Goal: Task Accomplishment & Management: Complete application form

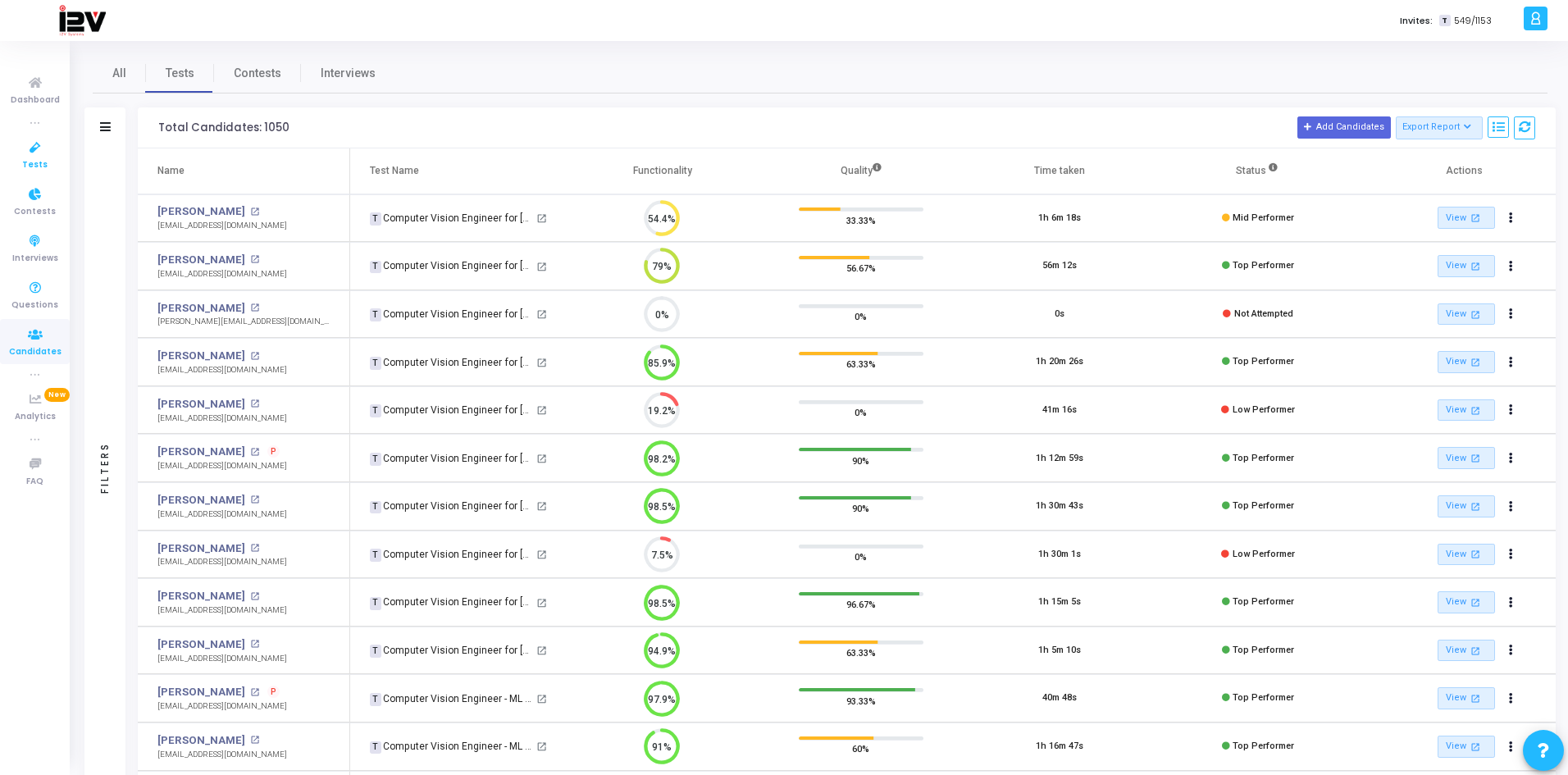
click at [35, 154] on icon at bounding box center [35, 148] width 34 height 20
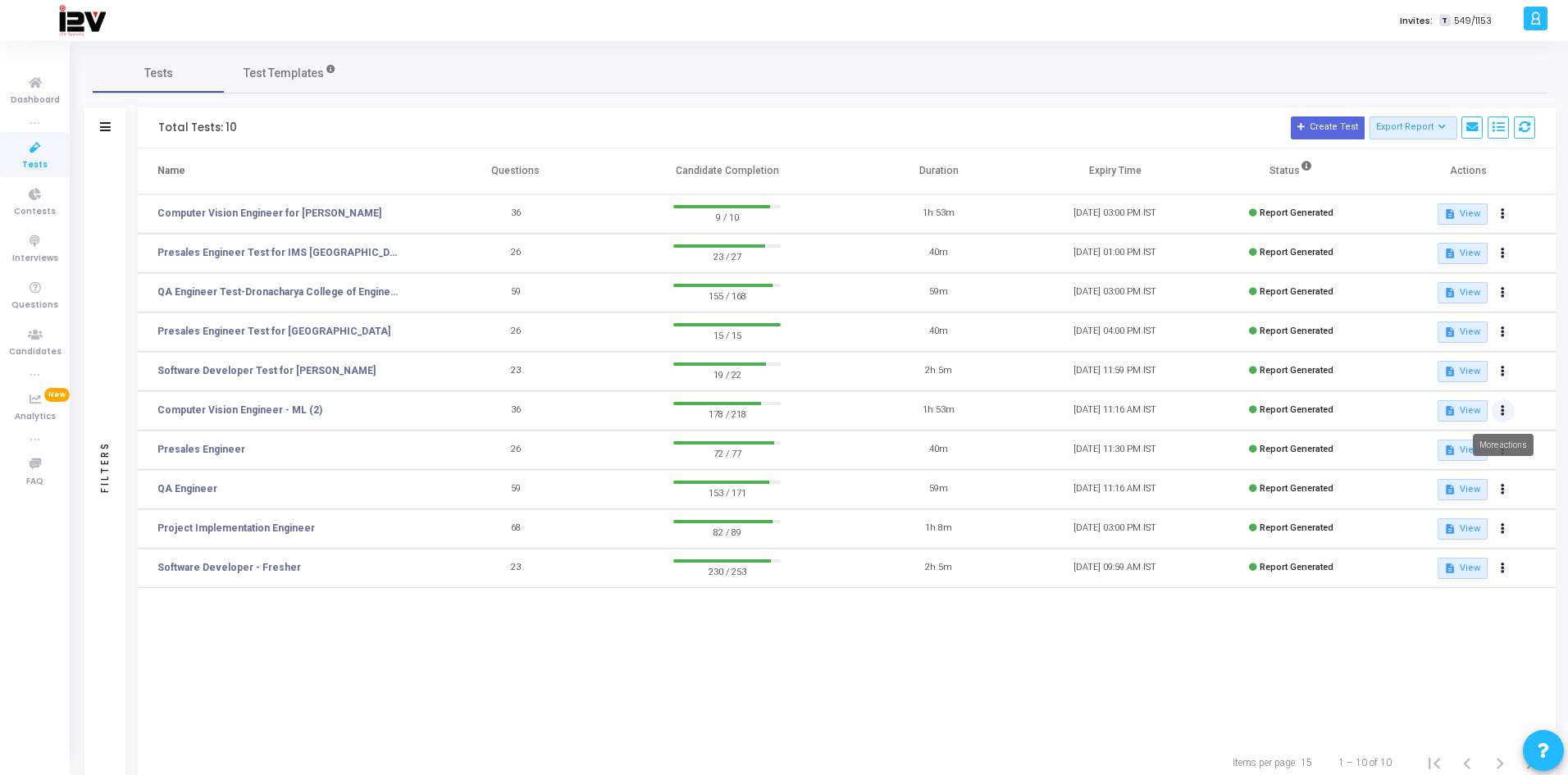
click at [1506, 412] on button at bounding box center [1502, 411] width 23 height 23
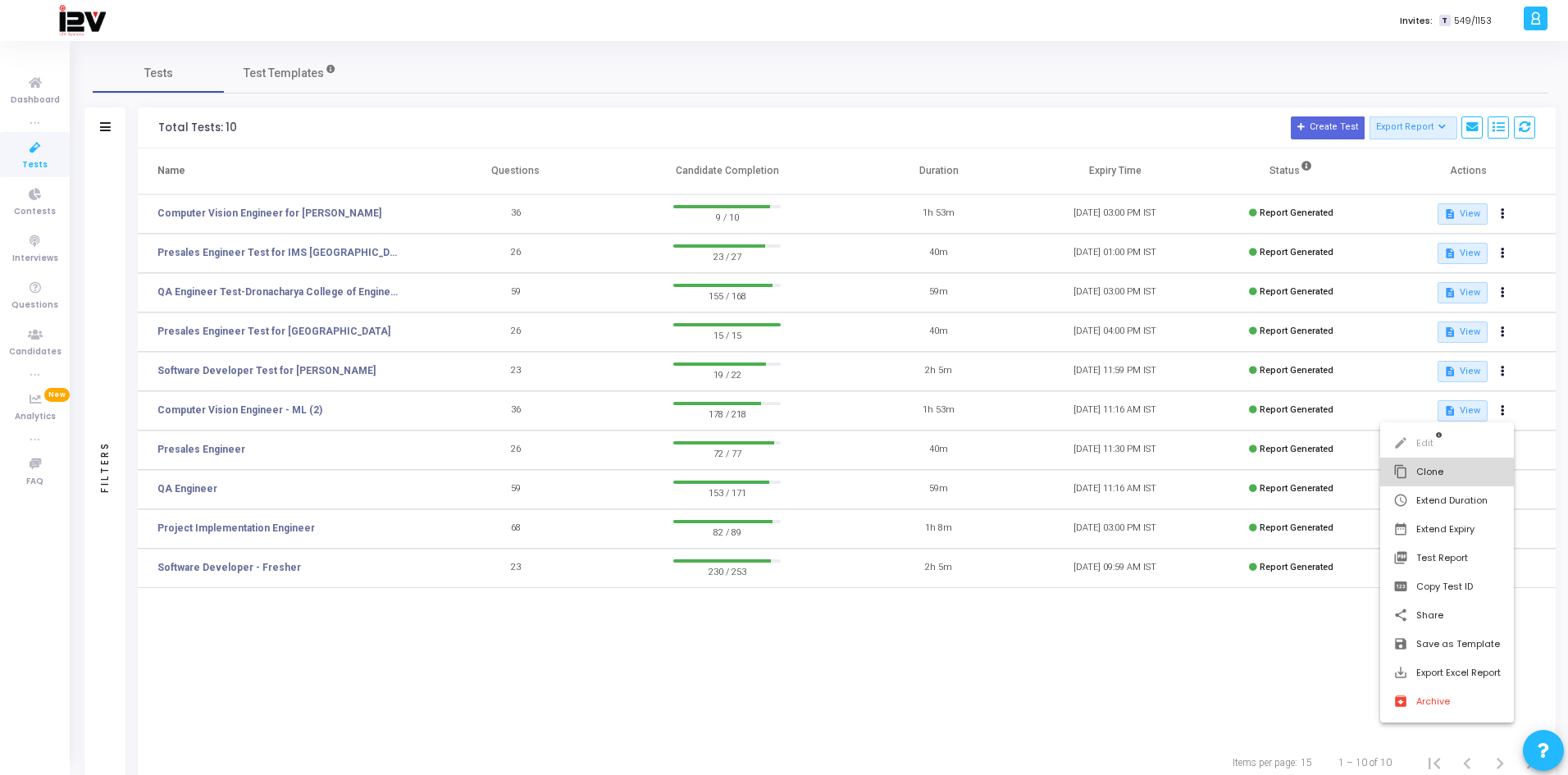
click at [1448, 471] on button "content_copy Clone" at bounding box center [1447, 472] width 134 height 29
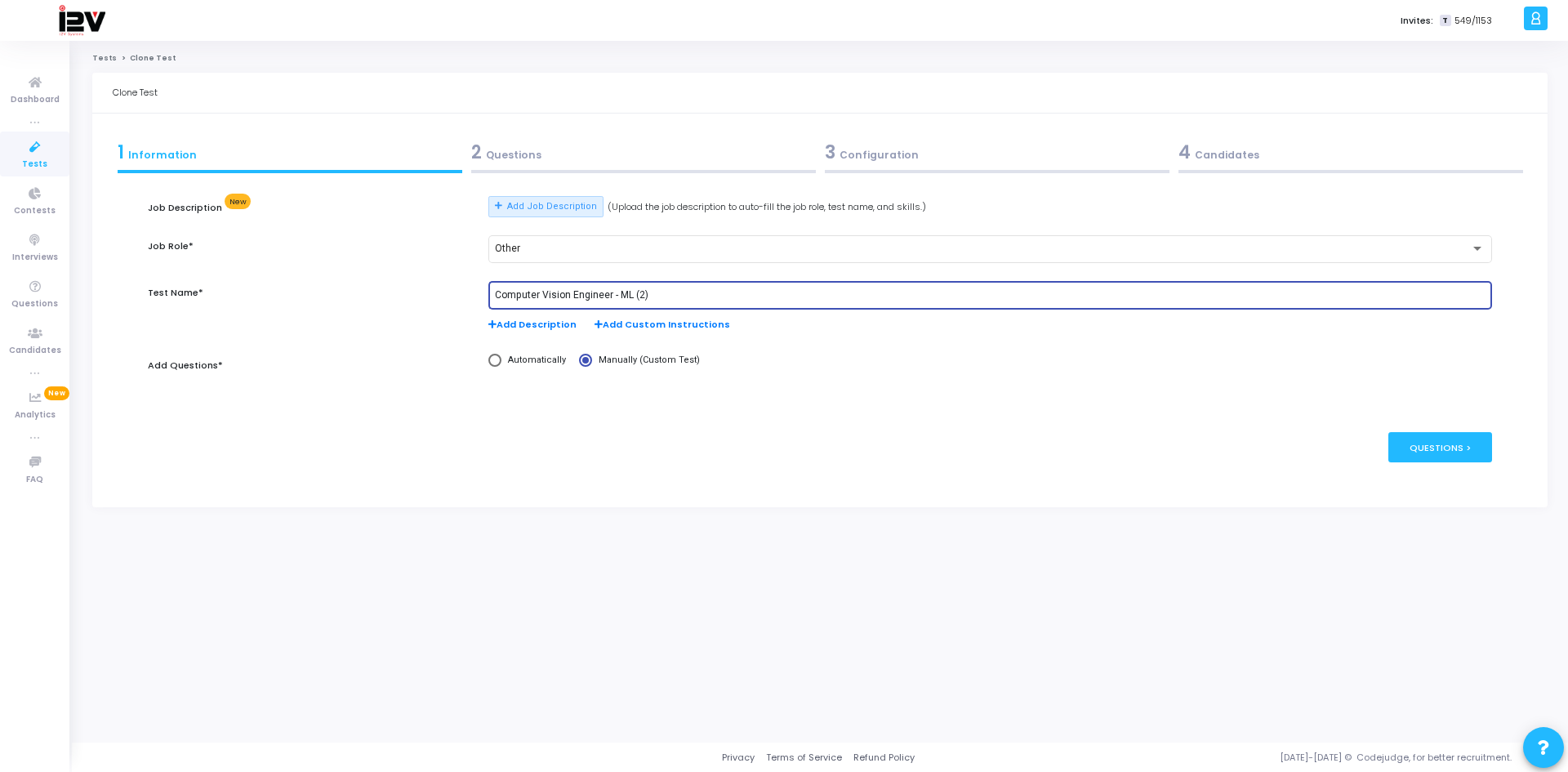
click at [611, 299] on input "Computer Vision Engineer - ML (2)" at bounding box center [990, 295] width 991 height 11
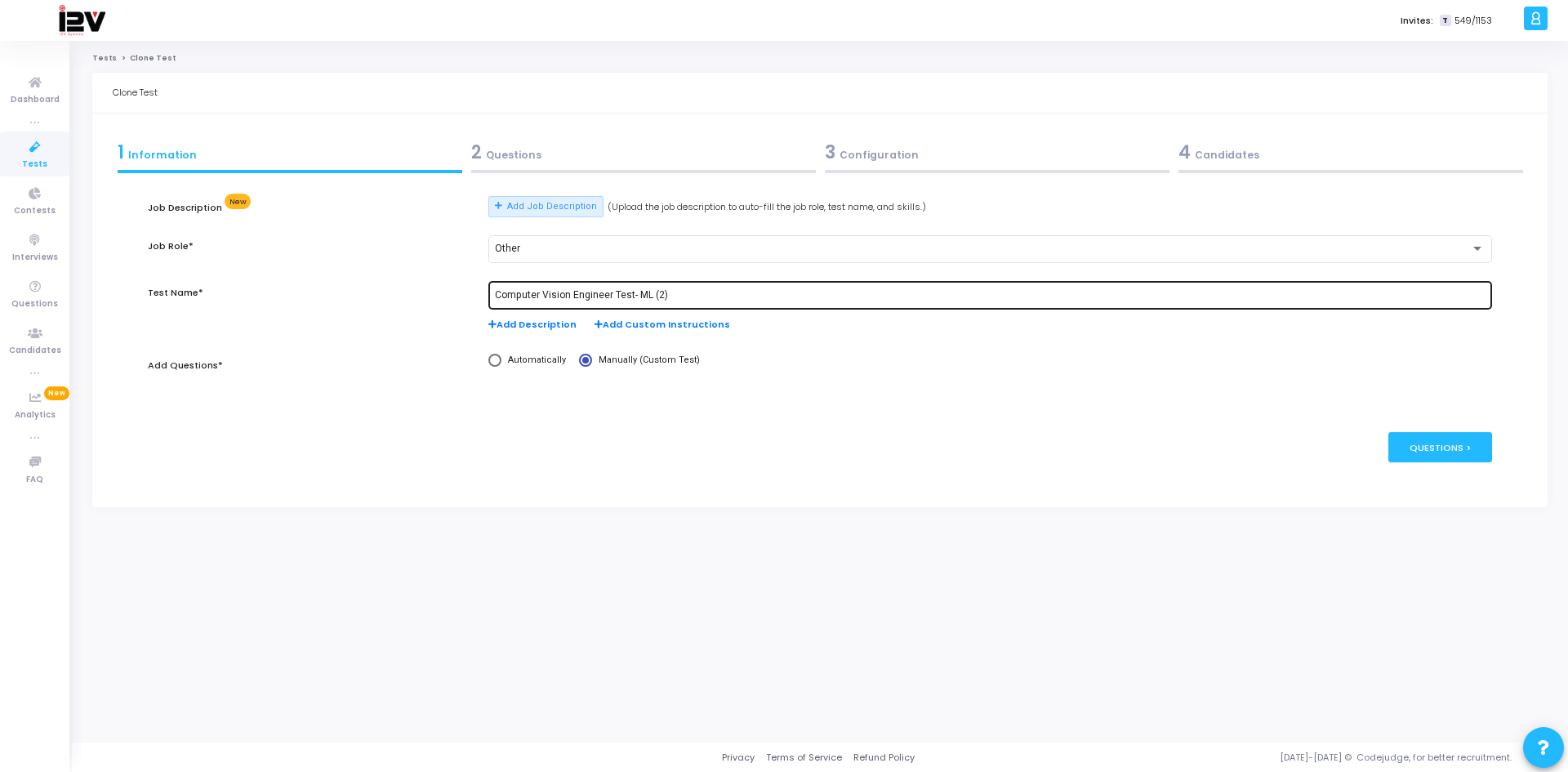
click at [673, 287] on div "Computer Vision Engineer Test- ML (2)" at bounding box center [990, 295] width 991 height 31
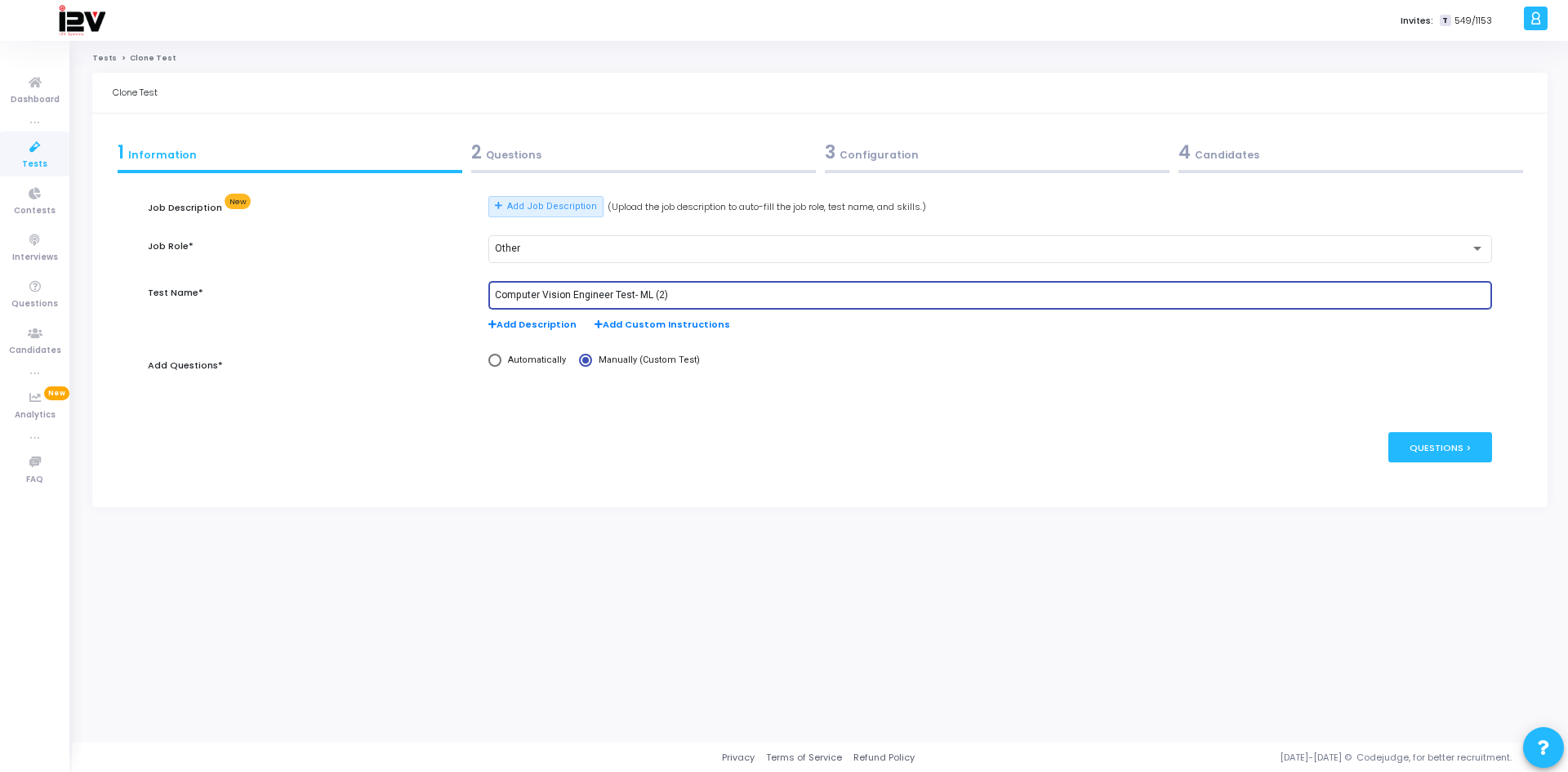
click at [671, 293] on input "Computer Vision Engineer Test- ML (2)" at bounding box center [990, 295] width 991 height 11
type input "Computer Vision Engineer Test- [PERSON_NAME][GEOGRAPHIC_DATA]"
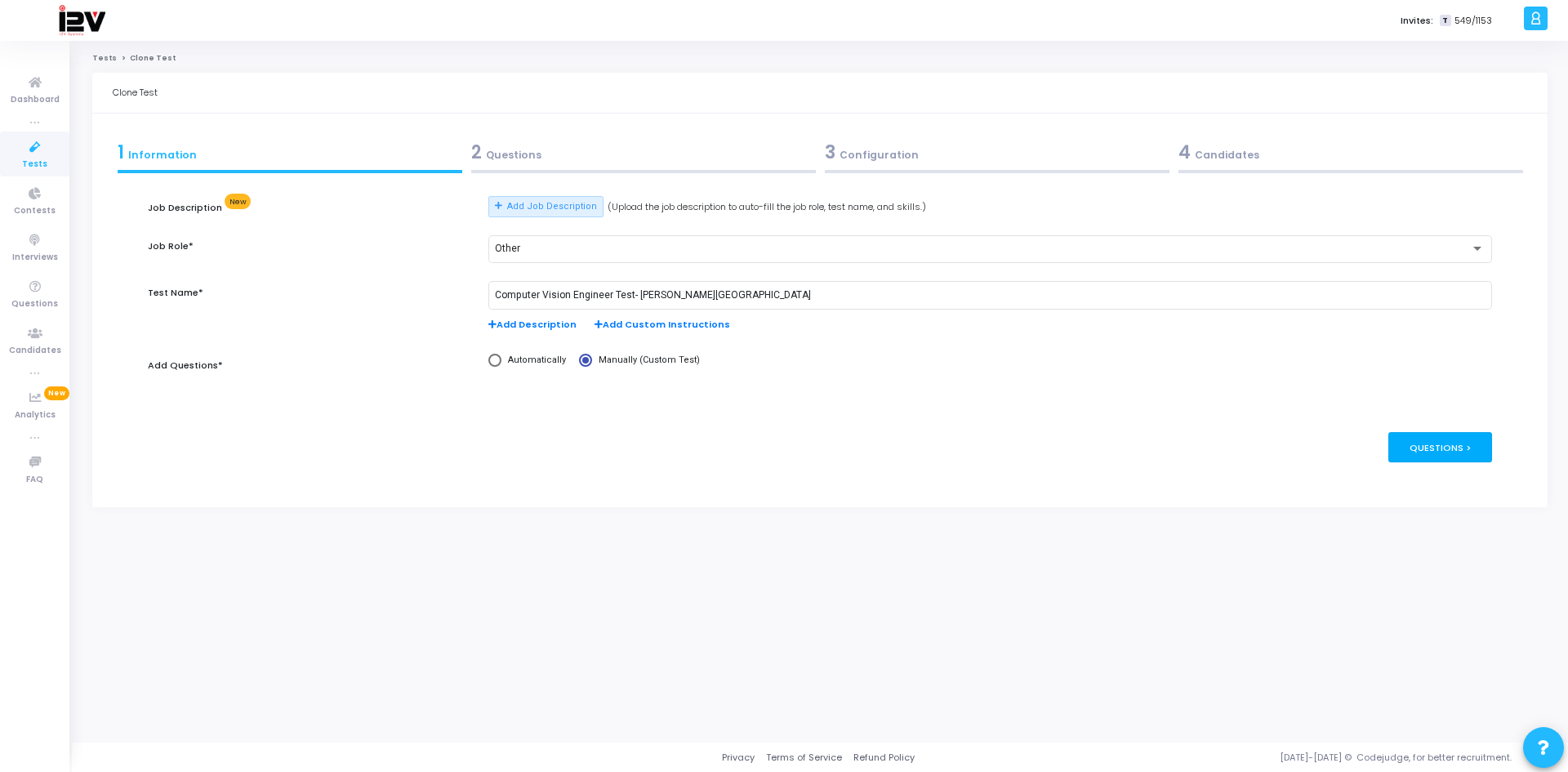
click at [1414, 442] on div "Questions >" at bounding box center [1441, 447] width 104 height 31
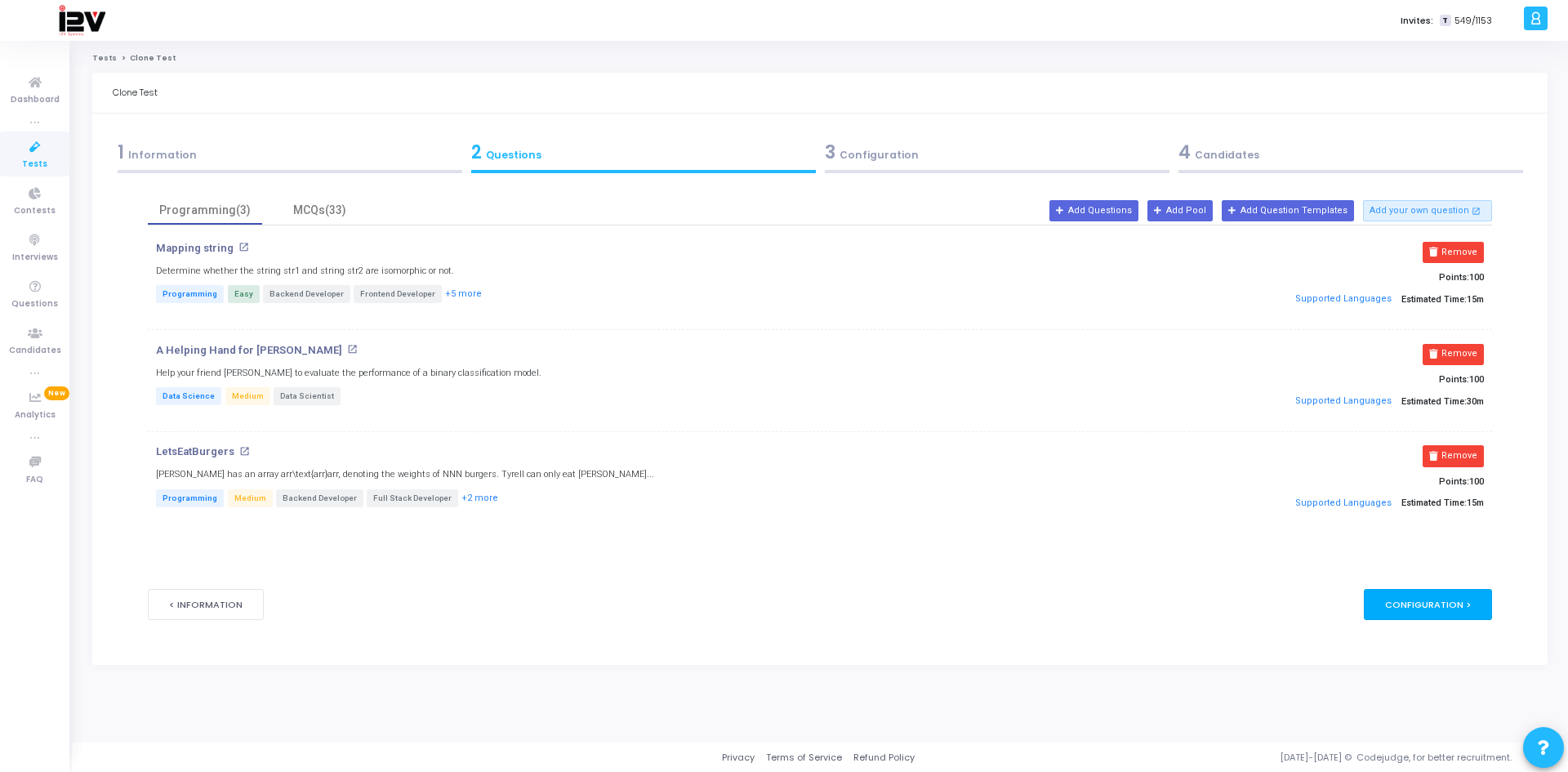
click at [1428, 612] on div "Configuration >" at bounding box center [1428, 605] width 128 height 31
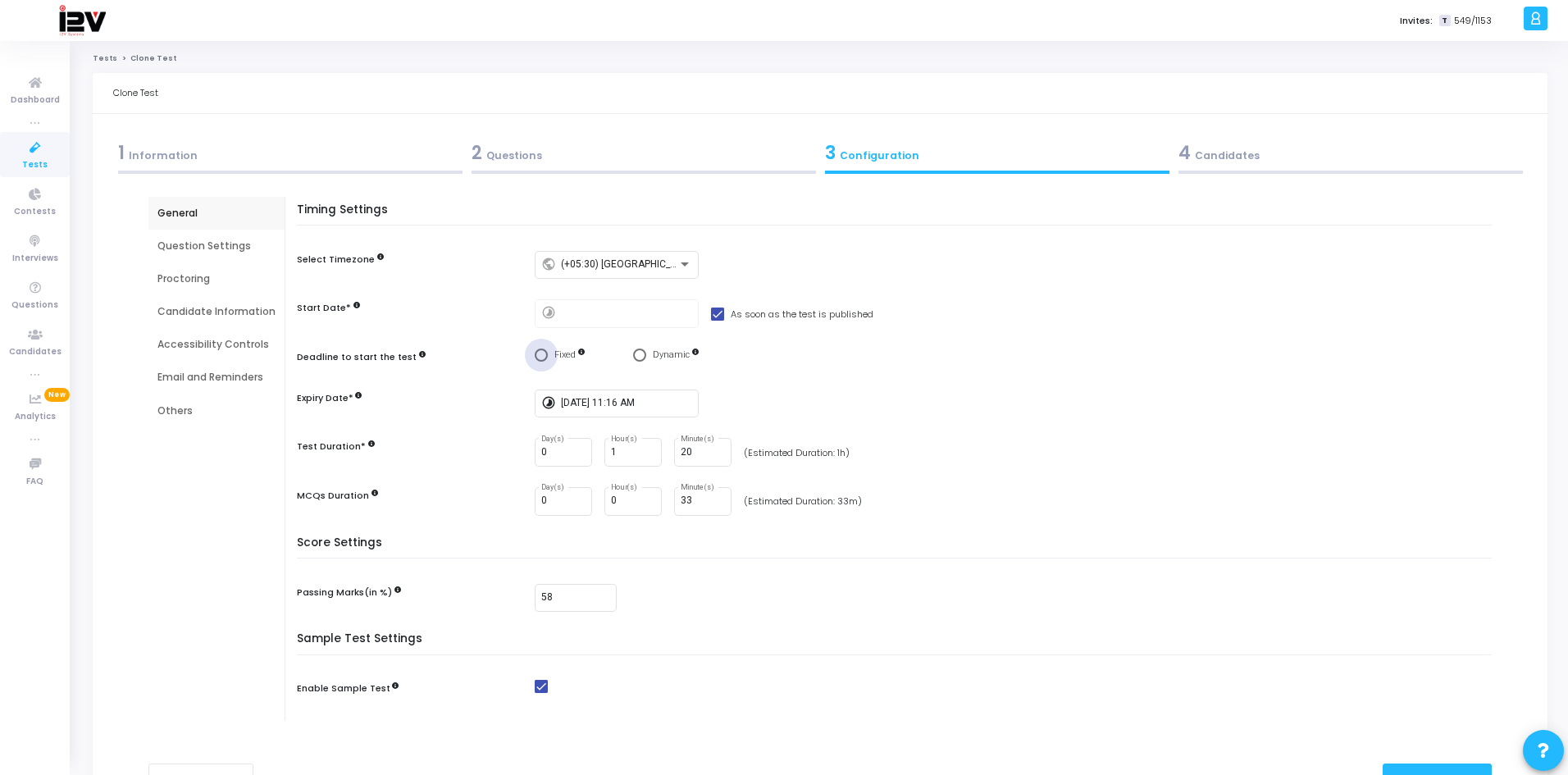
click at [539, 354] on span "Select confirmation" at bounding box center [541, 355] width 13 height 13
click at [539, 354] on input "Fixed" at bounding box center [541, 355] width 13 height 13
radio input "true"
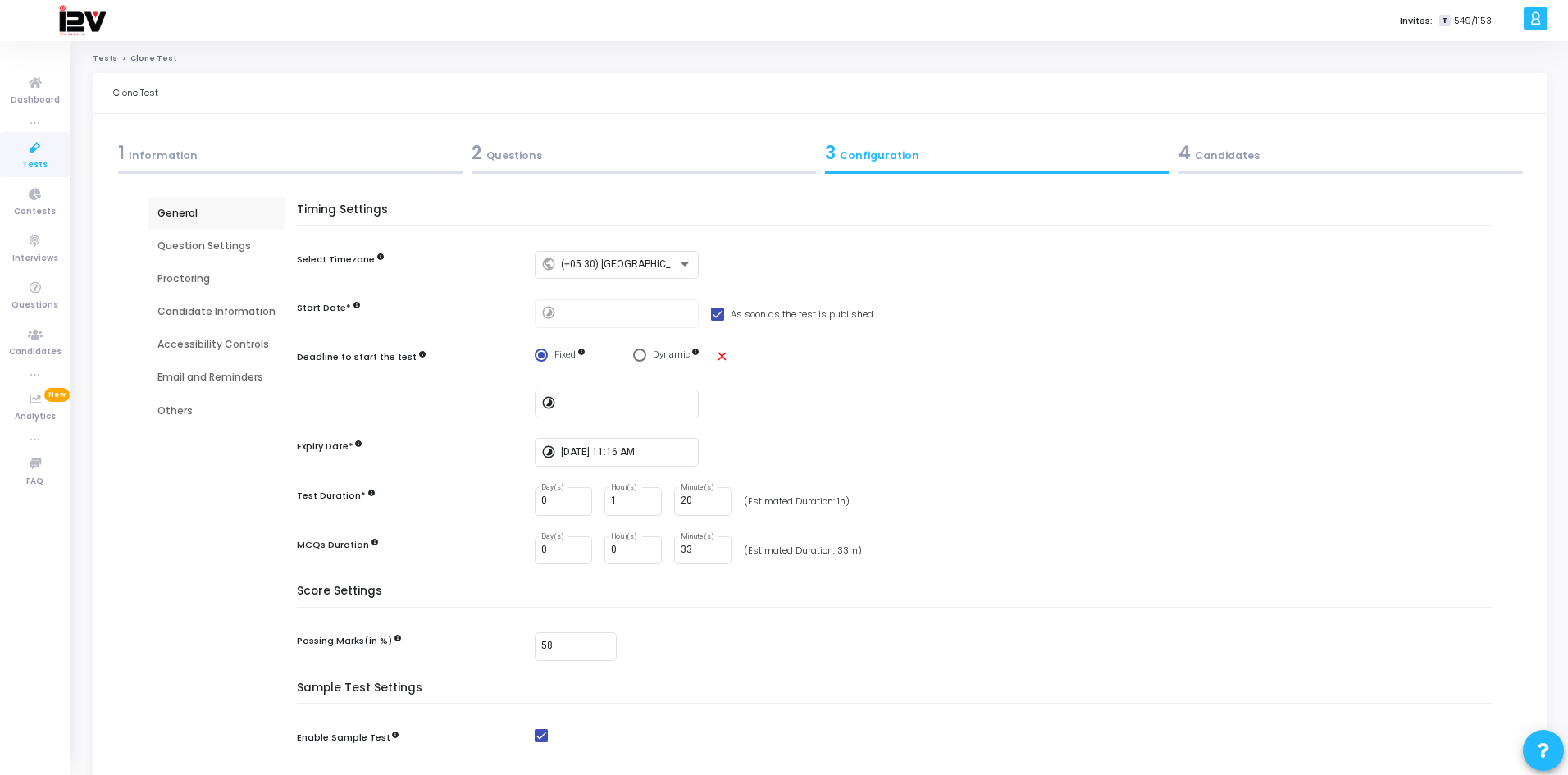
click at [535, 350] on span "Select confirmation" at bounding box center [541, 355] width 13 height 13
click at [535, 350] on input "Fixed" at bounding box center [541, 355] width 13 height 13
click at [715, 314] on span at bounding box center [717, 313] width 13 height 13
click at [717, 321] on input "As soon as the test is published" at bounding box center [717, 321] width 1 height 1
checkbox input "false"
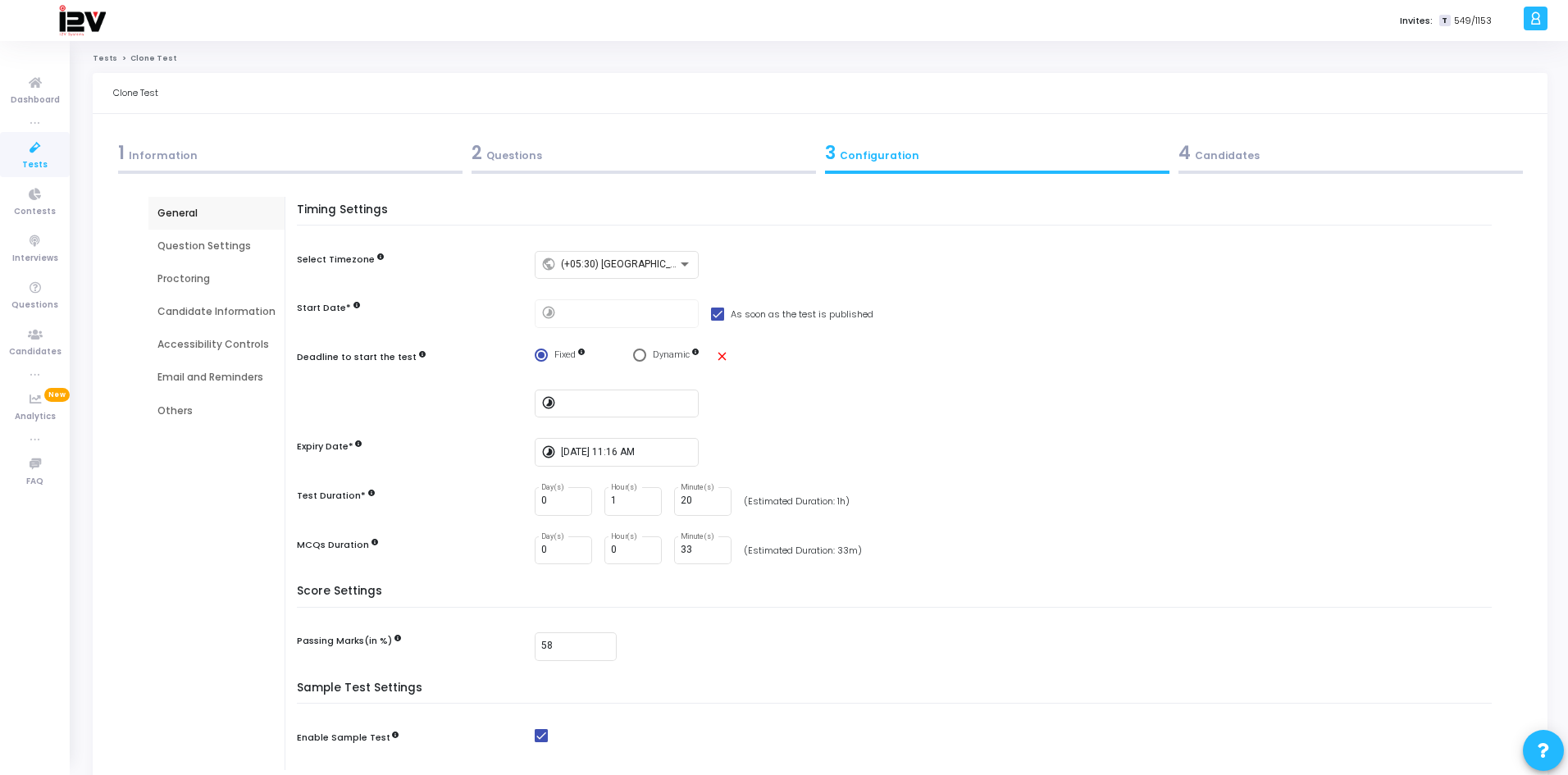
type input "[DATE] 1:19 PM"
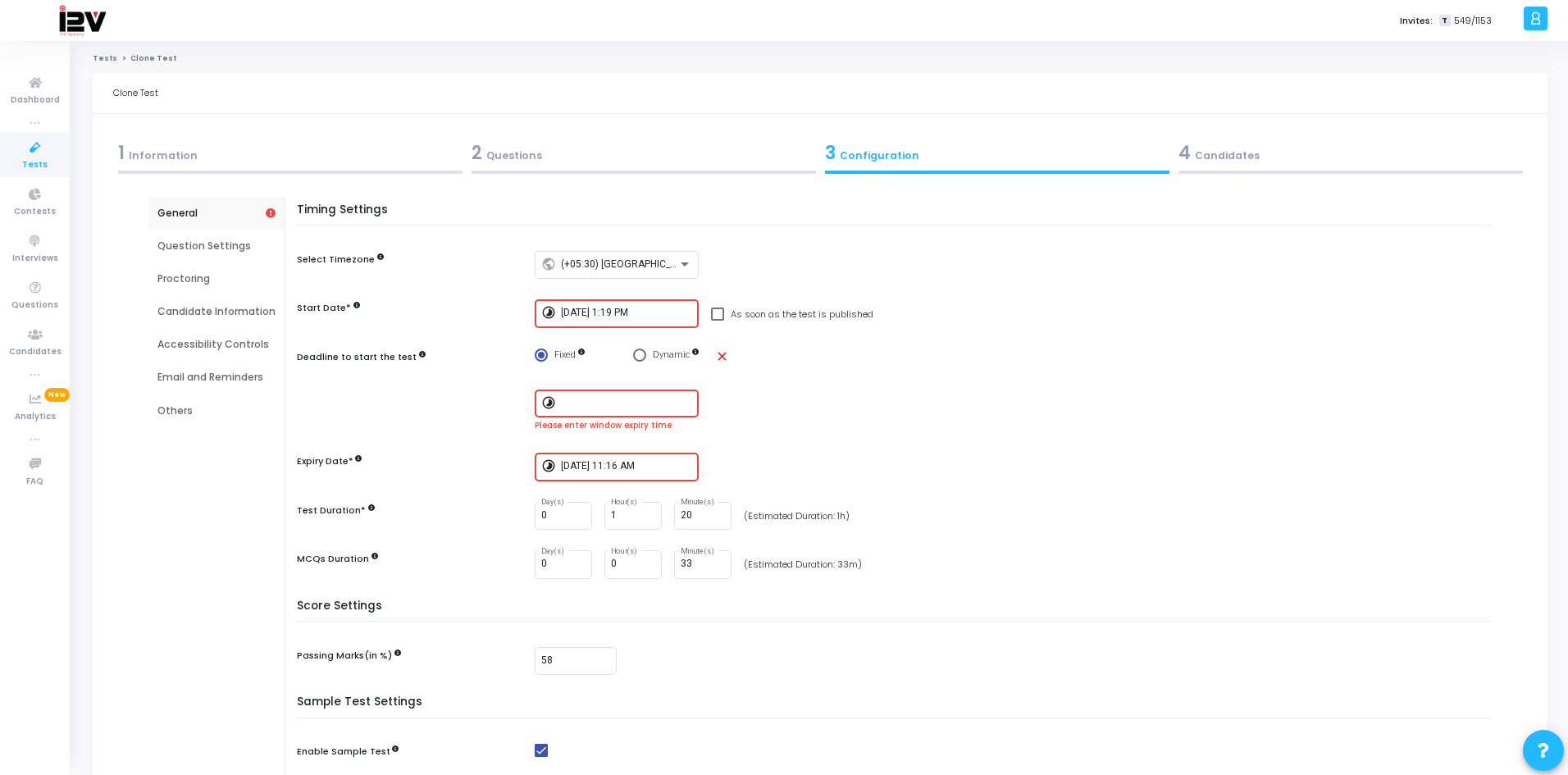
click at [542, 356] on span "Select confirmation" at bounding box center [541, 355] width 13 height 13
click at [542, 356] on input "Fixed" at bounding box center [541, 355] width 13 height 13
click at [635, 357] on span "Select confirmation" at bounding box center [639, 355] width 13 height 13
click at [635, 357] on input "Dynamic" at bounding box center [639, 355] width 13 height 13
radio input "true"
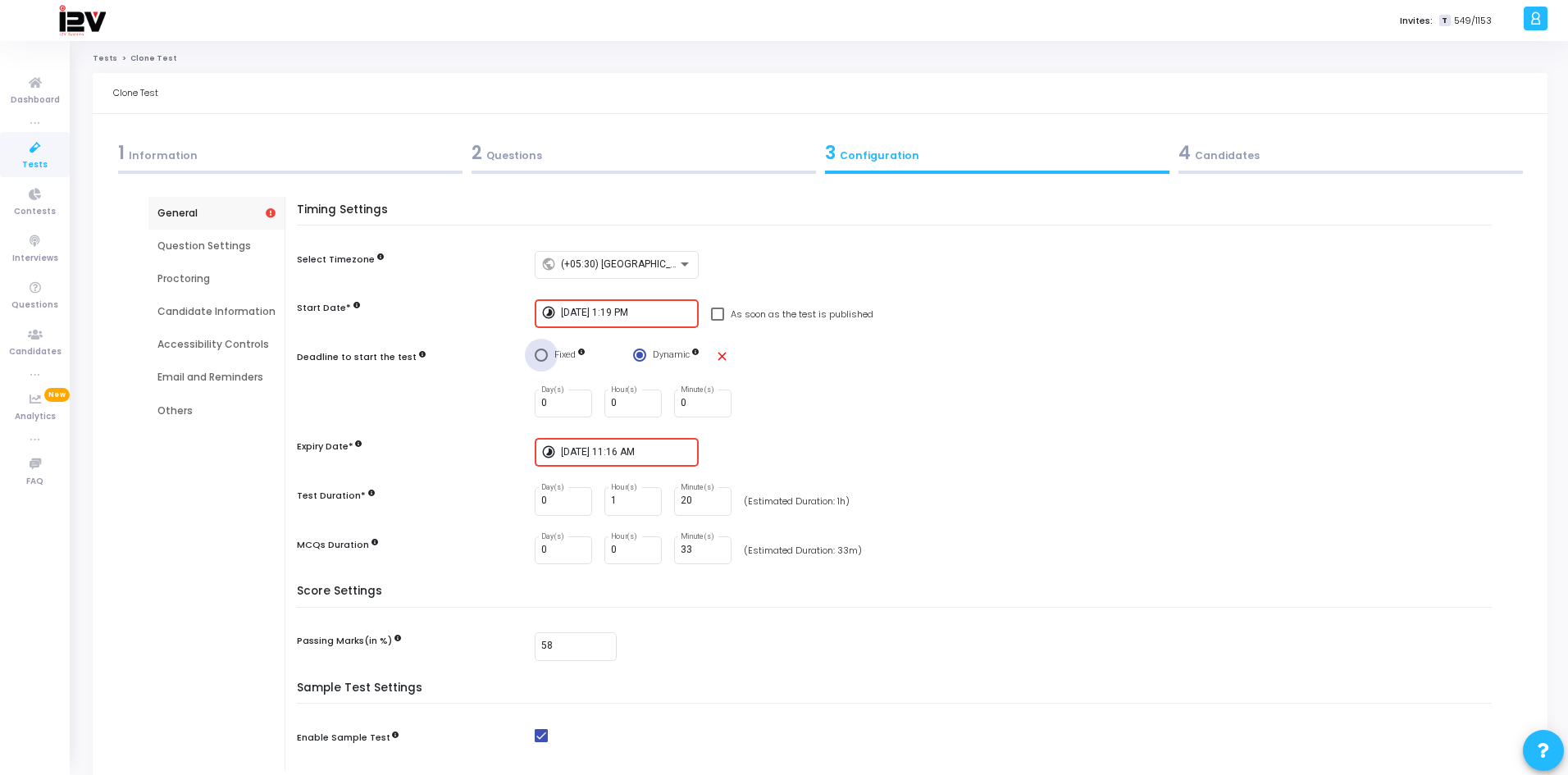
click at [535, 350] on span "Select confirmation" at bounding box center [541, 355] width 13 height 13
click at [535, 350] on input "Fixed" at bounding box center [541, 355] width 13 height 13
radio input "true"
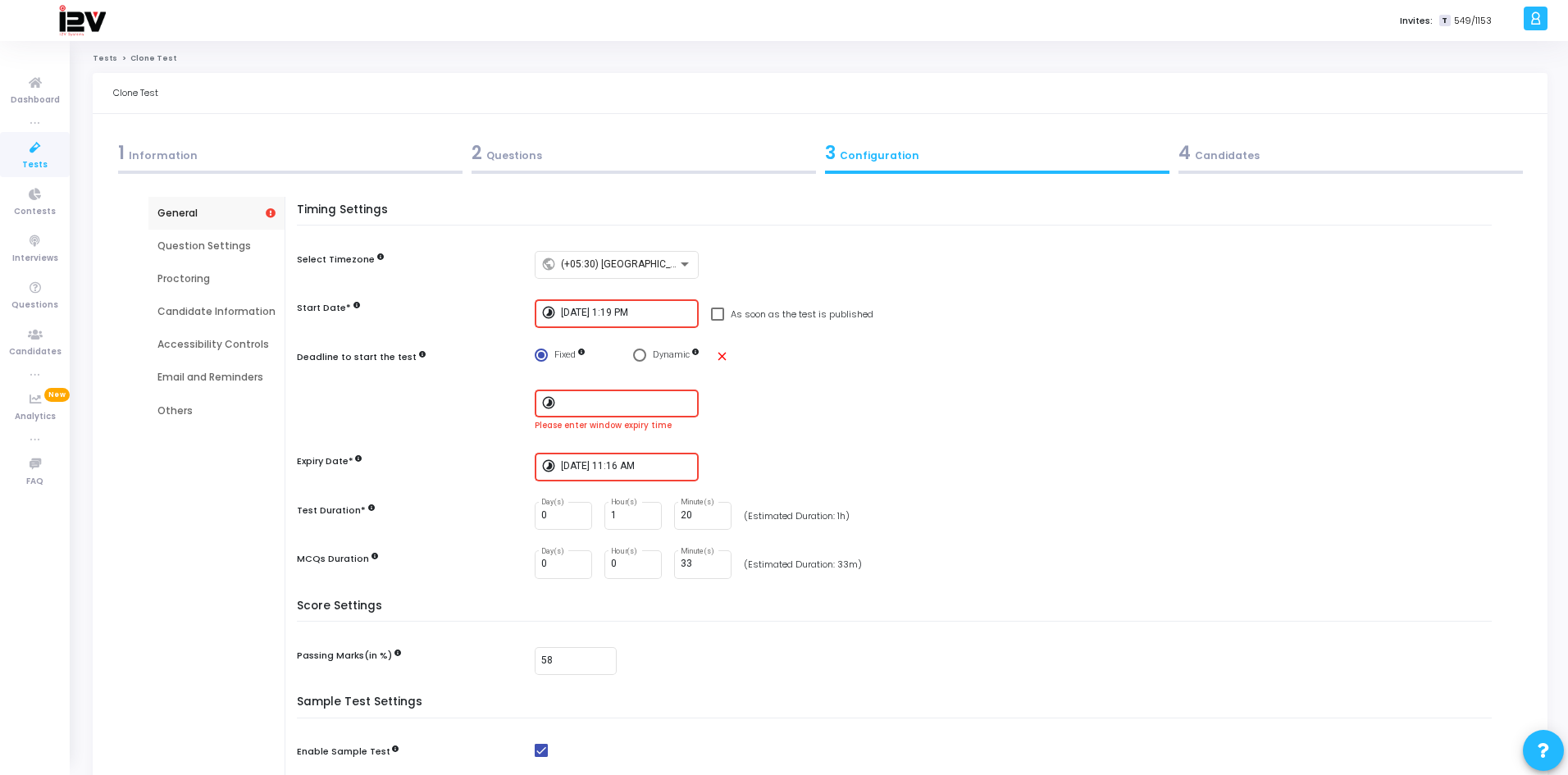
click at [631, 313] on input "[DATE] 1:19 PM" at bounding box center [626, 312] width 131 height 11
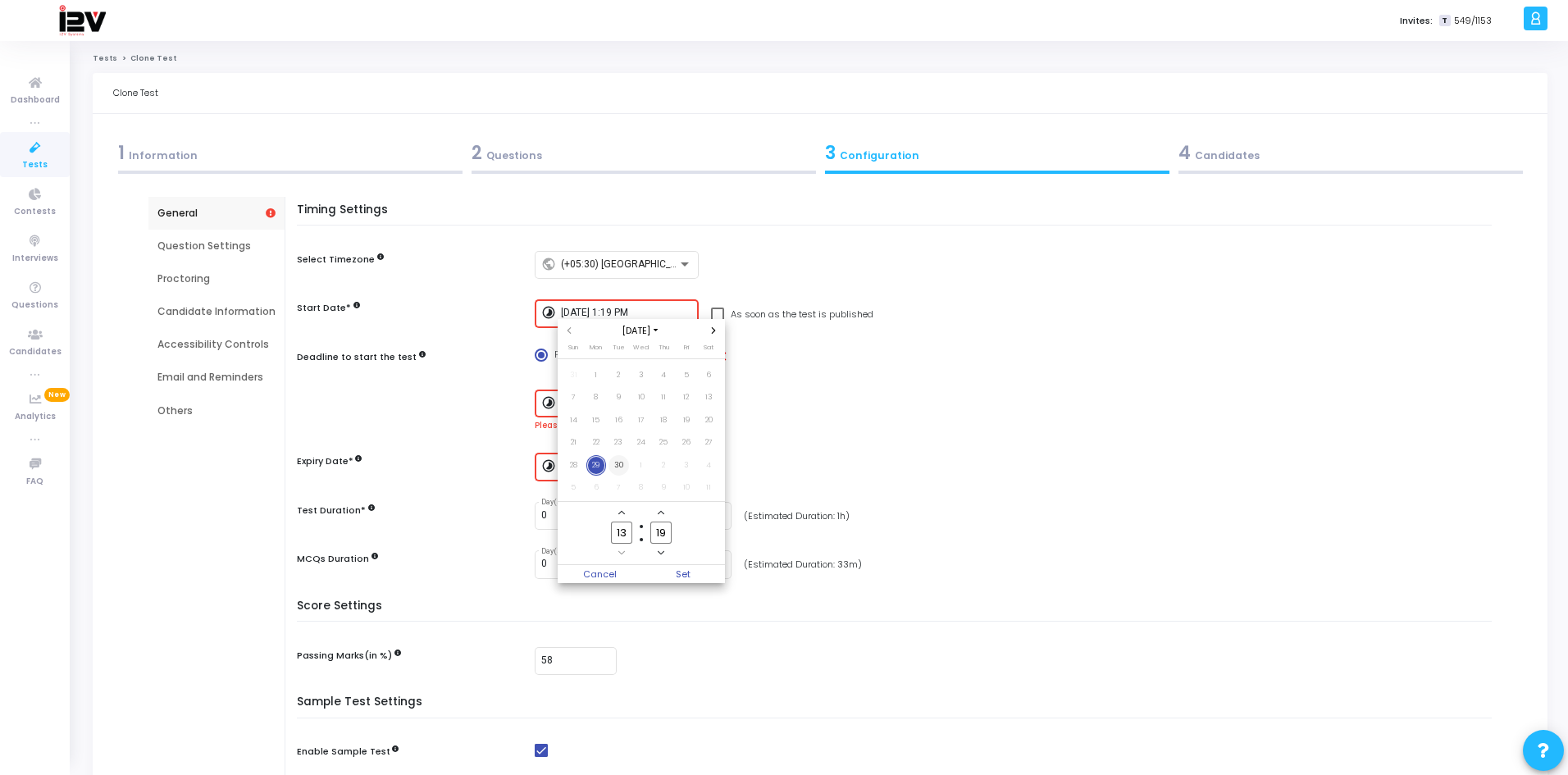
click at [622, 462] on span "30" at bounding box center [618, 465] width 20 height 20
click at [684, 573] on span "Set" at bounding box center [683, 574] width 84 height 18
type input "[DATE] 1:19 PM"
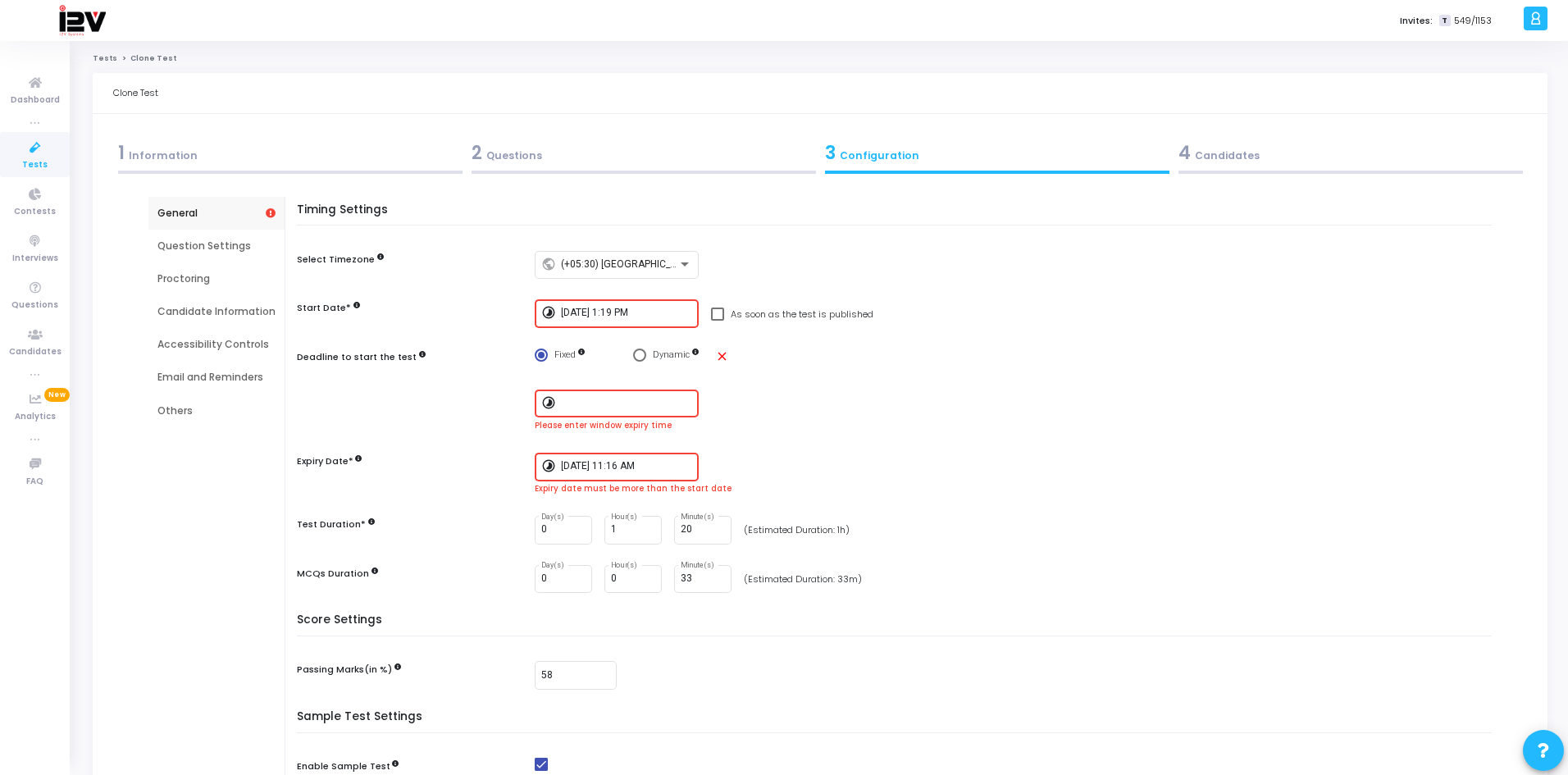
click at [610, 314] on input "[DATE] 1:19 PM" at bounding box center [626, 312] width 131 height 11
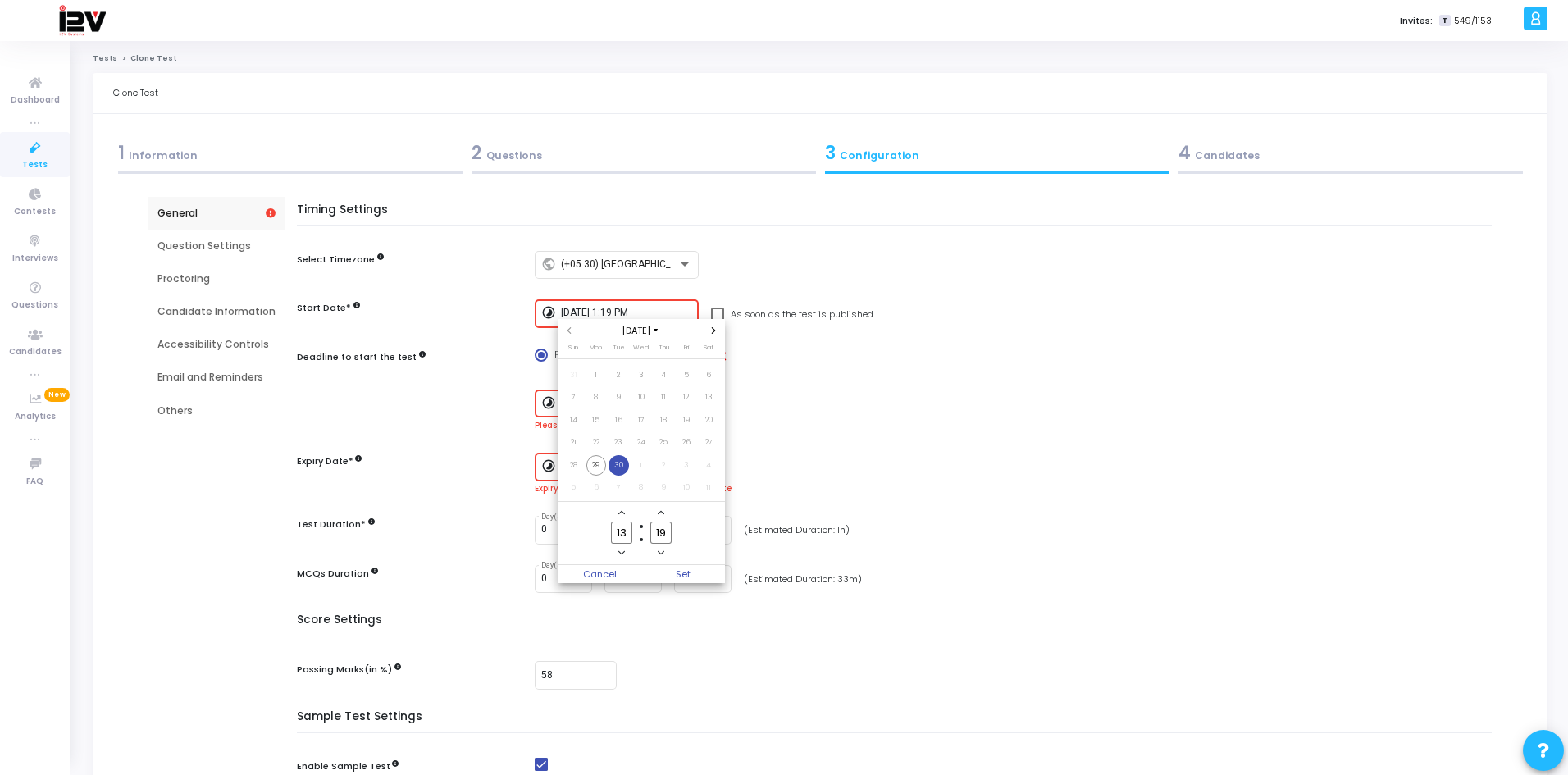
click at [623, 551] on icon "Minus a hour" at bounding box center [622, 553] width 7 height 7
click at [621, 510] on icon "Add a hour" at bounding box center [622, 513] width 7 height 7
type input "11"
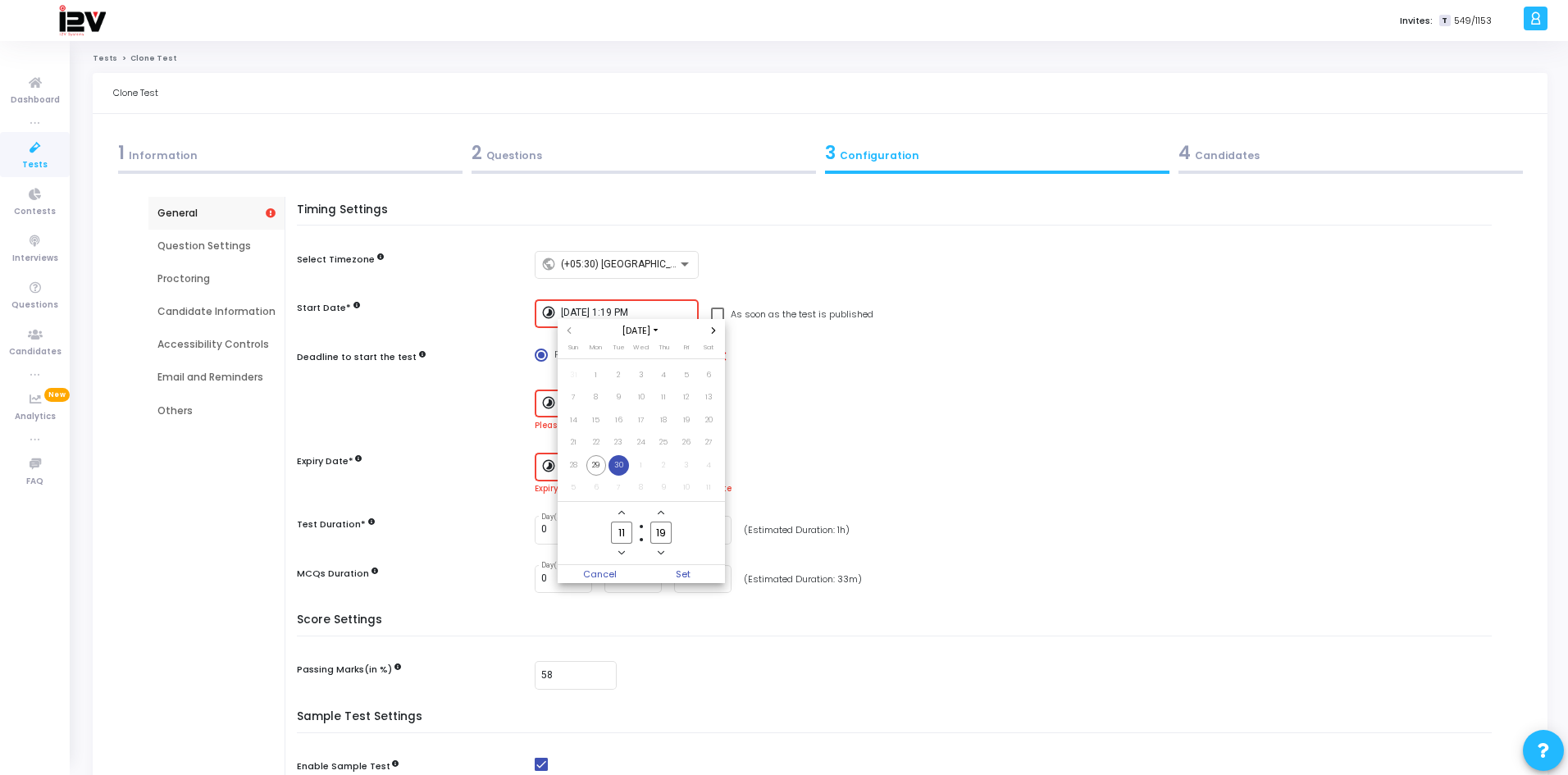
click at [660, 552] on icon "Minus a minute" at bounding box center [661, 553] width 7 height 7
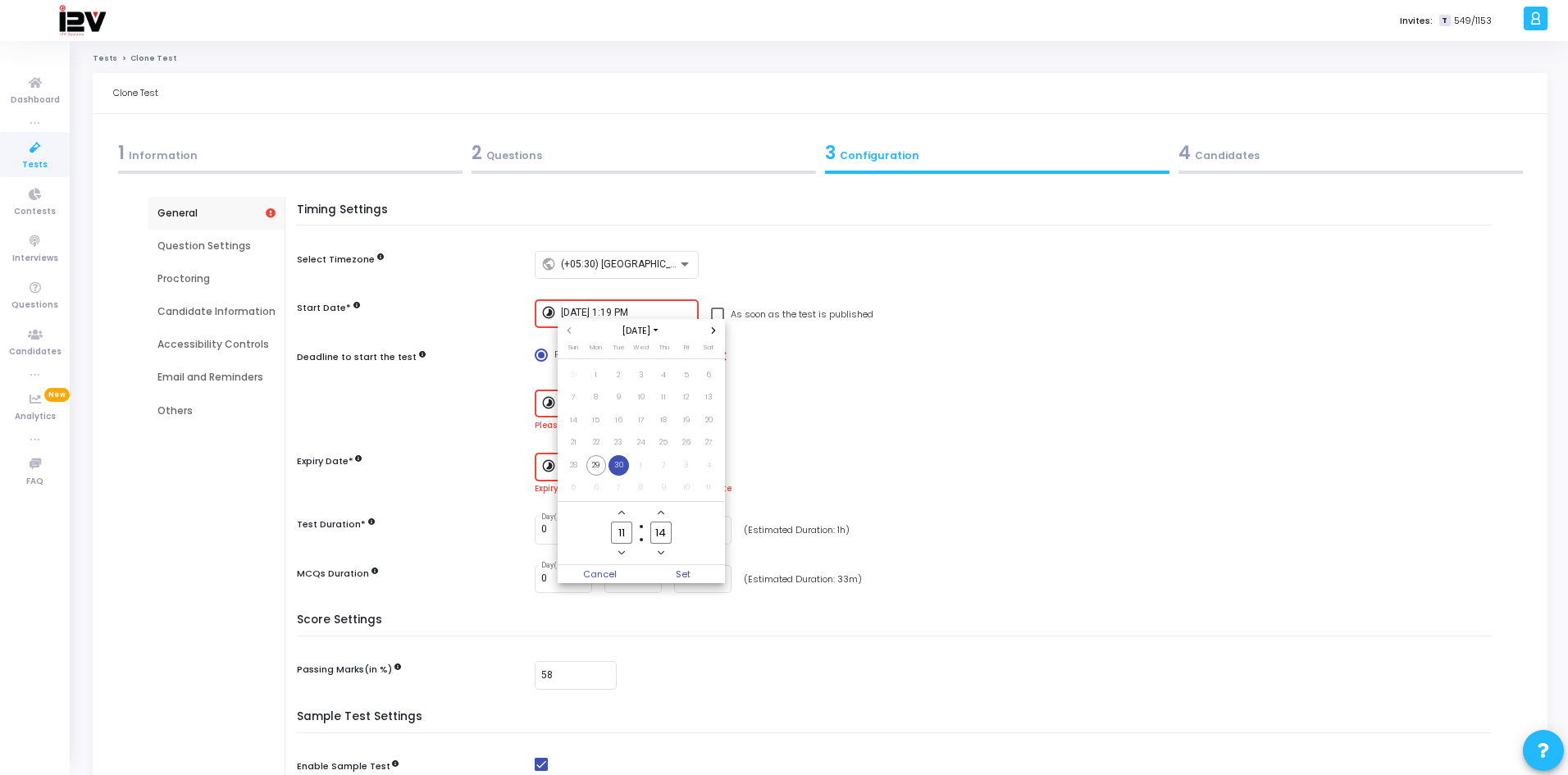
click at [660, 552] on icon "Minus a minute" at bounding box center [661, 553] width 7 height 7
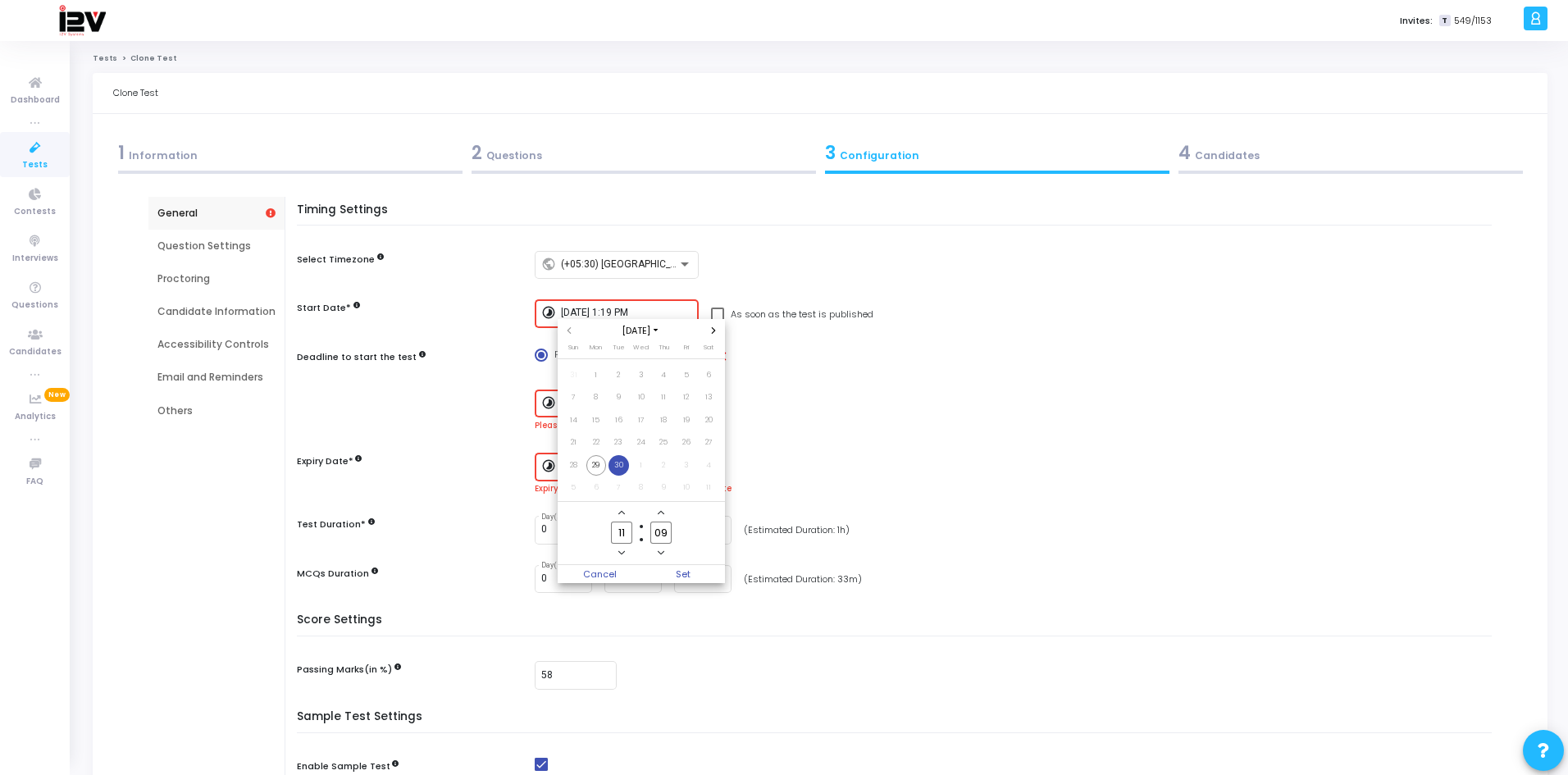
click at [660, 552] on icon "Minus a minute" at bounding box center [661, 553] width 7 height 7
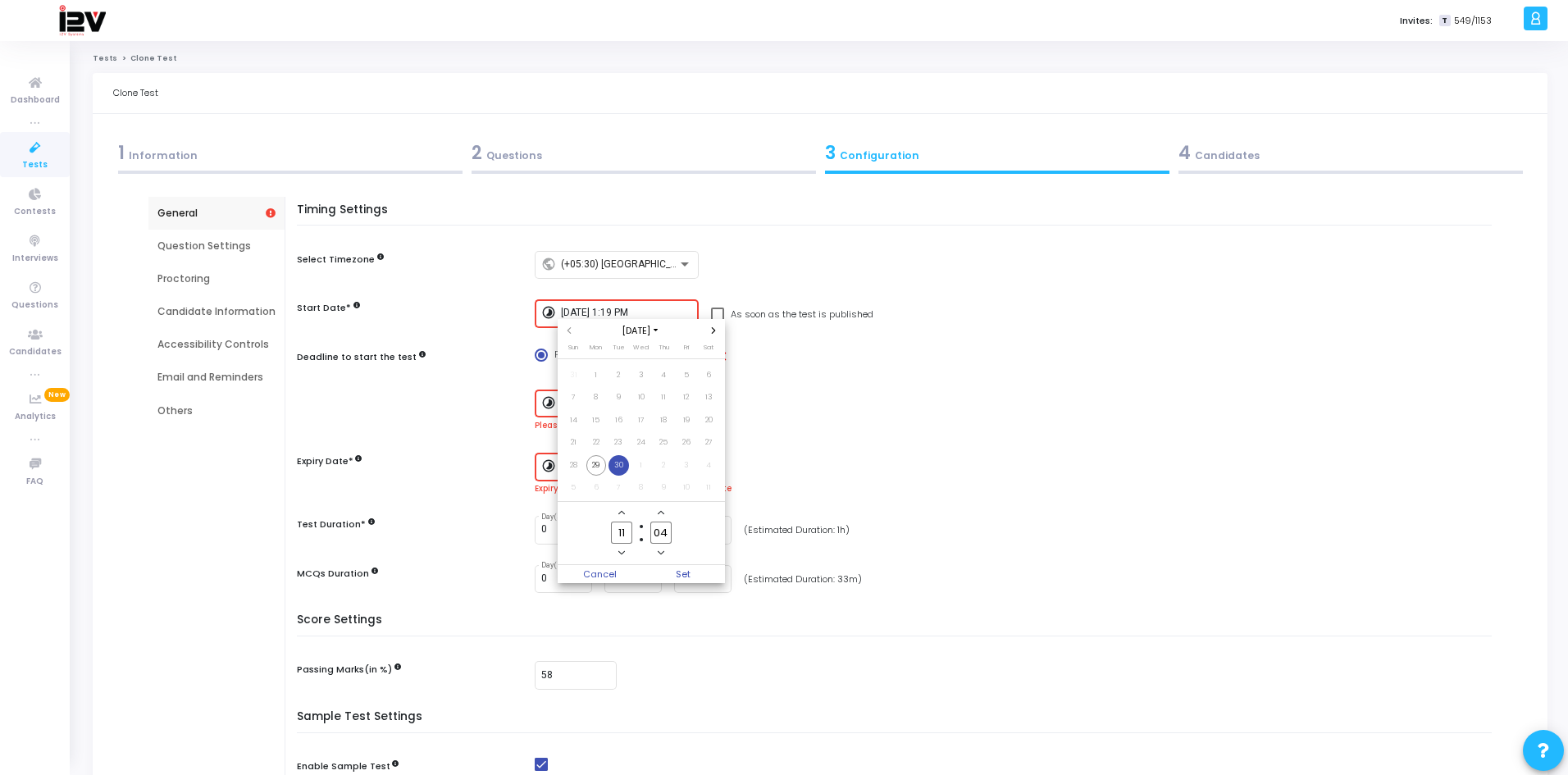
click at [660, 552] on icon "Minus a minute" at bounding box center [661, 553] width 7 height 7
type input "00"
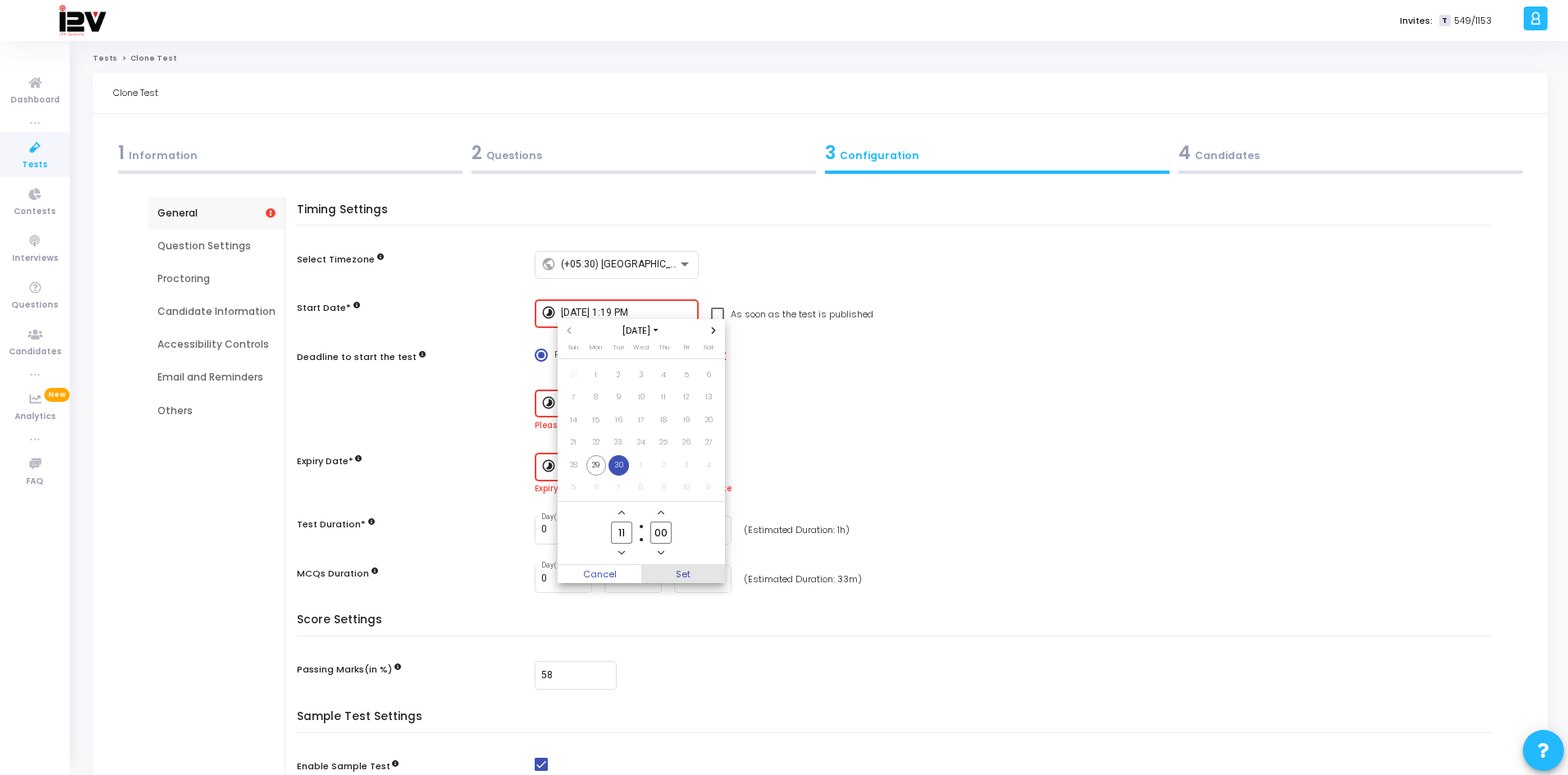
click at [677, 571] on span "Set" at bounding box center [683, 574] width 84 height 18
type input "[DATE] 11:00 AM"
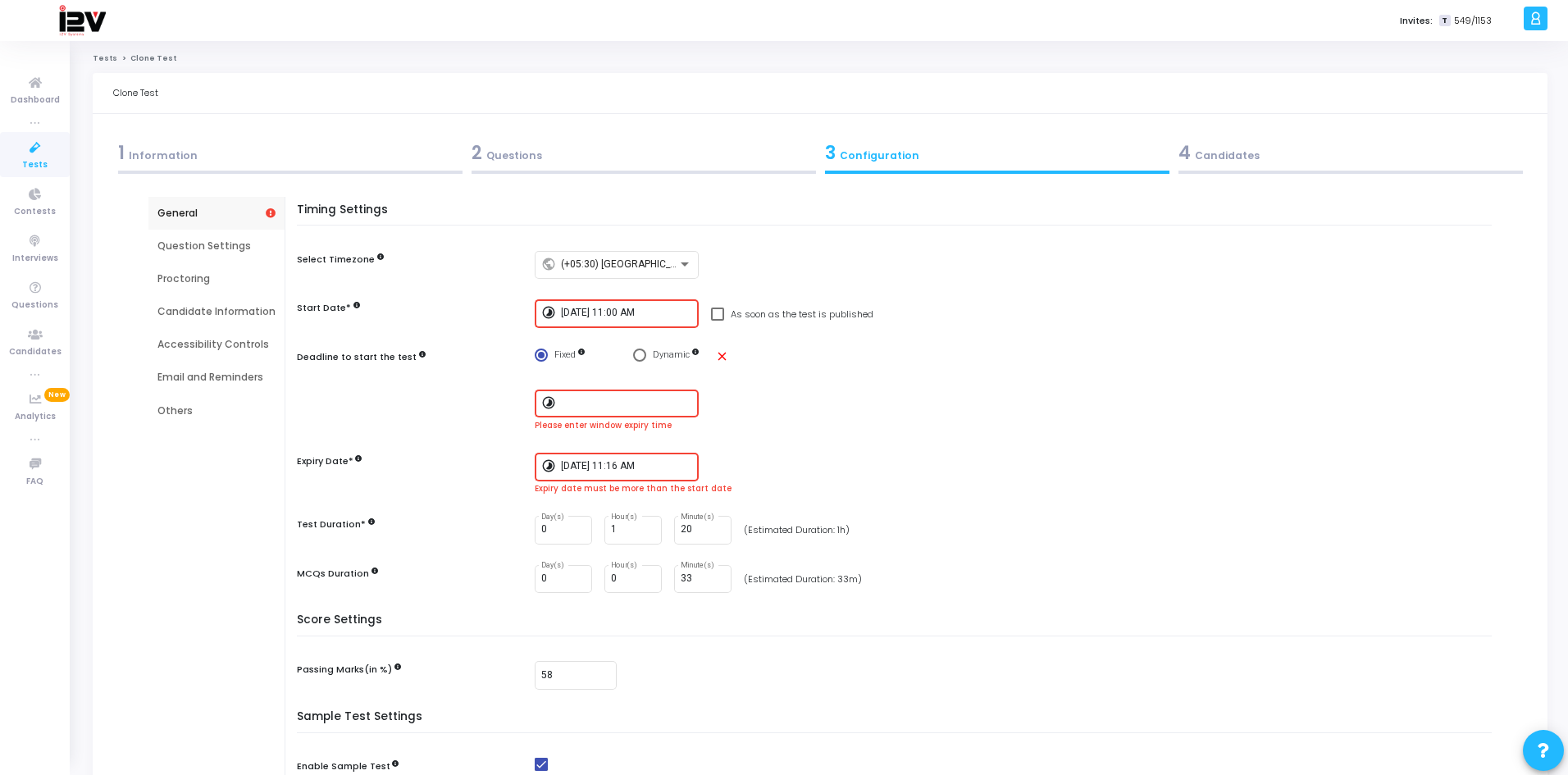
click at [648, 465] on input "[DATE] 11:16 AM" at bounding box center [626, 466] width 131 height 11
click at [717, 358] on div at bounding box center [784, 388] width 1568 height 775
click at [631, 469] on input "[DATE] 11:16 AM" at bounding box center [626, 466] width 131 height 11
click at [623, 620] on span "30" at bounding box center [618, 619] width 20 height 20
click at [658, 703] on icon "Minus a minute" at bounding box center [661, 706] width 7 height 7
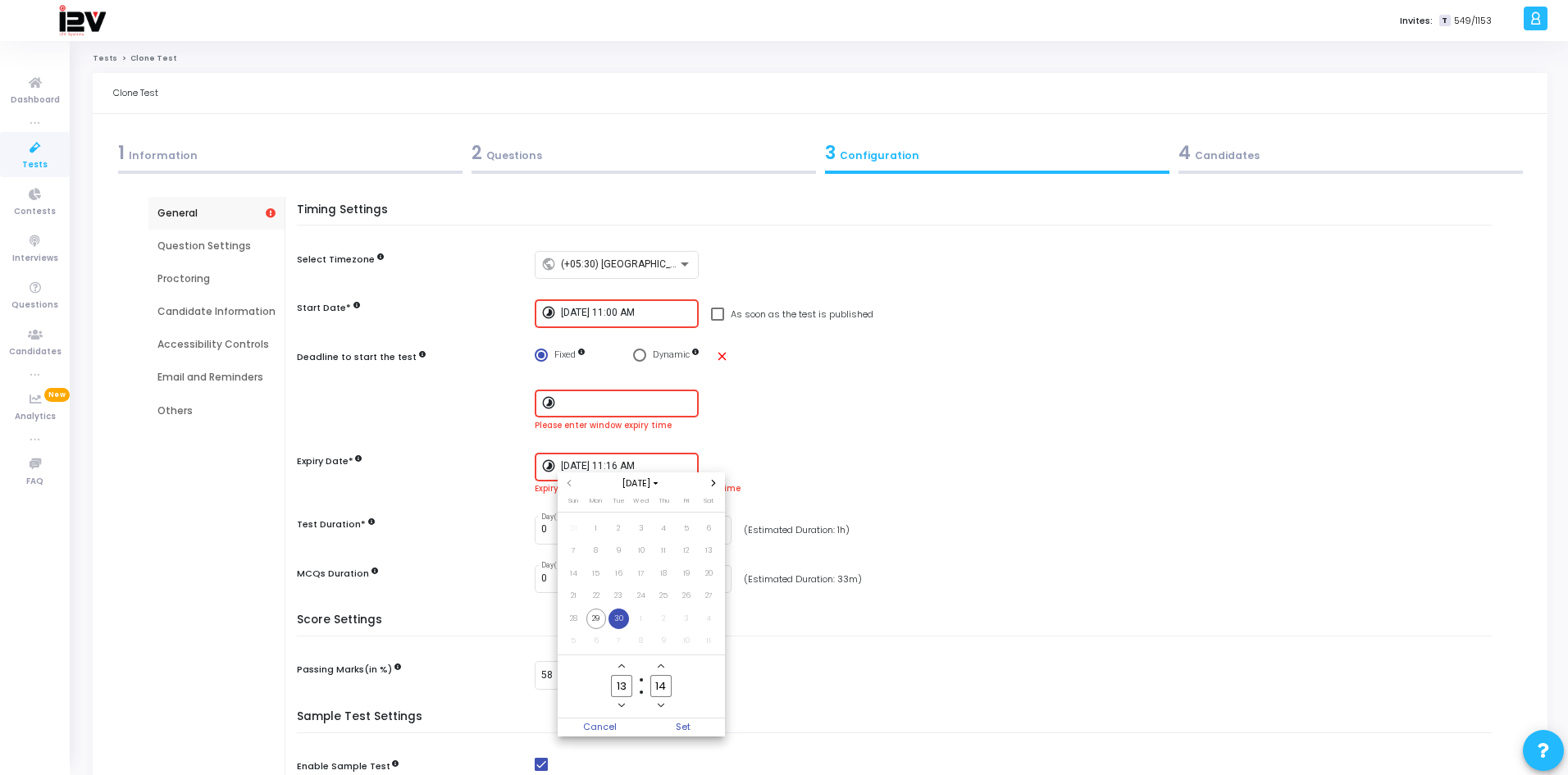
click at [658, 703] on icon "Minus a minute" at bounding box center [661, 706] width 7 height 7
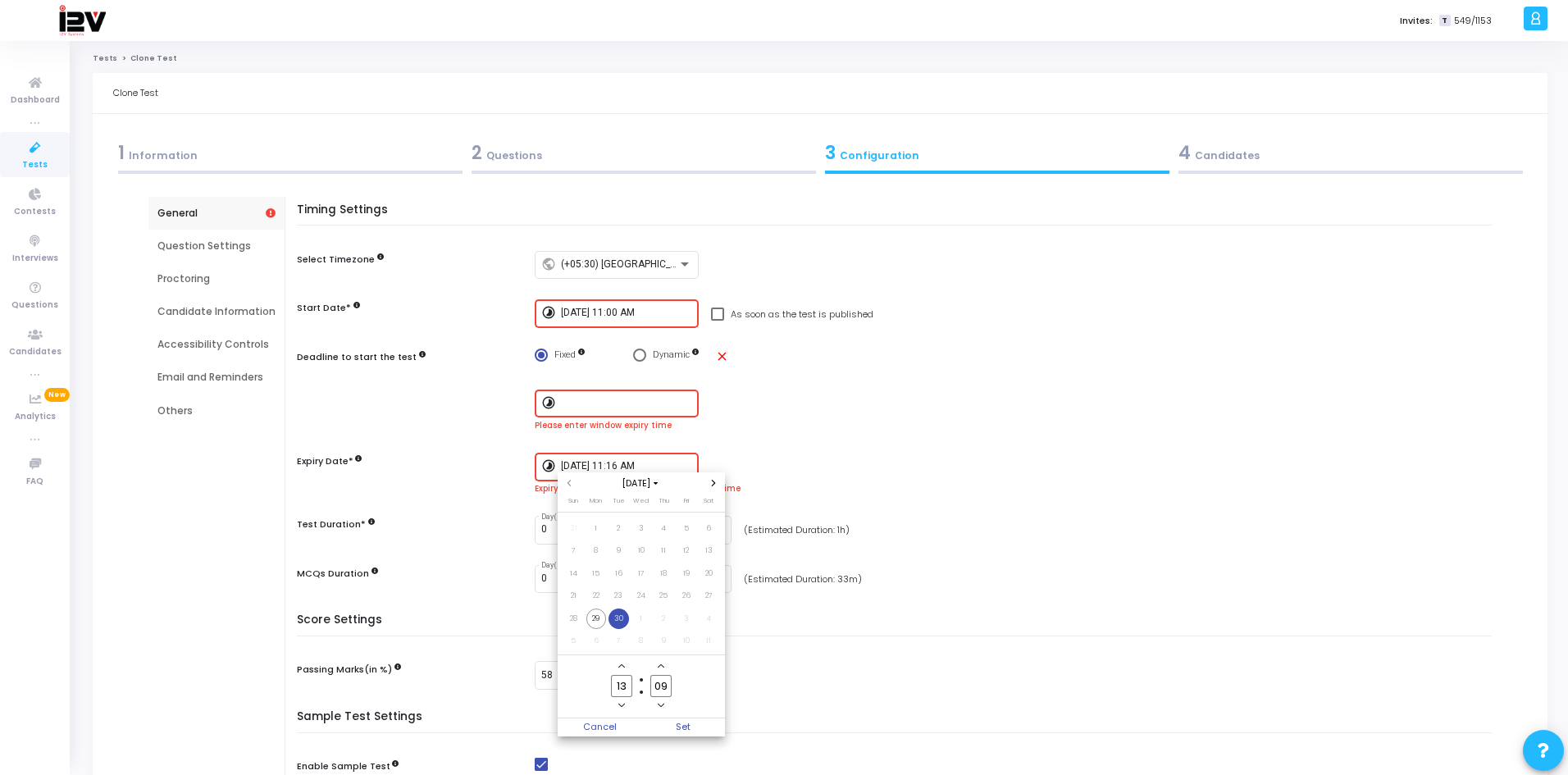
click at [658, 703] on icon "Minus a minute" at bounding box center [661, 706] width 7 height 7
type input "07"
click at [620, 667] on icon "Add a hour" at bounding box center [622, 667] width 7 height 4
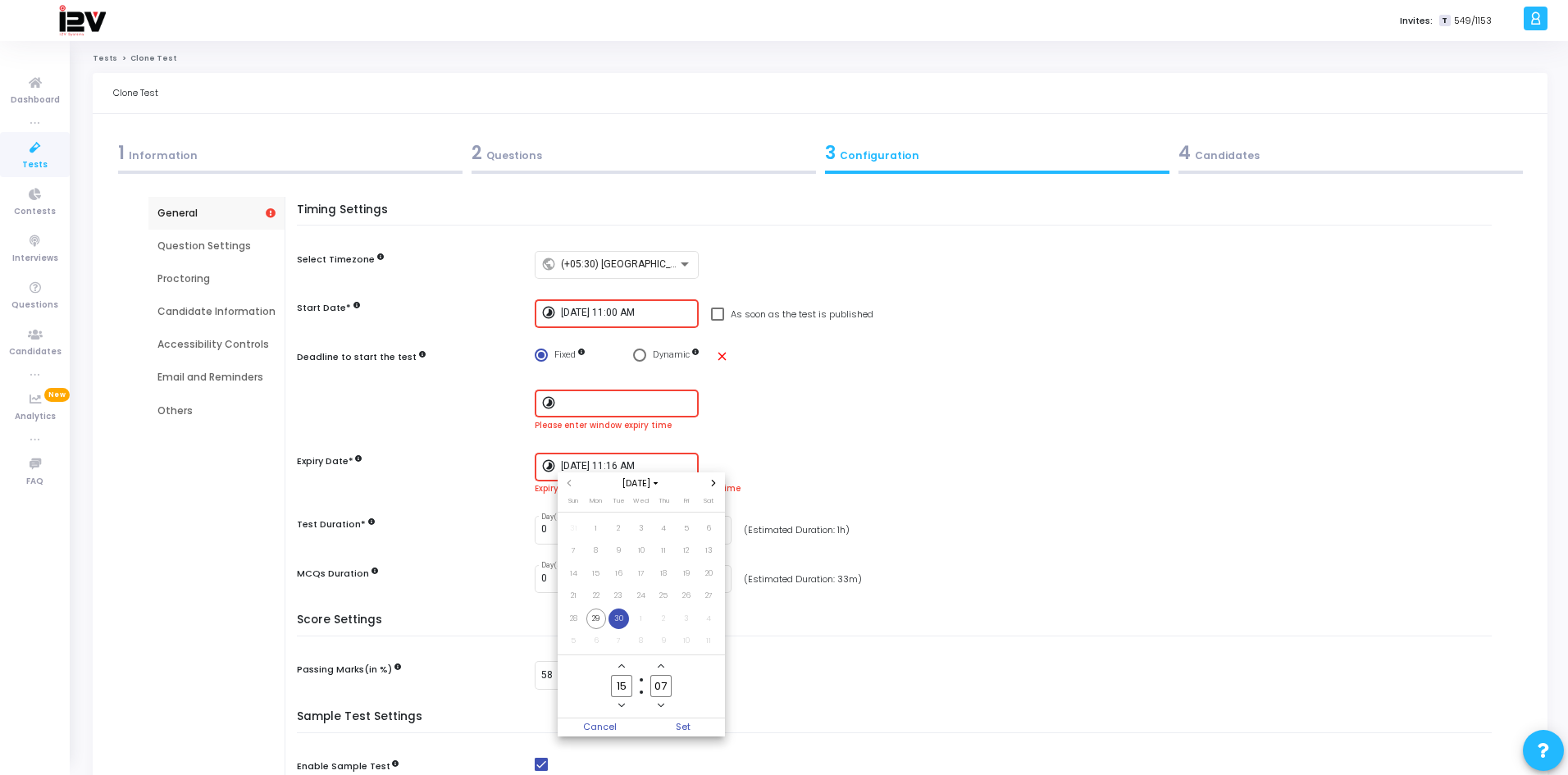
click at [620, 667] on icon "Add a hour" at bounding box center [622, 667] width 7 height 4
click at [618, 705] on icon "Minus a hour" at bounding box center [622, 706] width 7 height 4
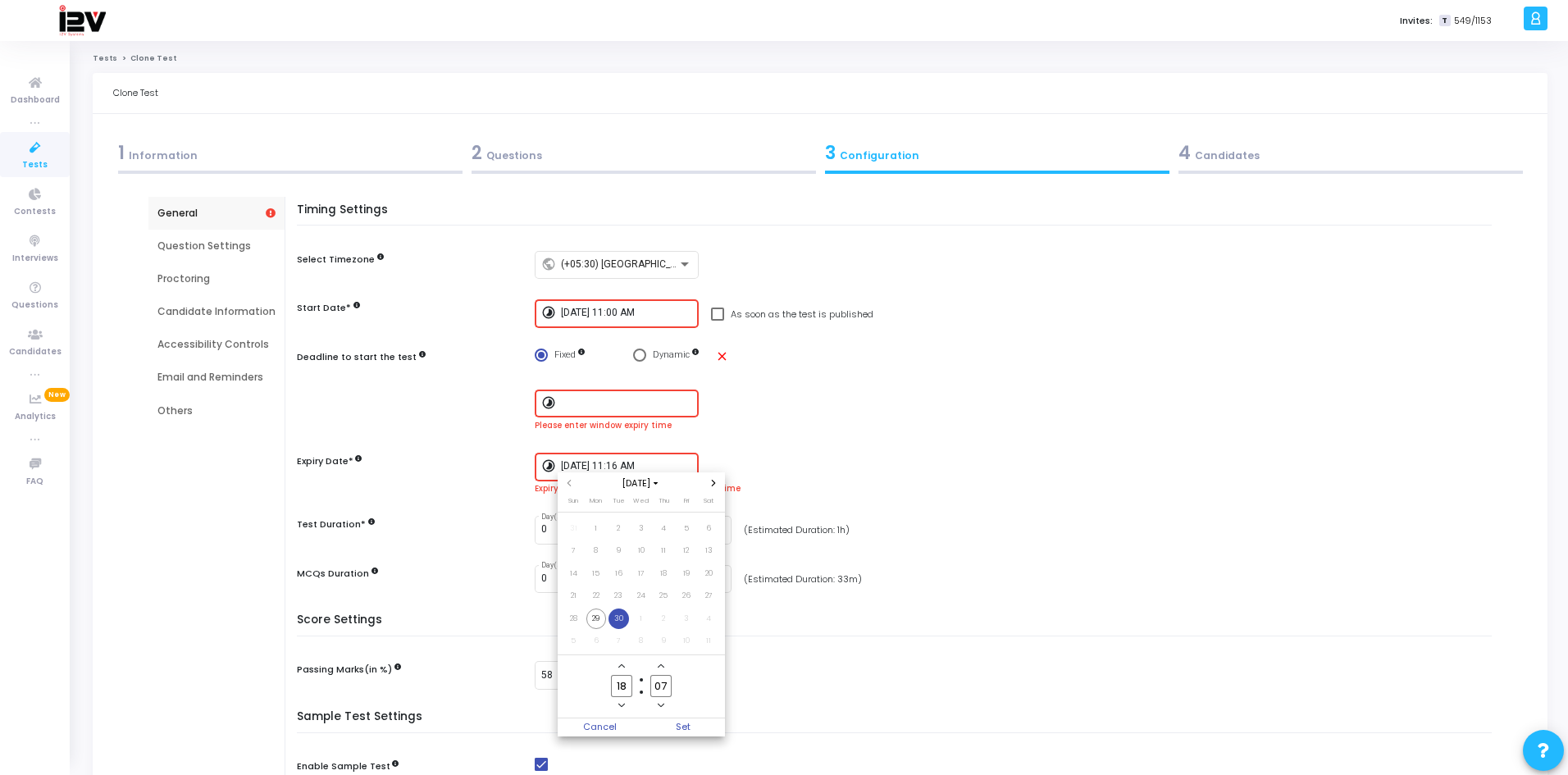
click at [618, 705] on icon "Minus a hour" at bounding box center [622, 706] width 7 height 4
type input "14"
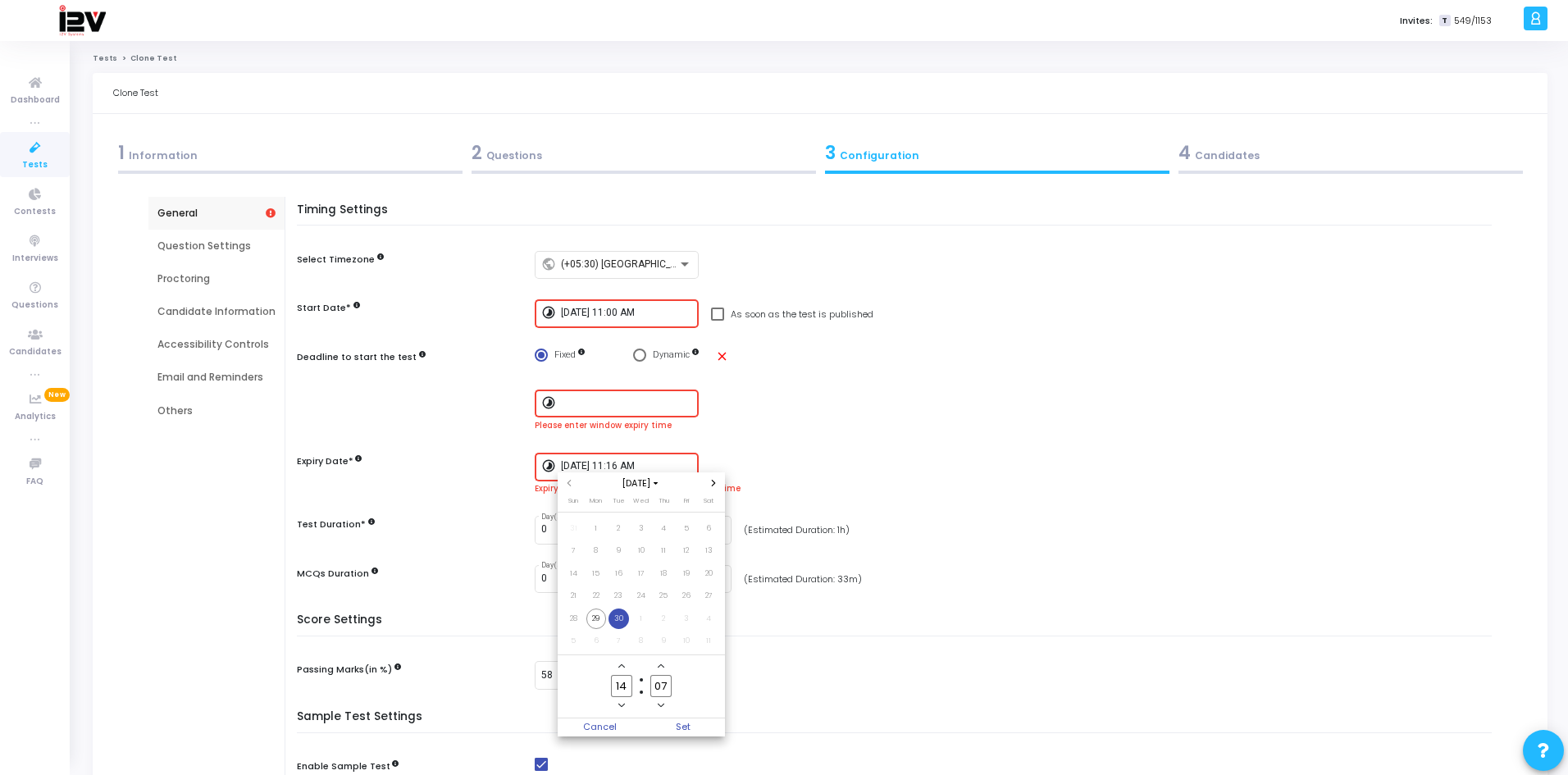
click at [664, 707] on icon "Minus a minute" at bounding box center [661, 706] width 7 height 7
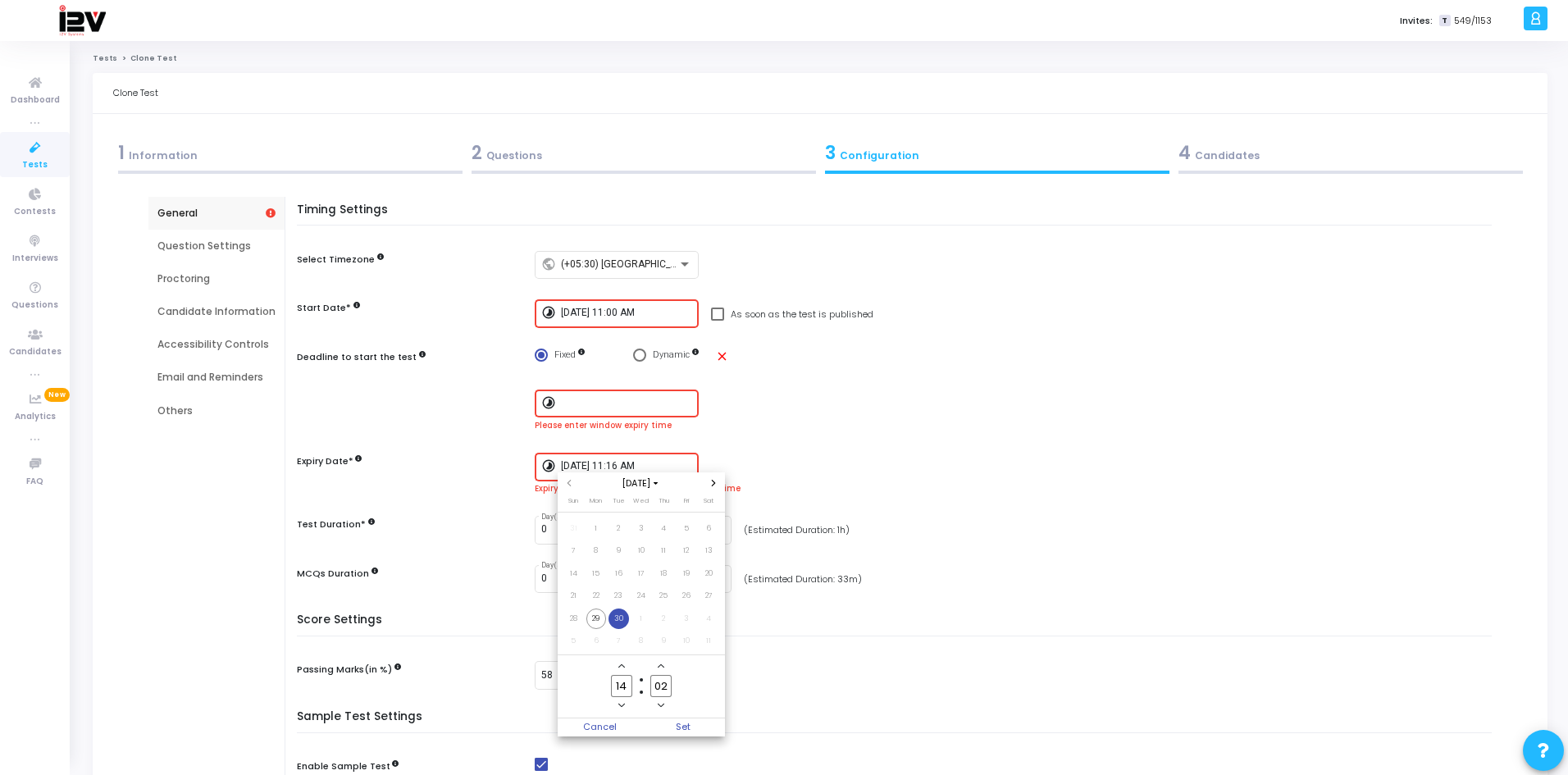
click at [664, 707] on icon "Minus a minute" at bounding box center [661, 706] width 7 height 7
type input "00"
click at [682, 729] on span "Set" at bounding box center [683, 727] width 84 height 18
type input "[DATE] 2:00 PM"
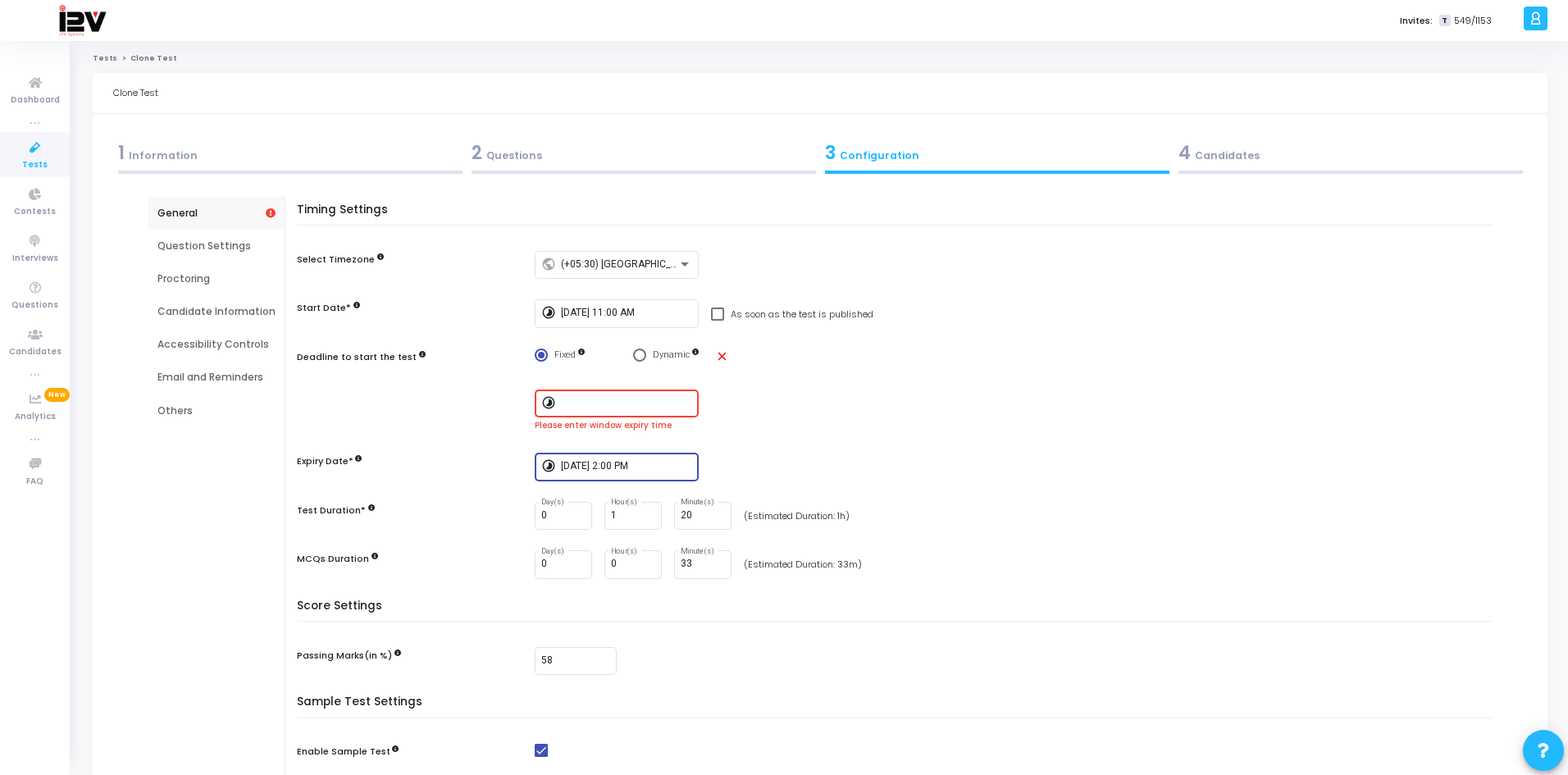
click at [801, 422] on div "Please enter window expiry time" at bounding box center [1017, 426] width 965 height 12
click at [680, 399] on input at bounding box center [626, 403] width 131 height 11
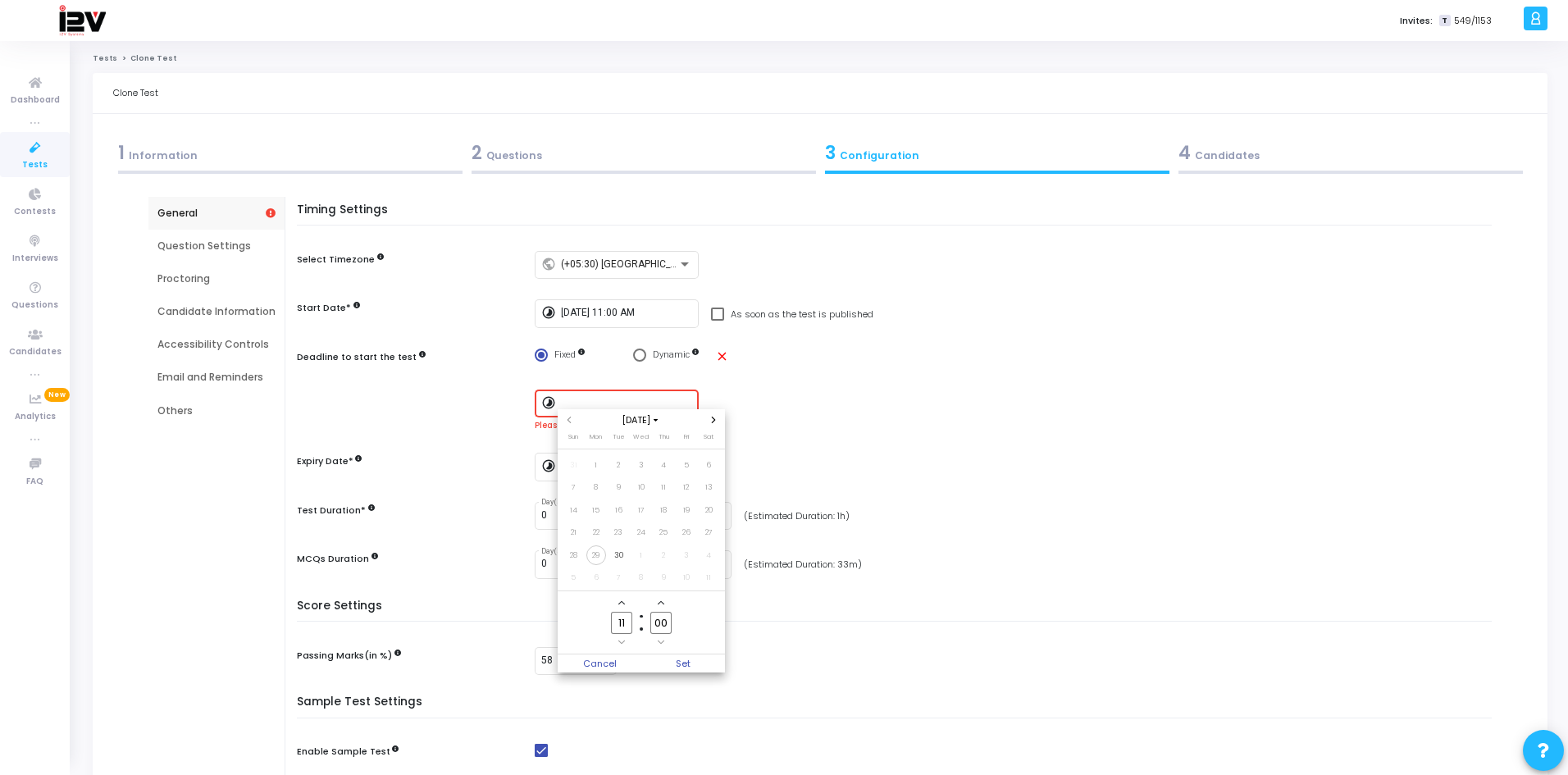
click at [639, 353] on div at bounding box center [784, 388] width 1568 height 775
click at [640, 353] on span "Select confirmation" at bounding box center [639, 355] width 13 height 13
click at [640, 353] on input "Dynamic" at bounding box center [639, 355] width 13 height 13
radio input "true"
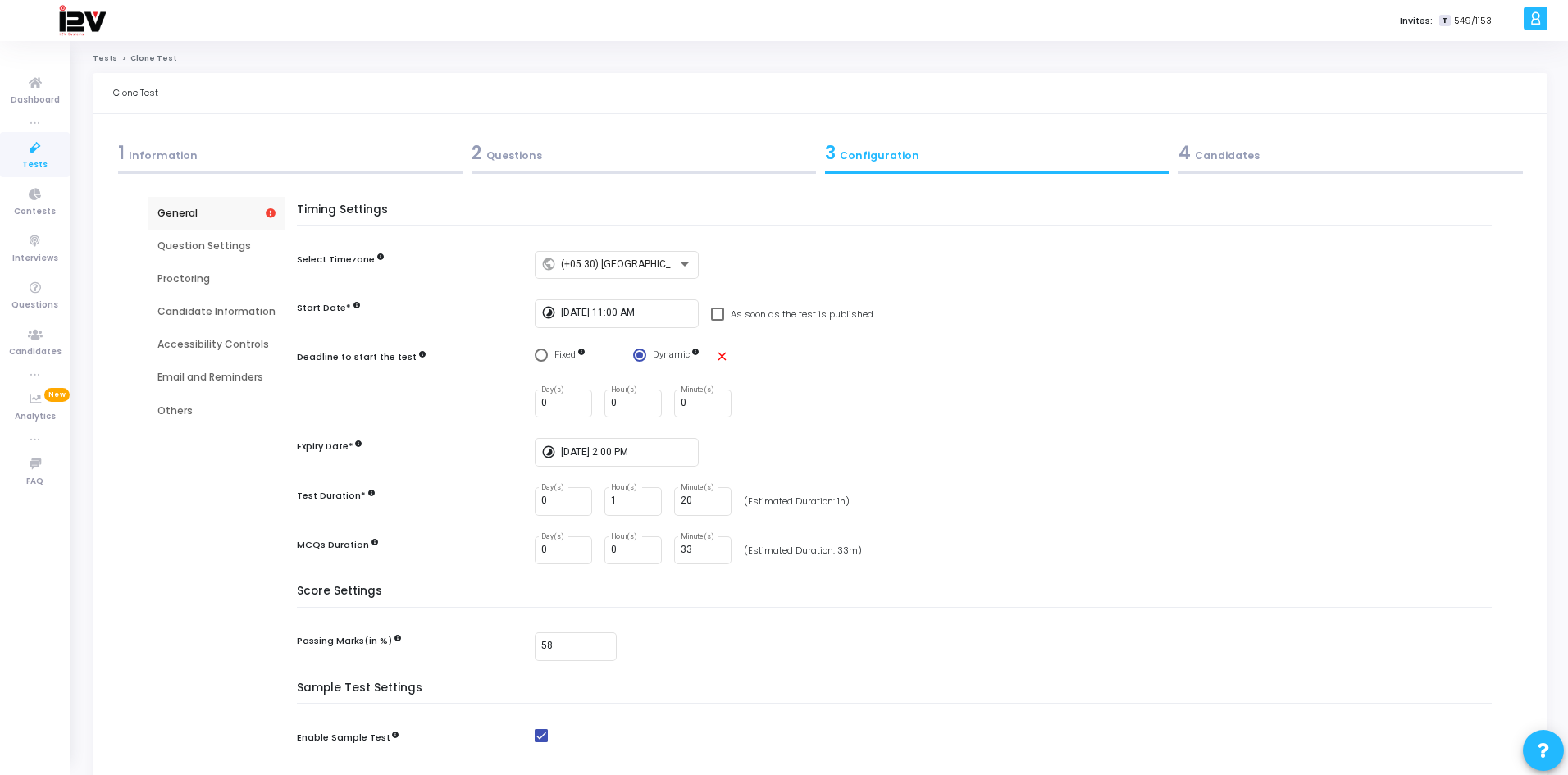
click at [541, 352] on span "Select confirmation" at bounding box center [541, 355] width 13 height 13
click at [541, 352] on input "Fixed" at bounding box center [541, 355] width 13 height 13
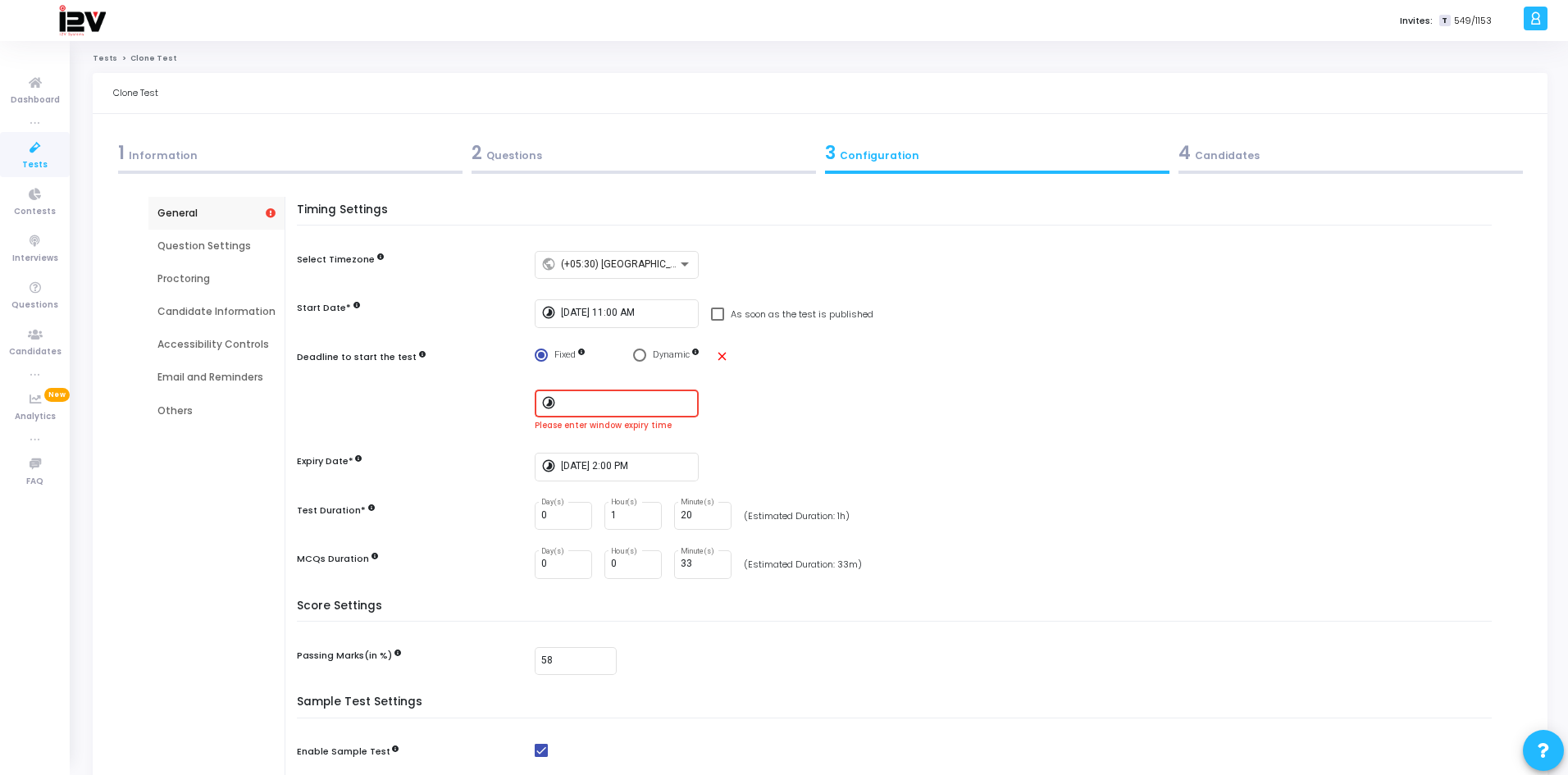
click at [658, 405] on input at bounding box center [626, 403] width 131 height 11
click at [823, 411] on div at bounding box center [784, 388] width 1568 height 775
click at [716, 357] on mat-icon "close" at bounding box center [722, 356] width 14 height 14
radio input "false"
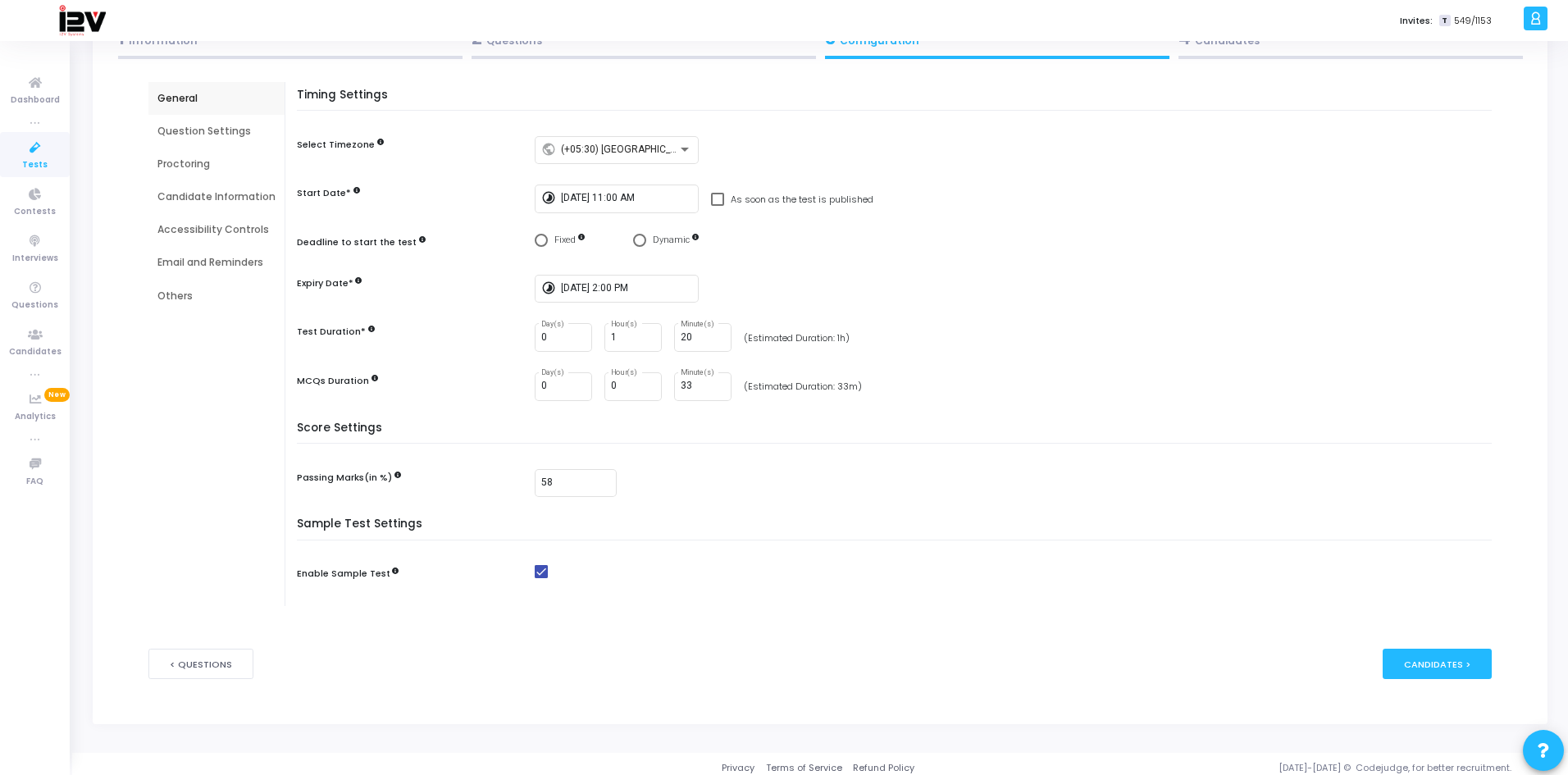
scroll to position [123, 0]
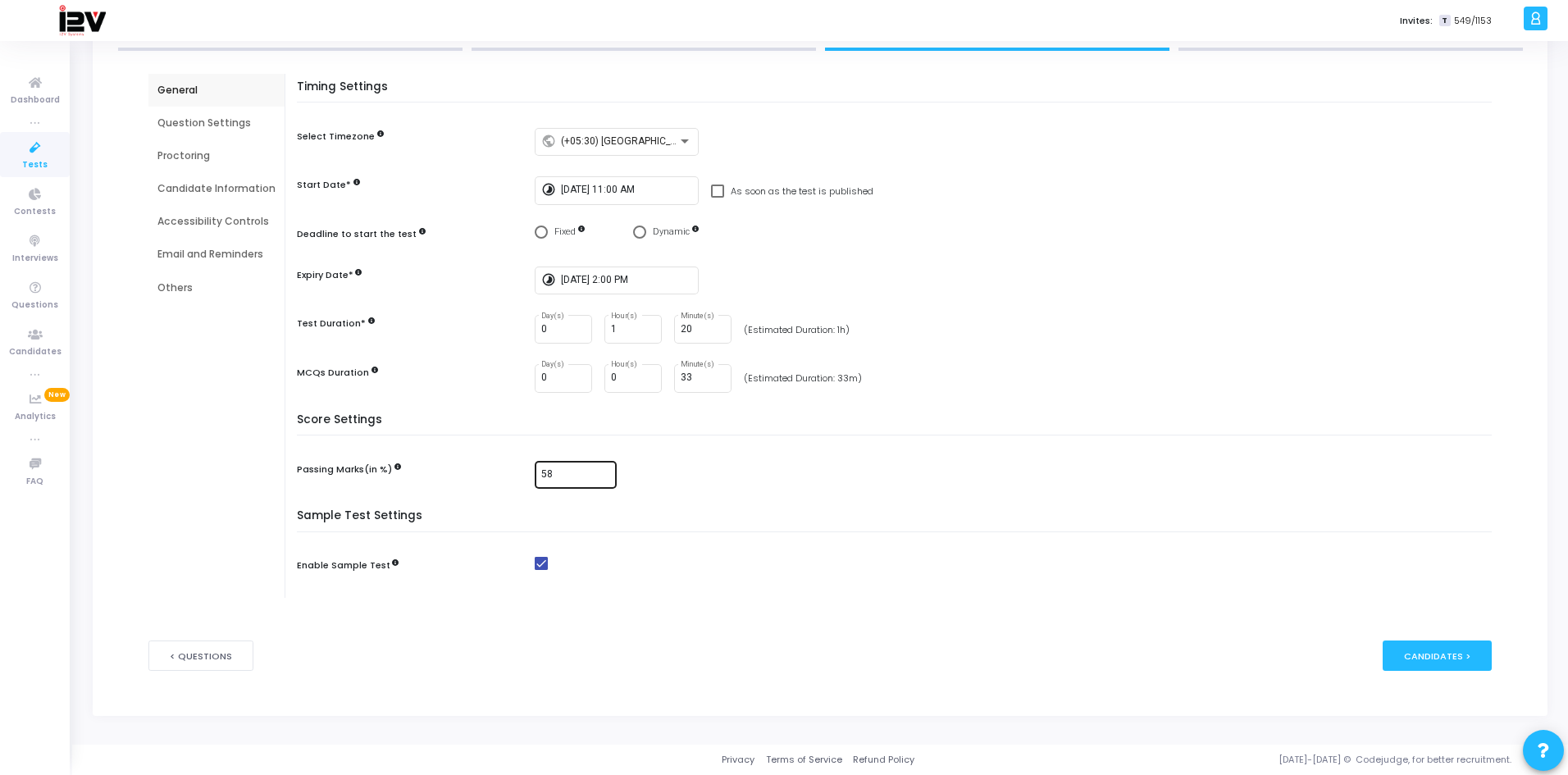
click at [581, 470] on input "58" at bounding box center [575, 475] width 69 height 11
type input "5"
type input "65"
click at [903, 567] on mat-checkbox at bounding box center [1017, 564] width 965 height 14
click at [542, 567] on span at bounding box center [541, 563] width 13 height 13
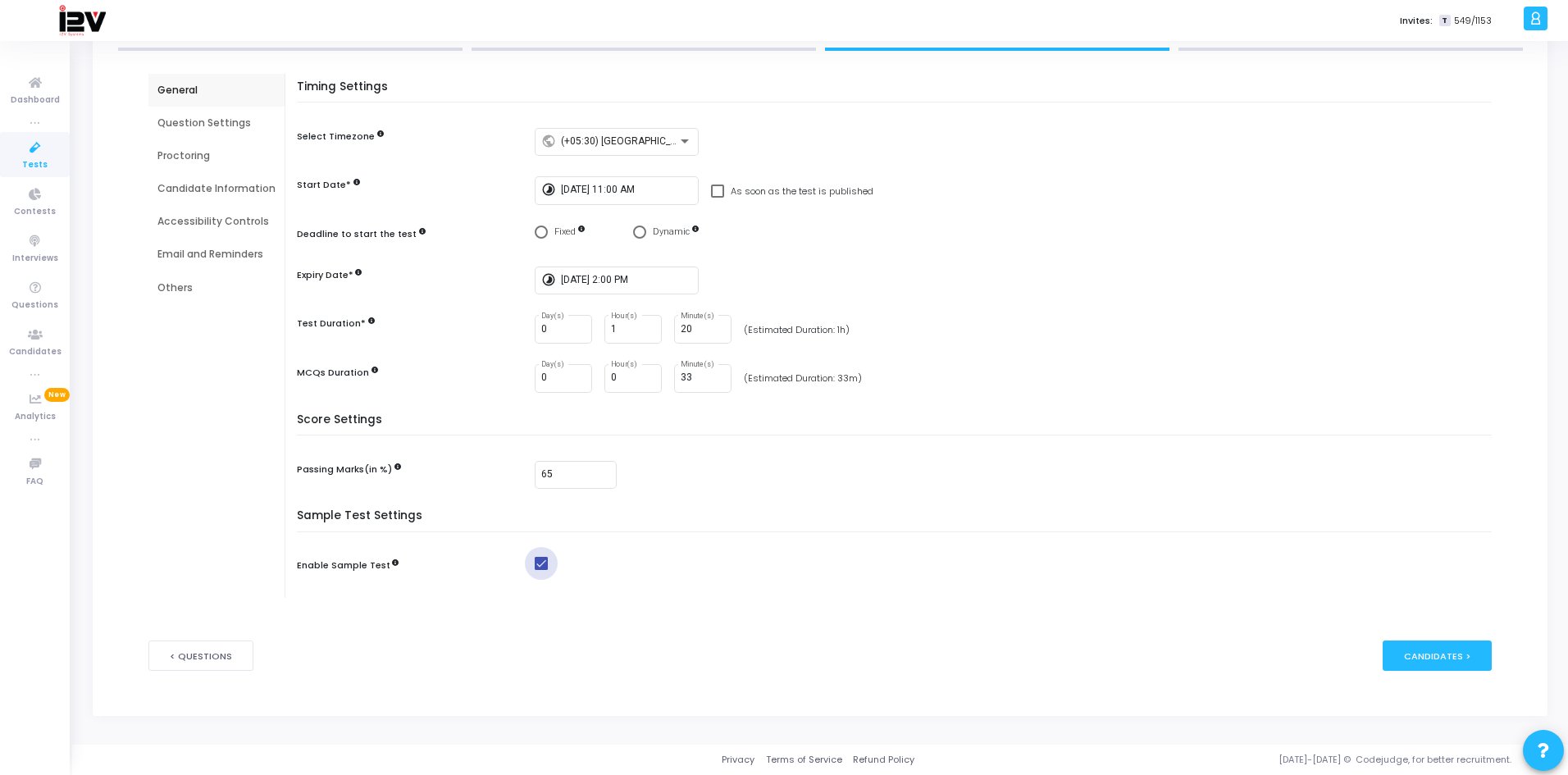
click at [541, 570] on input "checkbox" at bounding box center [540, 570] width 1 height 1
click at [543, 567] on span at bounding box center [541, 563] width 13 height 13
click at [541, 570] on input "checkbox" at bounding box center [540, 570] width 1 height 1
click at [542, 562] on span at bounding box center [541, 563] width 13 height 13
click at [541, 570] on input "checkbox" at bounding box center [540, 570] width 1 height 1
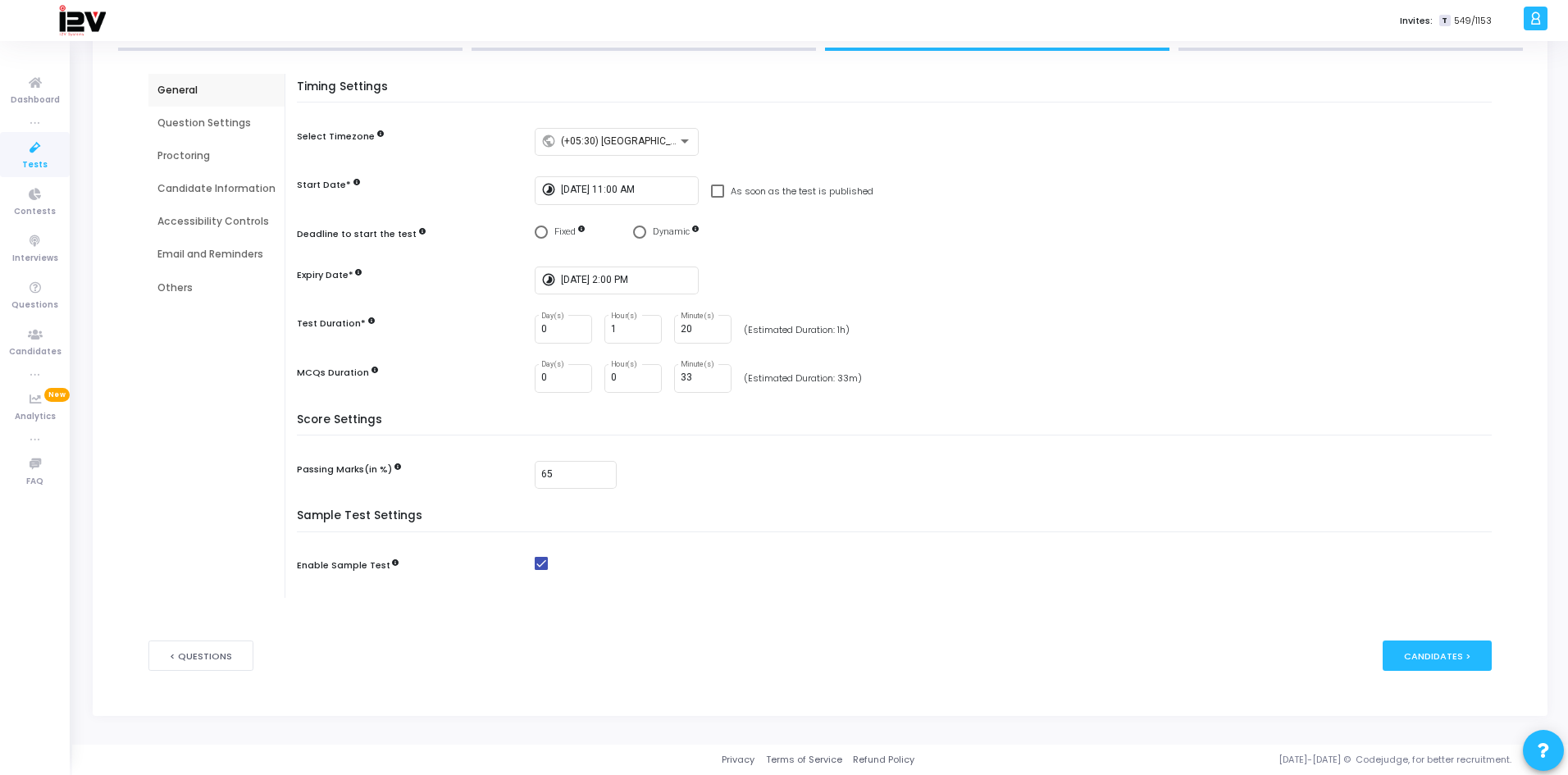
checkbox input "false"
click at [1448, 657] on div "Candidates >" at bounding box center [1437, 656] width 109 height 31
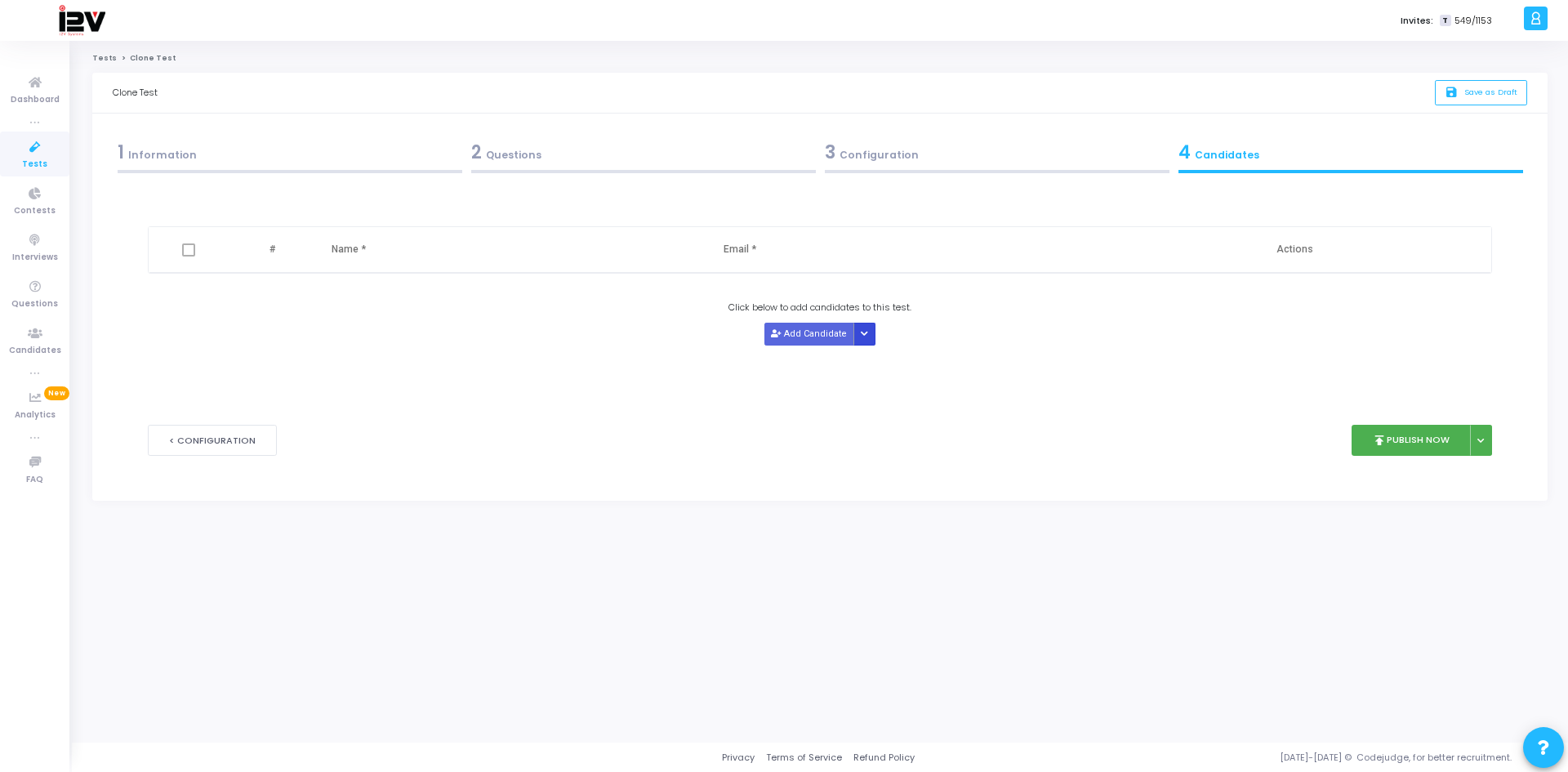
click at [856, 334] on button "Button group with nested dropdown" at bounding box center [864, 334] width 23 height 22
click at [835, 339] on button "Add Candidate" at bounding box center [810, 334] width 90 height 22
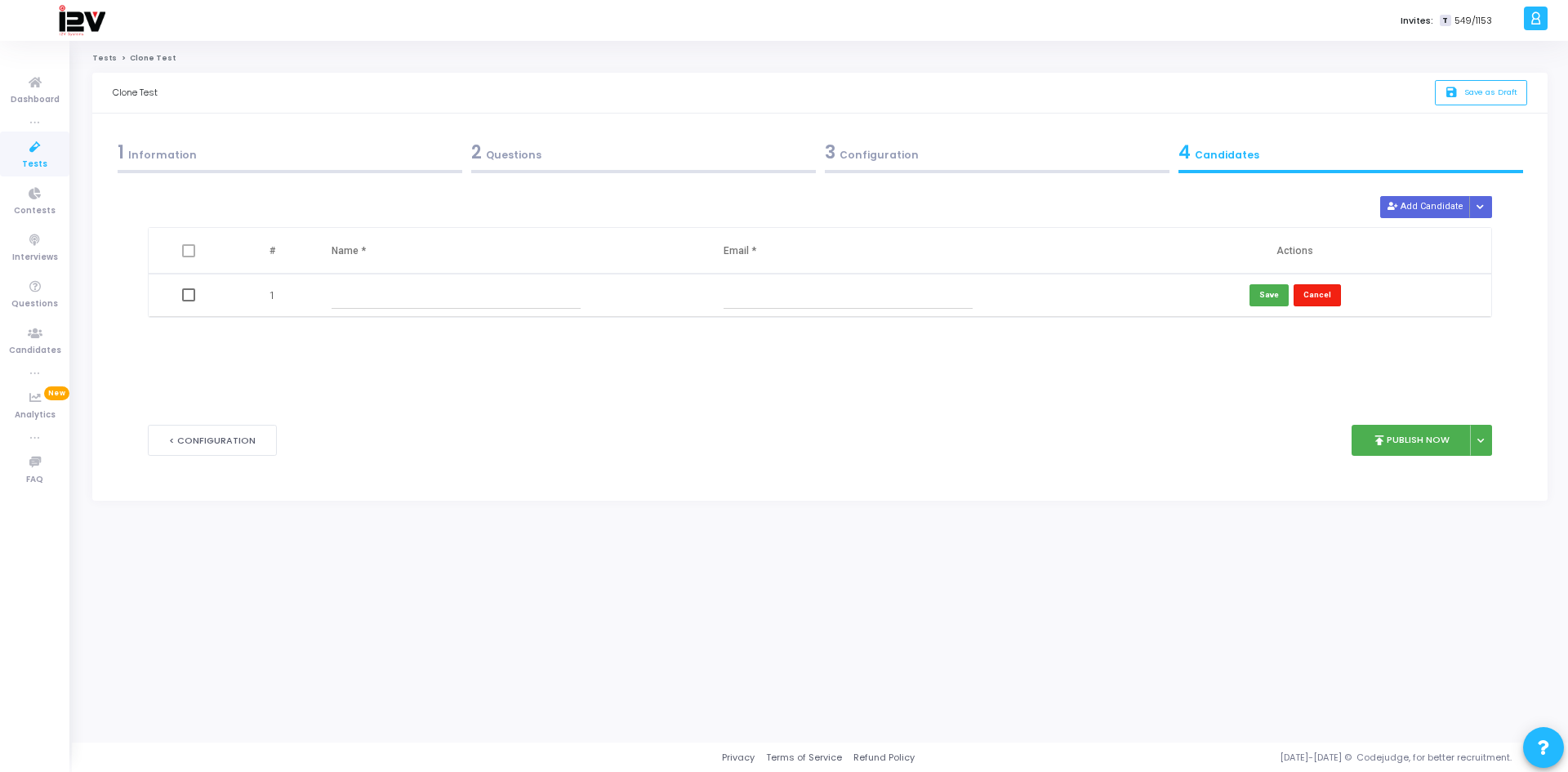
click at [1316, 295] on button "Cancel" at bounding box center [1318, 295] width 48 height 22
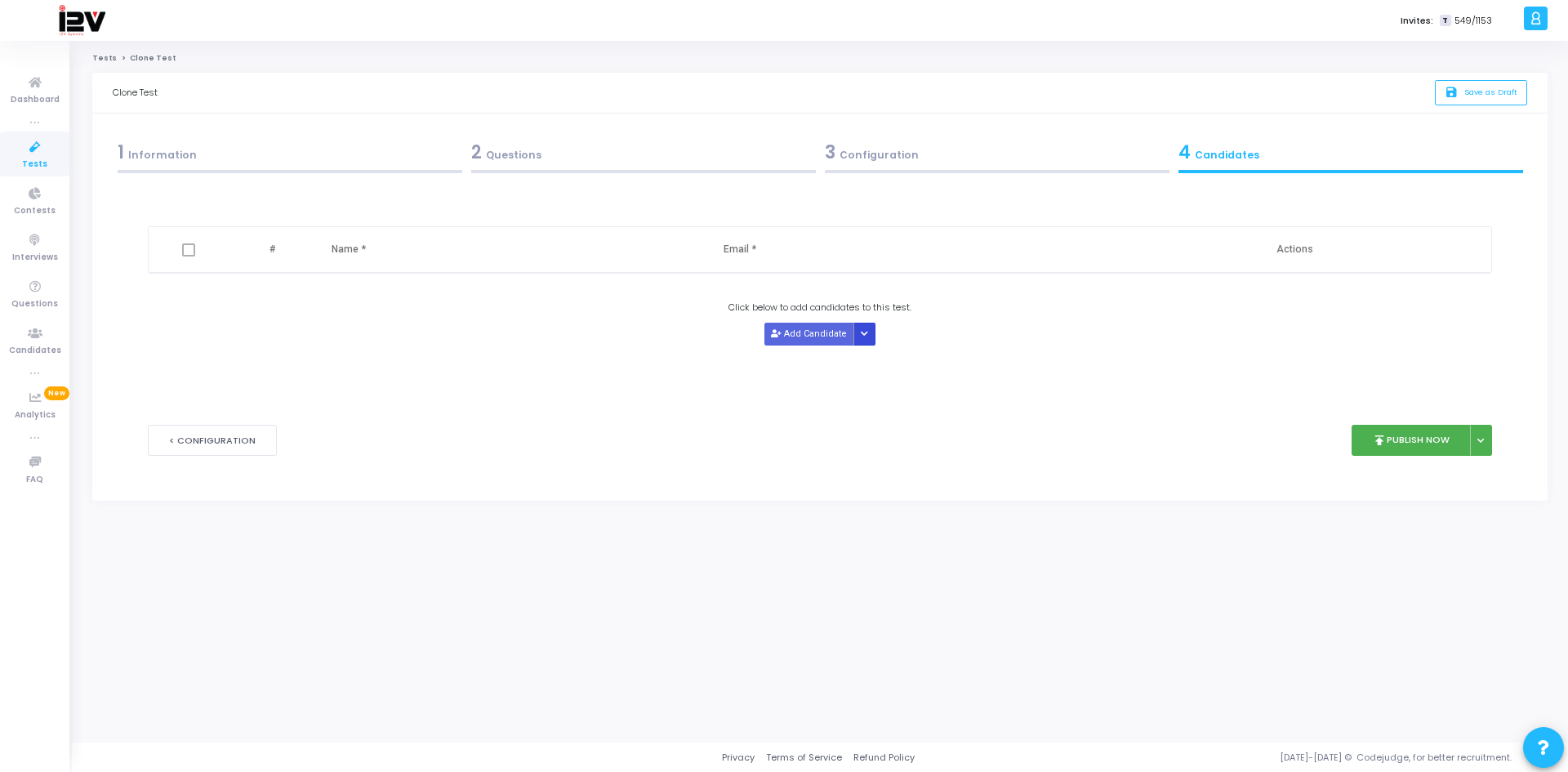
click at [866, 332] on icon "Button group with nested dropdown" at bounding box center [864, 334] width 8 height 9
click at [895, 364] on button "Upload Candidate List" at bounding box center [914, 366] width 125 height 22
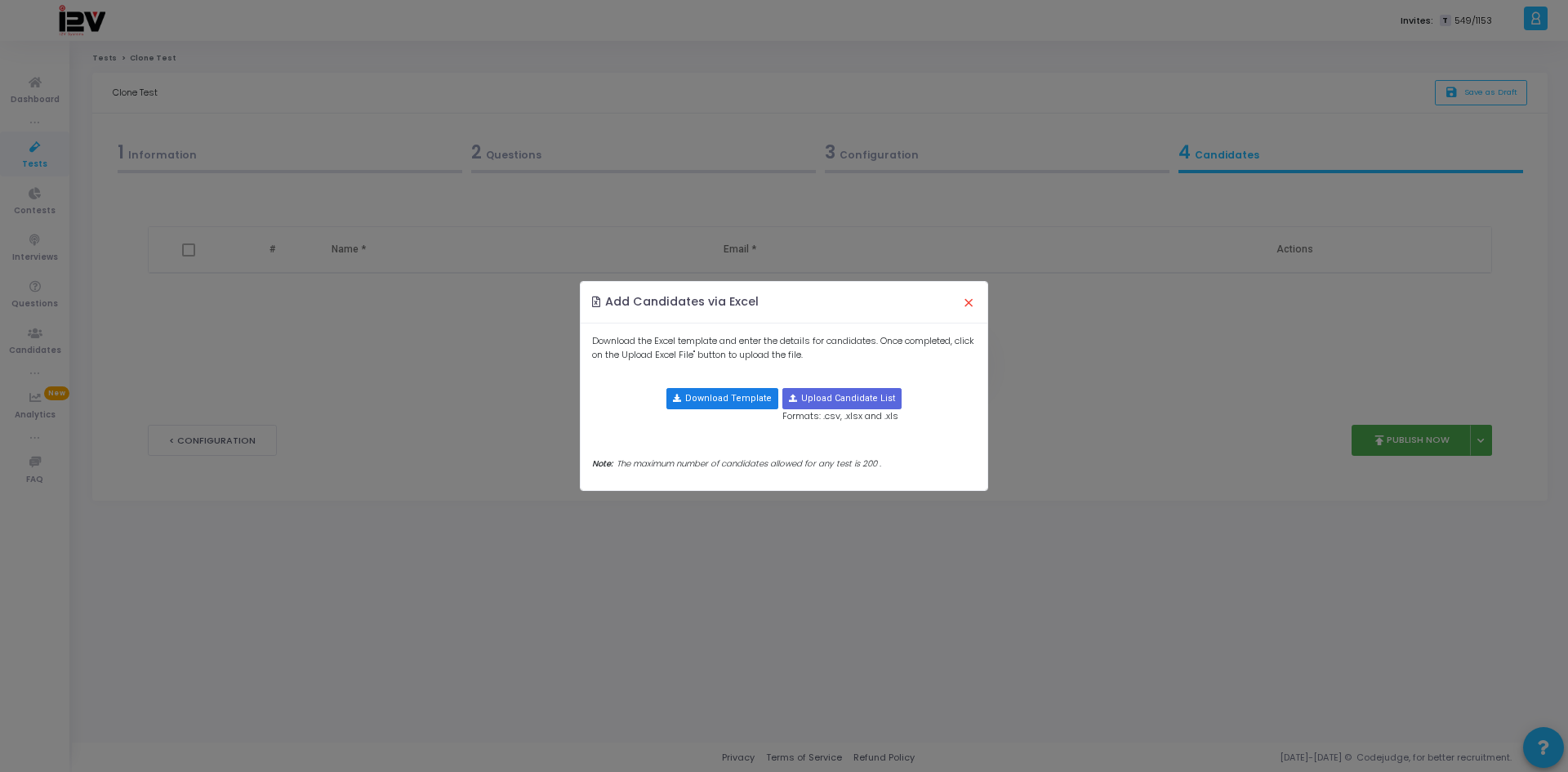
click at [730, 397] on button "Download Template" at bounding box center [722, 399] width 112 height 21
click at [827, 400] on input "file" at bounding box center [842, 399] width 117 height 20
type input "C:\fakepath\candidate-template (2).csv"
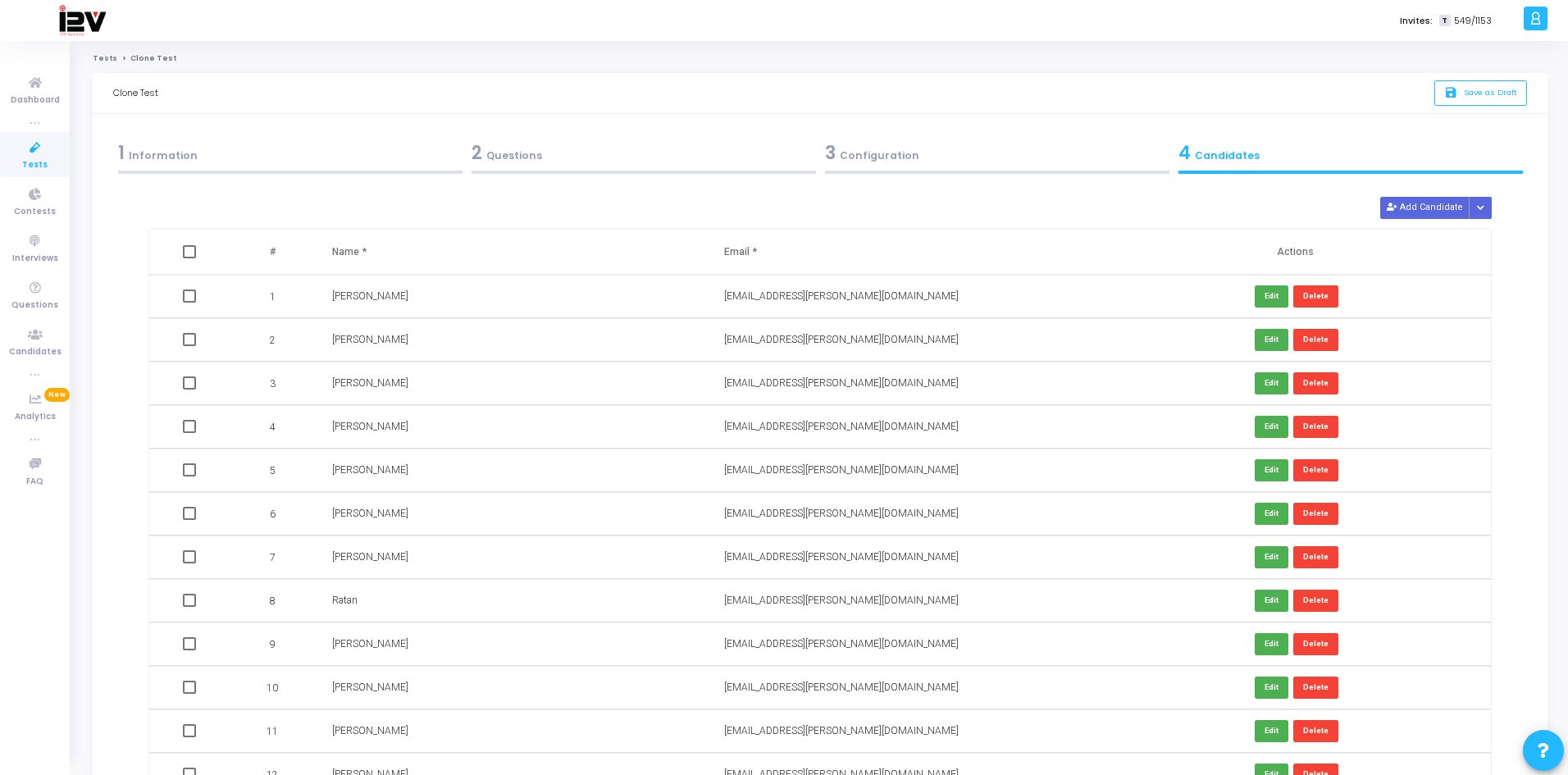
click at [903, 161] on div "3 Configuration" at bounding box center [997, 153] width 345 height 27
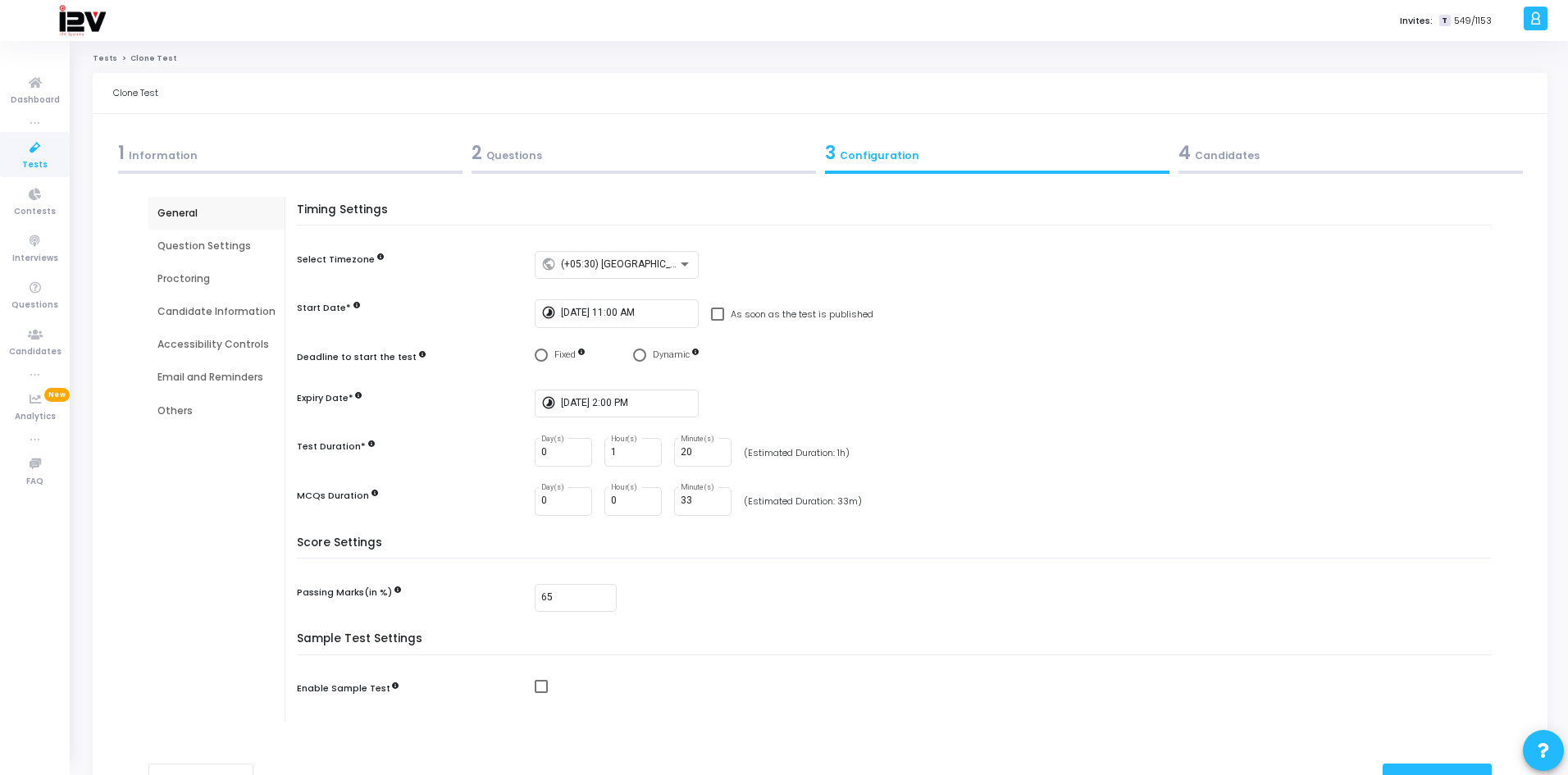
click at [1270, 159] on div "4 Candidates" at bounding box center [1350, 153] width 345 height 27
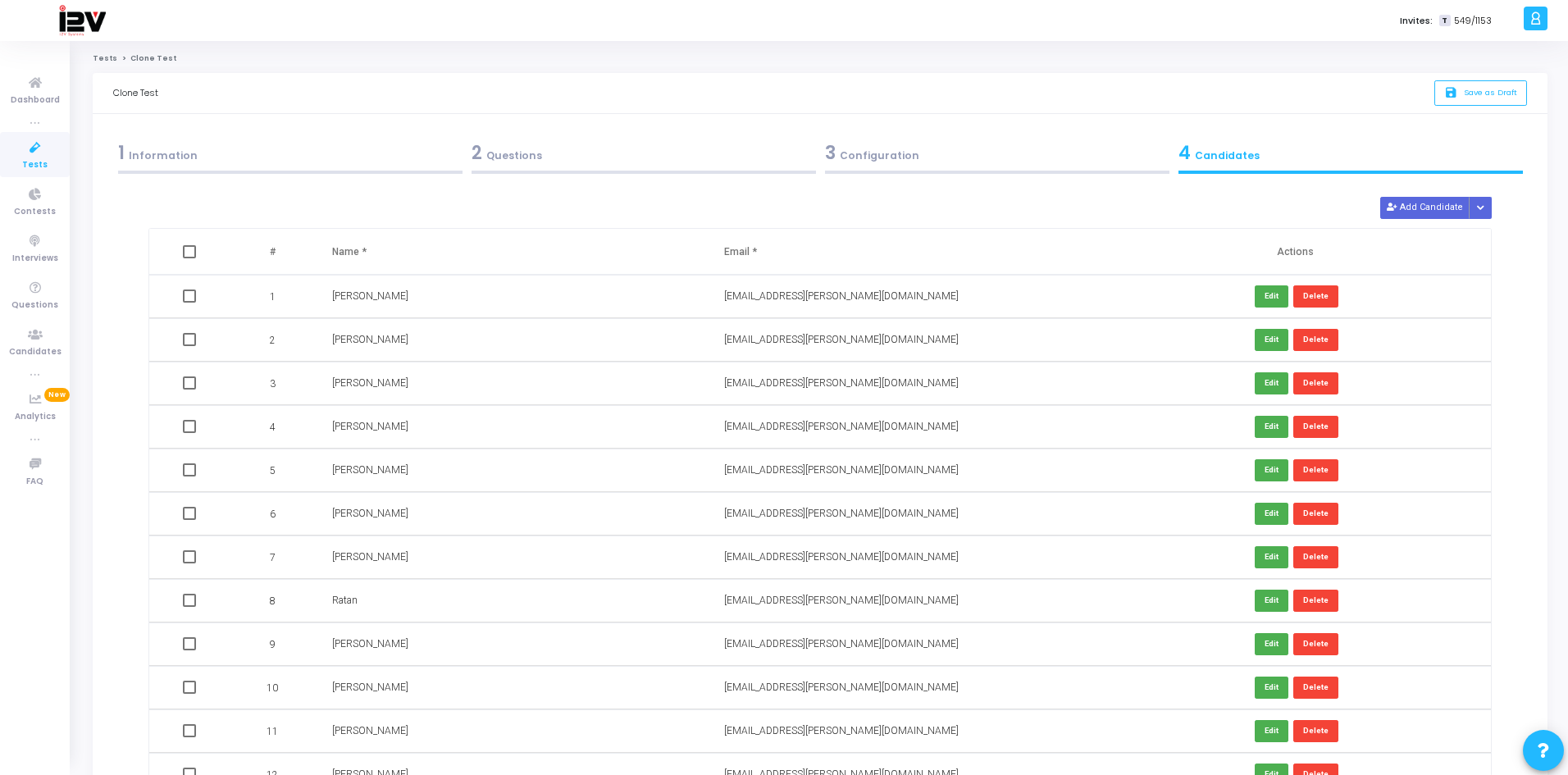
click at [928, 159] on div "3 Configuration" at bounding box center [997, 153] width 345 height 27
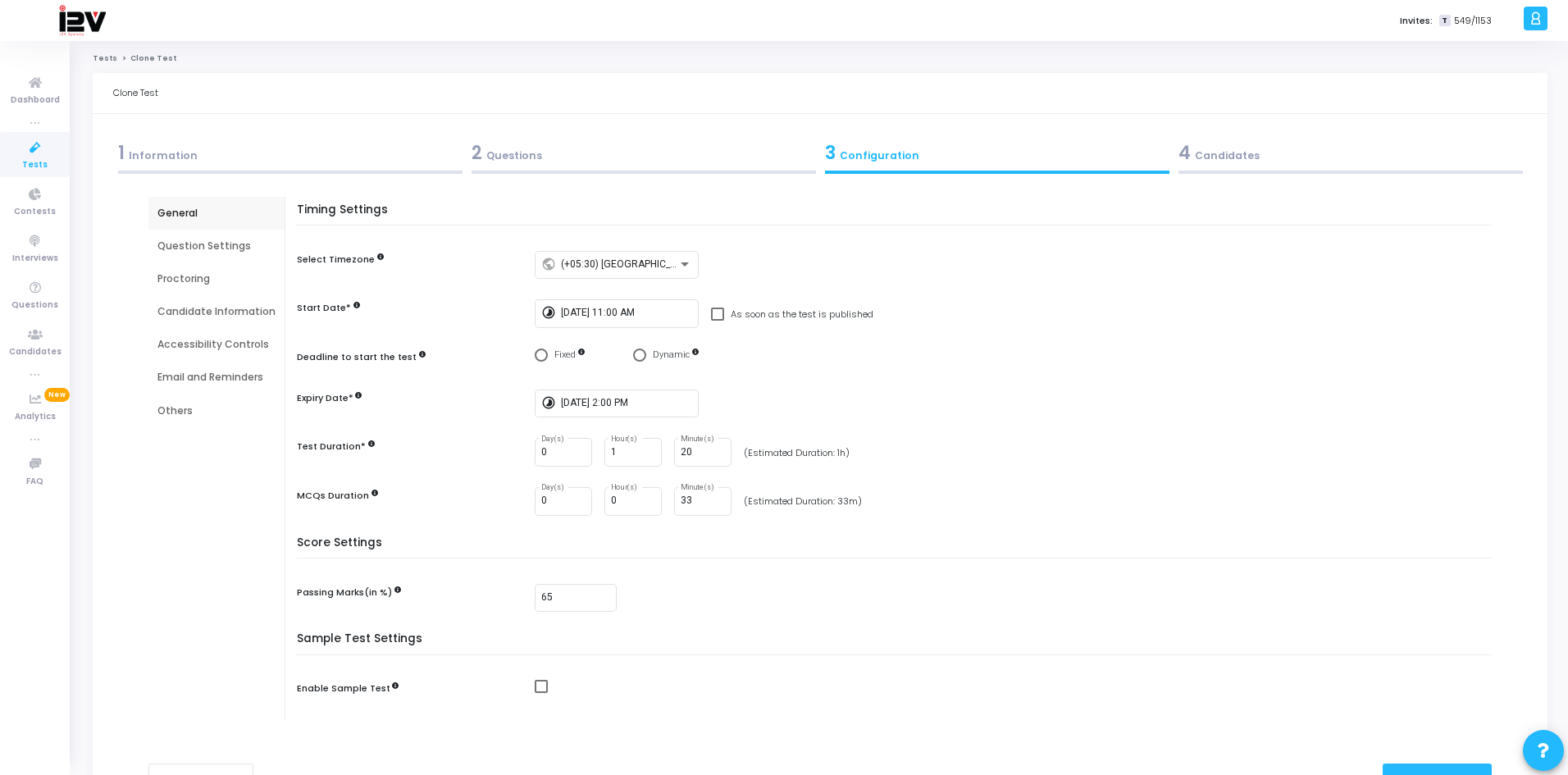
click at [543, 166] on div "2 Questions" at bounding box center [643, 157] width 353 height 44
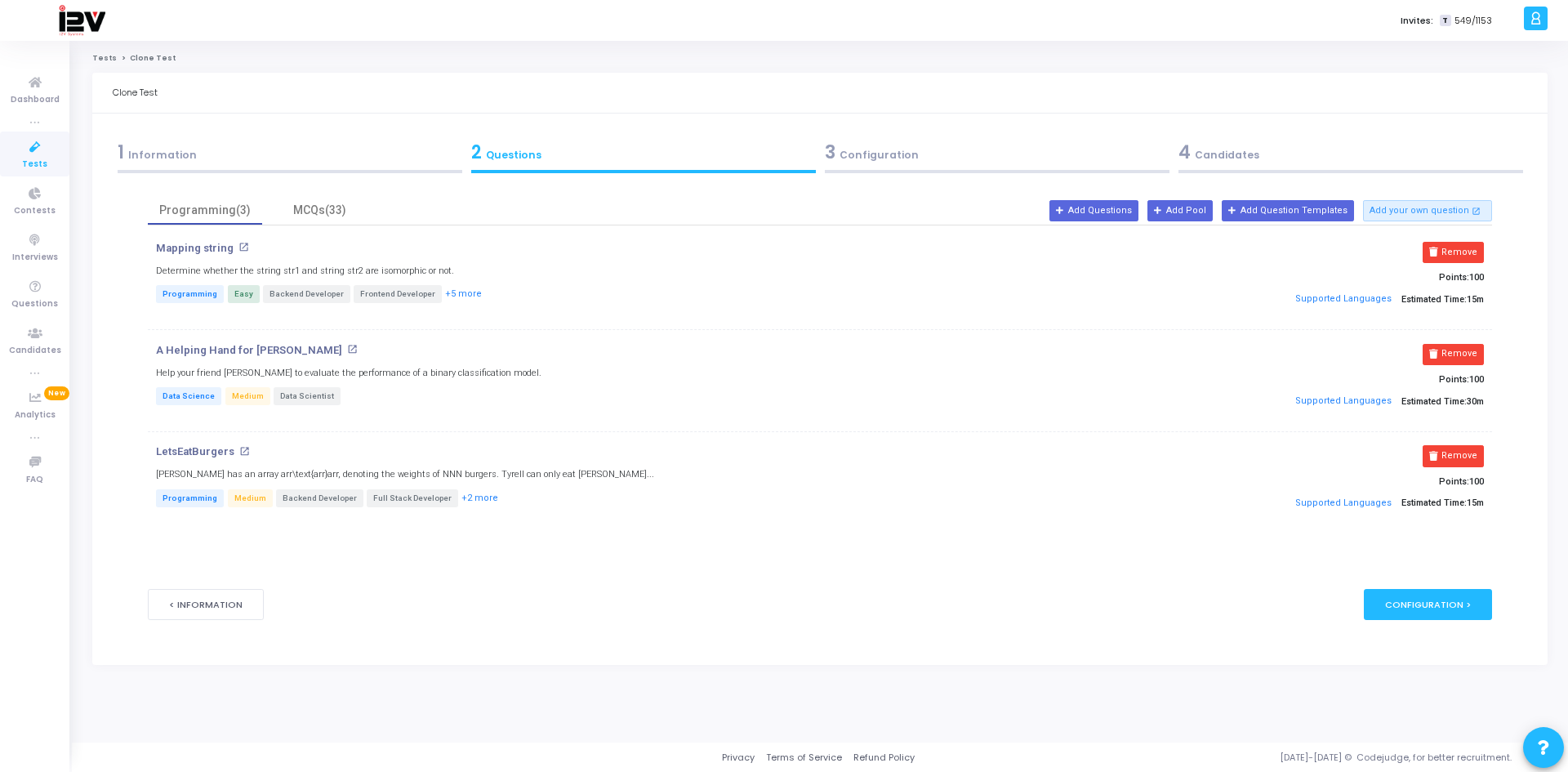
click at [221, 163] on div "1 Information" at bounding box center [290, 152] width 345 height 27
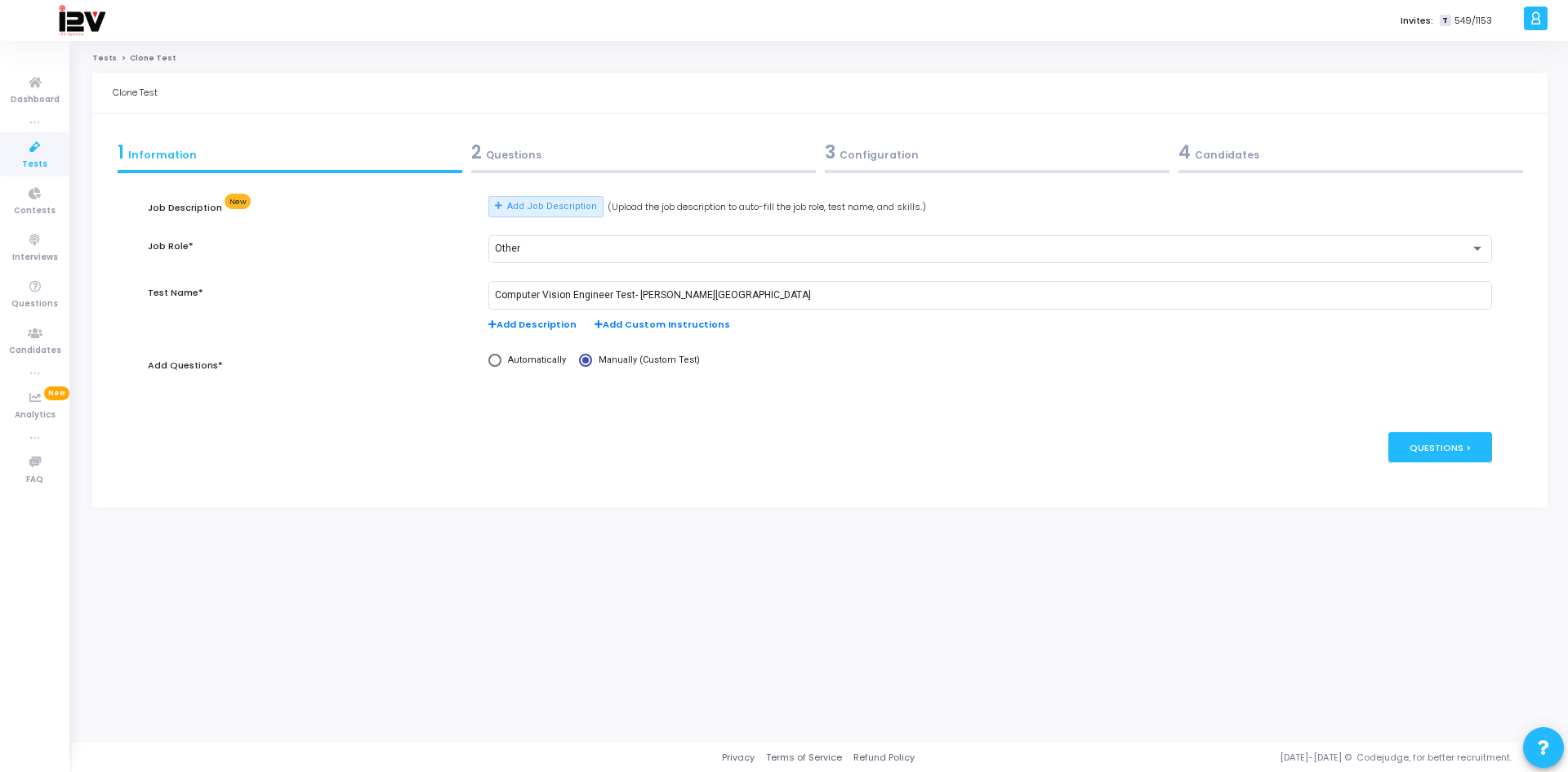
click at [880, 153] on div "3 Configuration" at bounding box center [998, 152] width 345 height 27
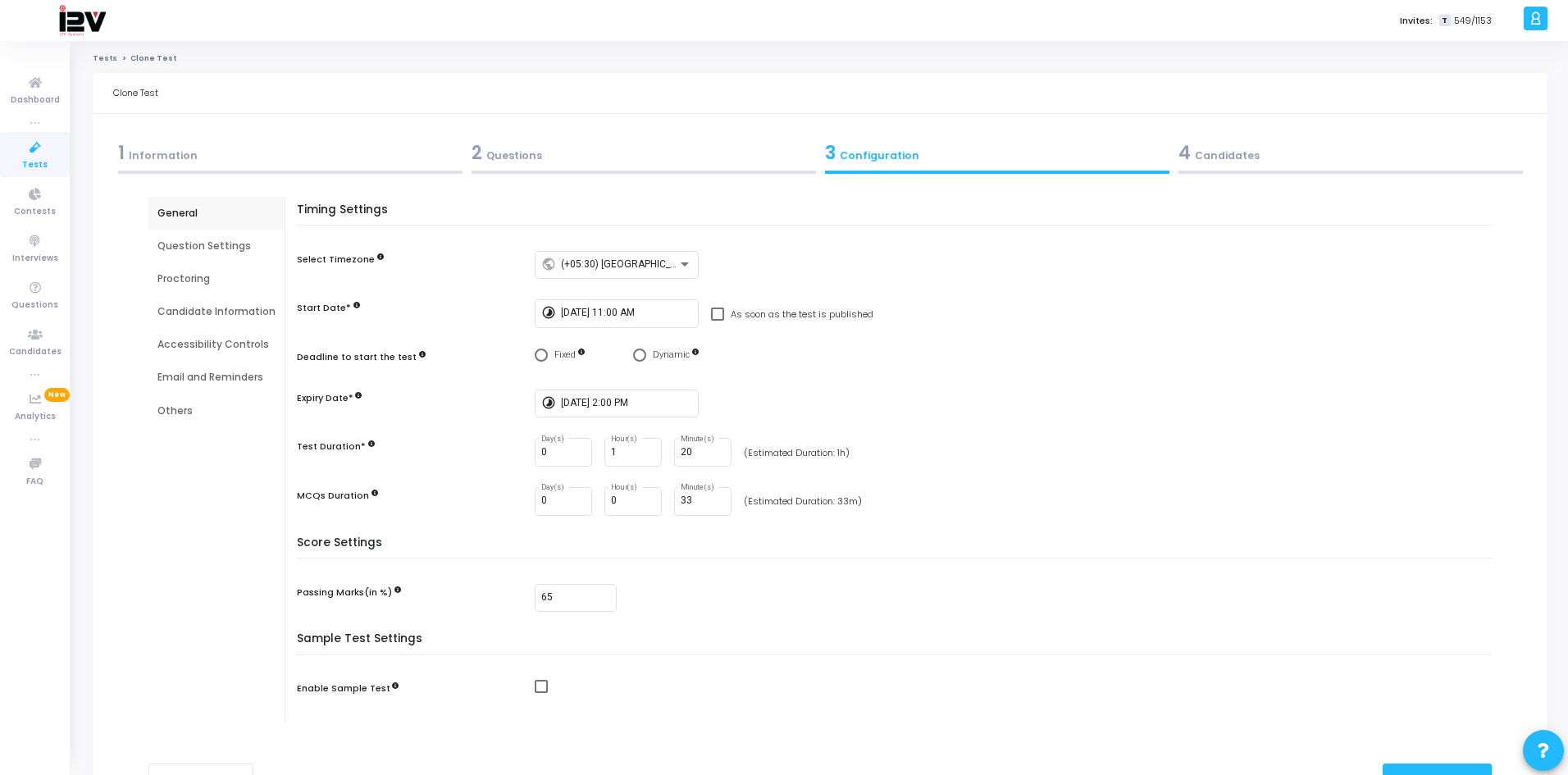
click at [1228, 154] on div "4 Candidates" at bounding box center [1350, 153] width 345 height 27
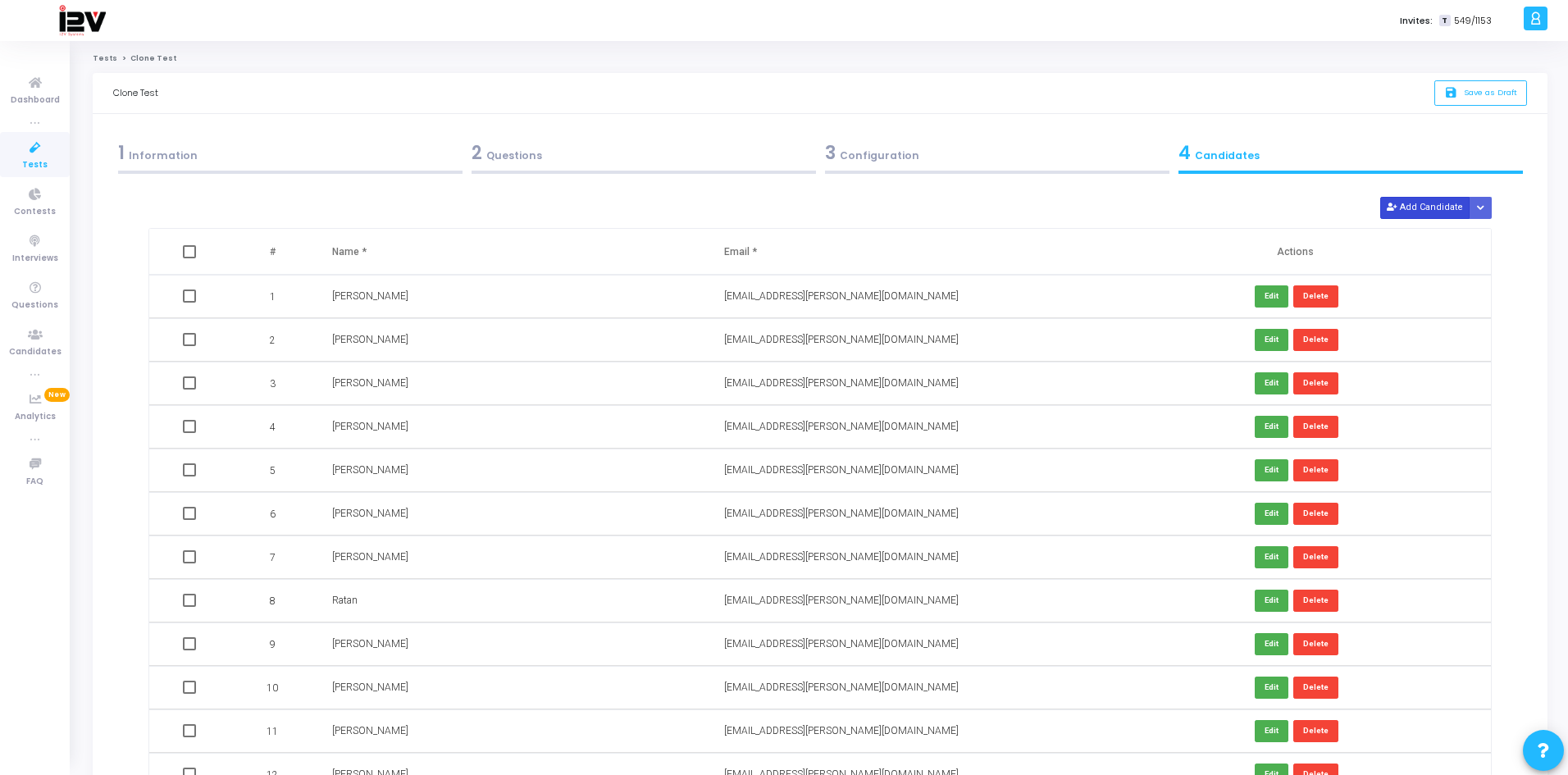
click at [1396, 209] on icon at bounding box center [1391, 207] width 9 height 9
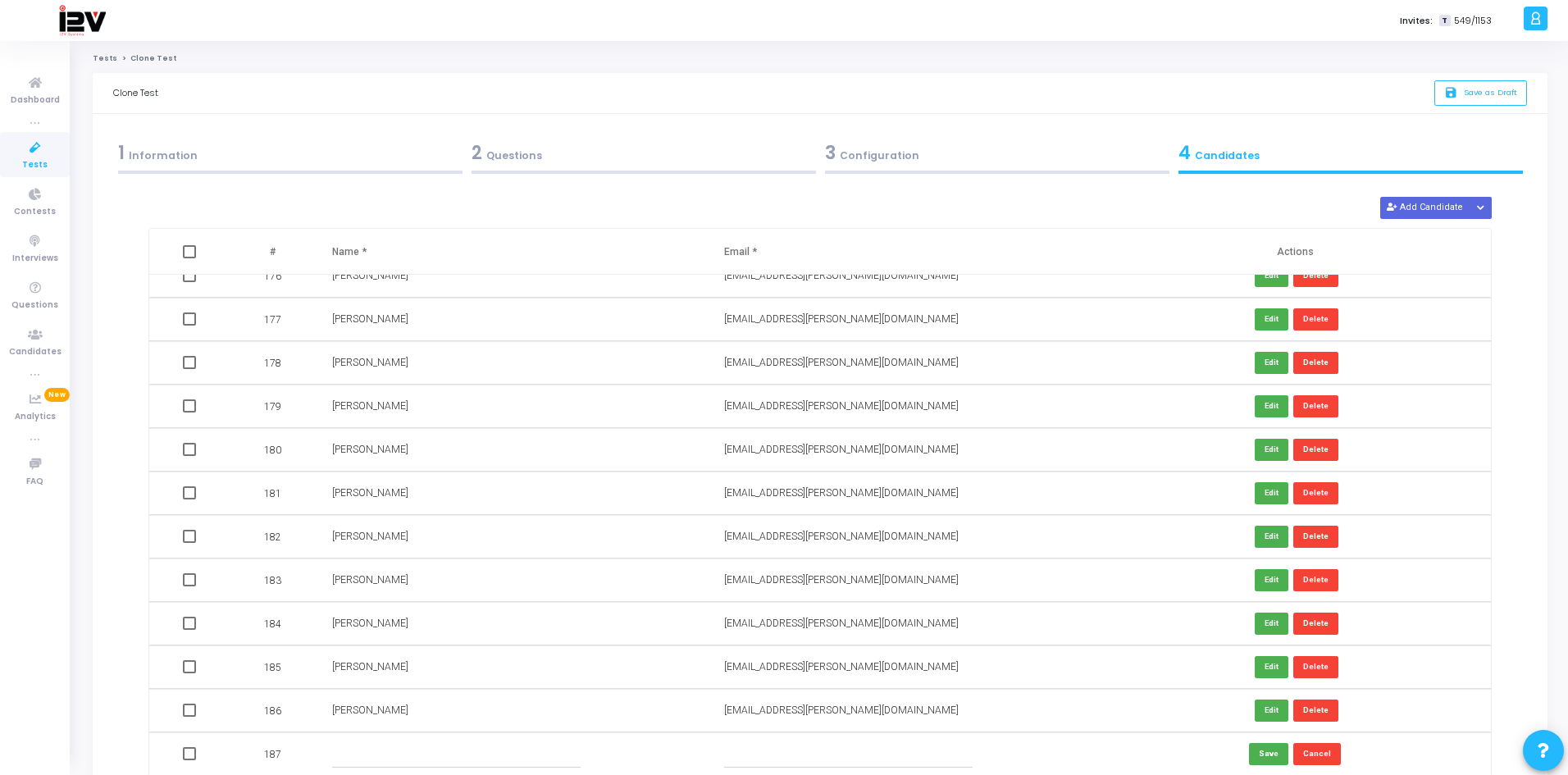
scroll to position [164, 0]
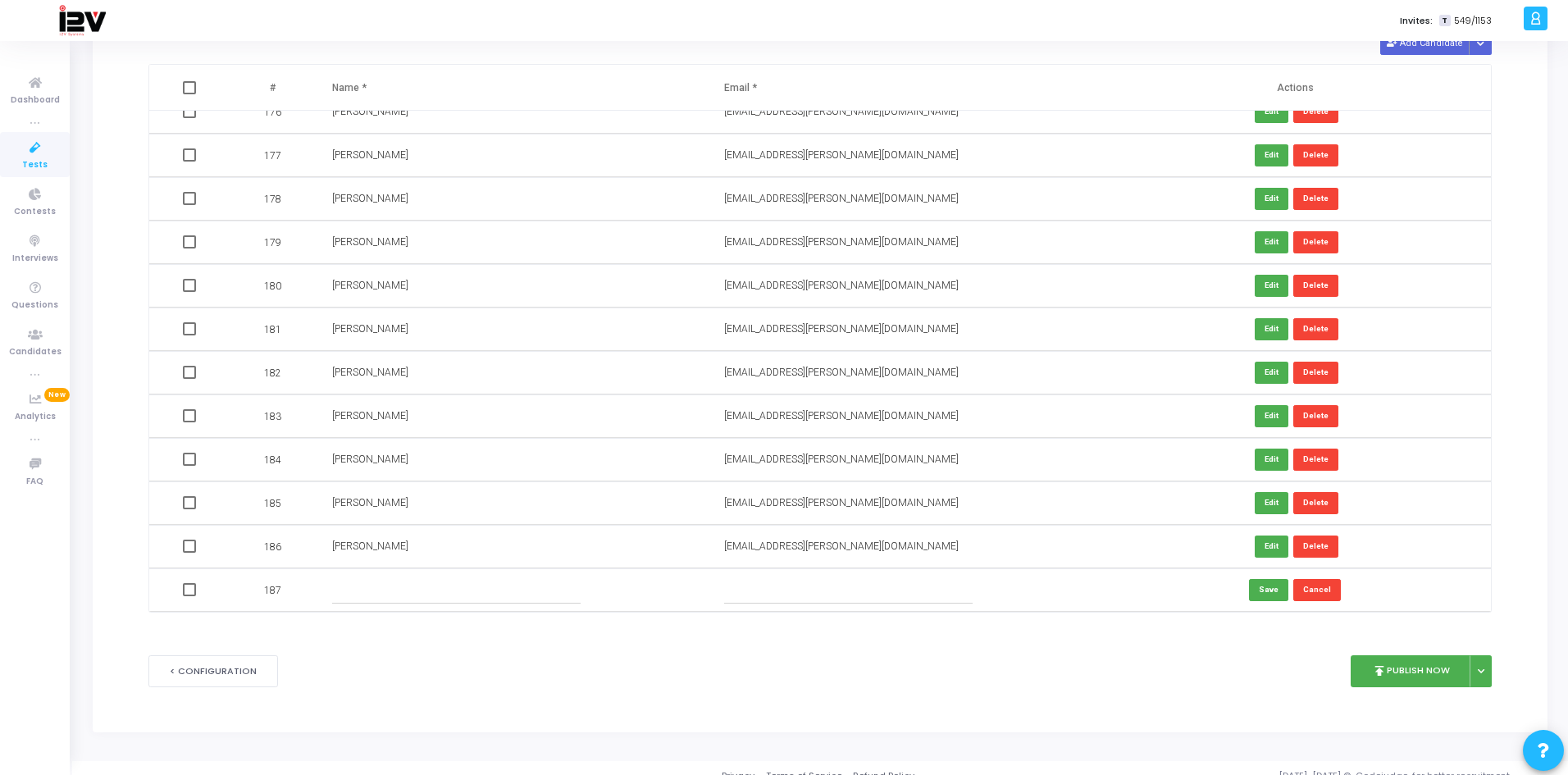
click at [763, 592] on input "text" at bounding box center [849, 591] width 249 height 27
paste input "[EMAIL_ADDRESS][PERSON_NAME][DOMAIN_NAME]"
type input "[EMAIL_ADDRESS][PERSON_NAME][DOMAIN_NAME]"
click at [451, 591] on input "text" at bounding box center [456, 591] width 249 height 27
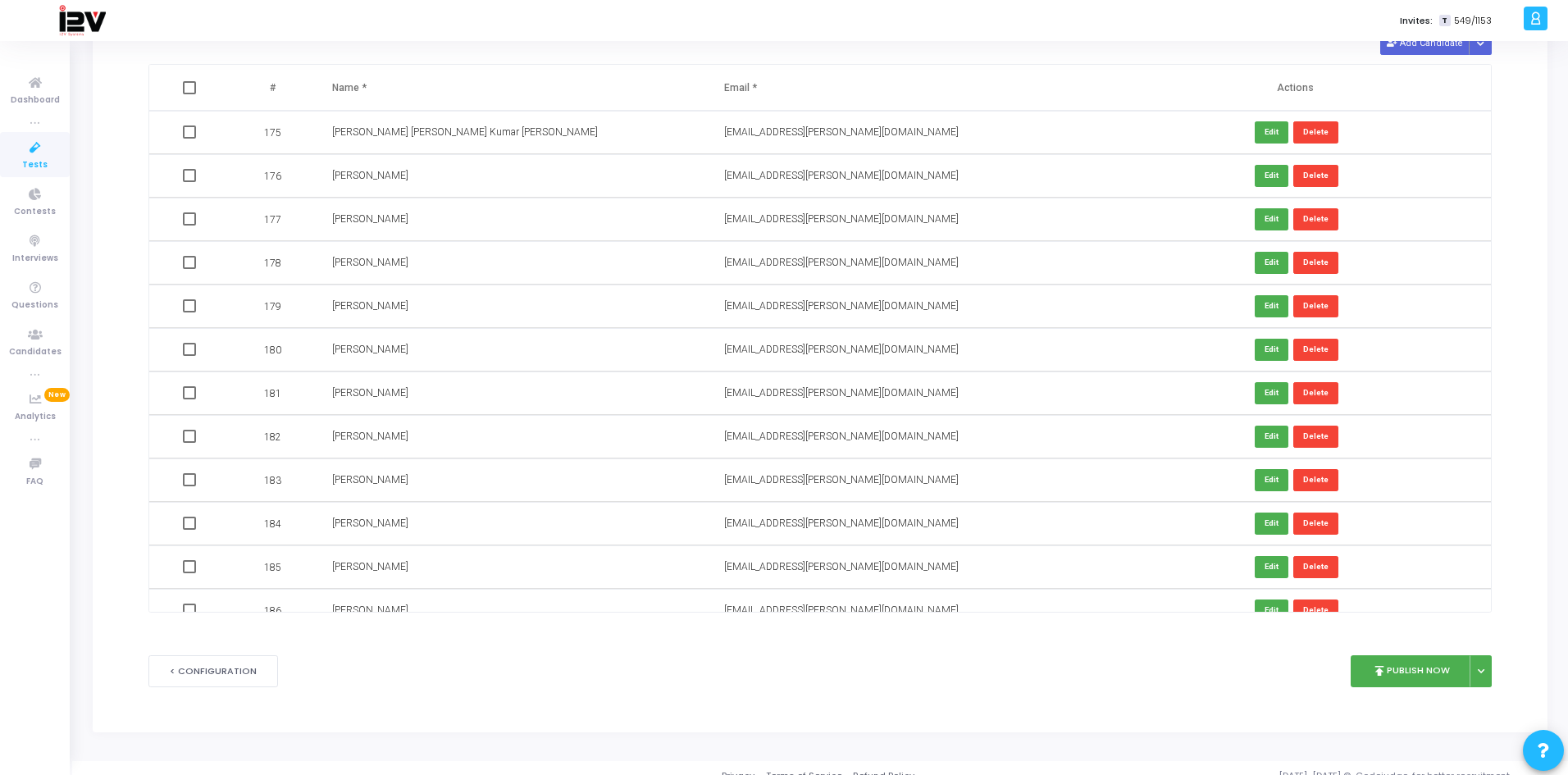
scroll to position [7630, 0]
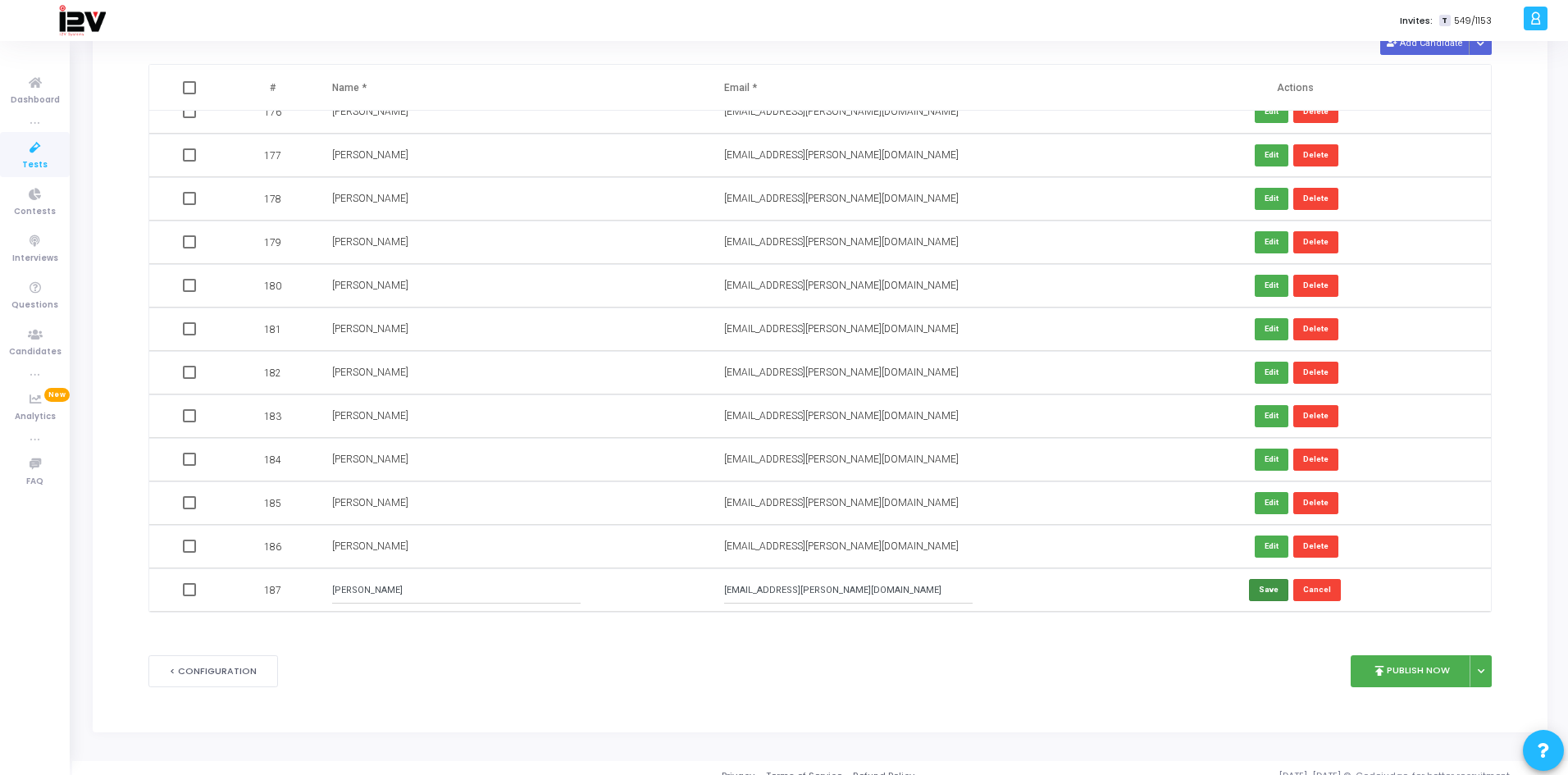
type input "[PERSON_NAME]"
click at [1267, 591] on button "Save" at bounding box center [1269, 591] width 39 height 22
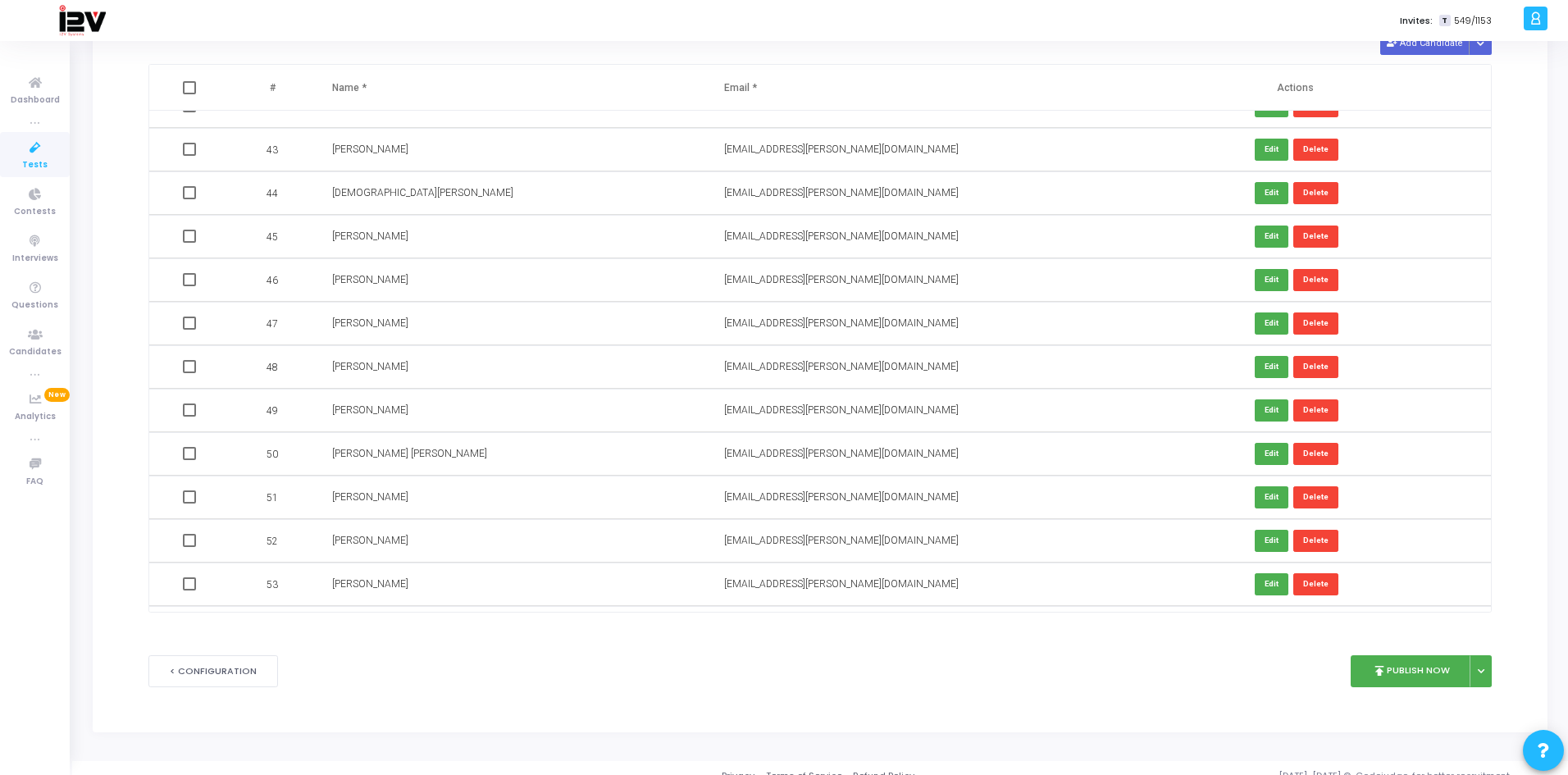
scroll to position [1805, 0]
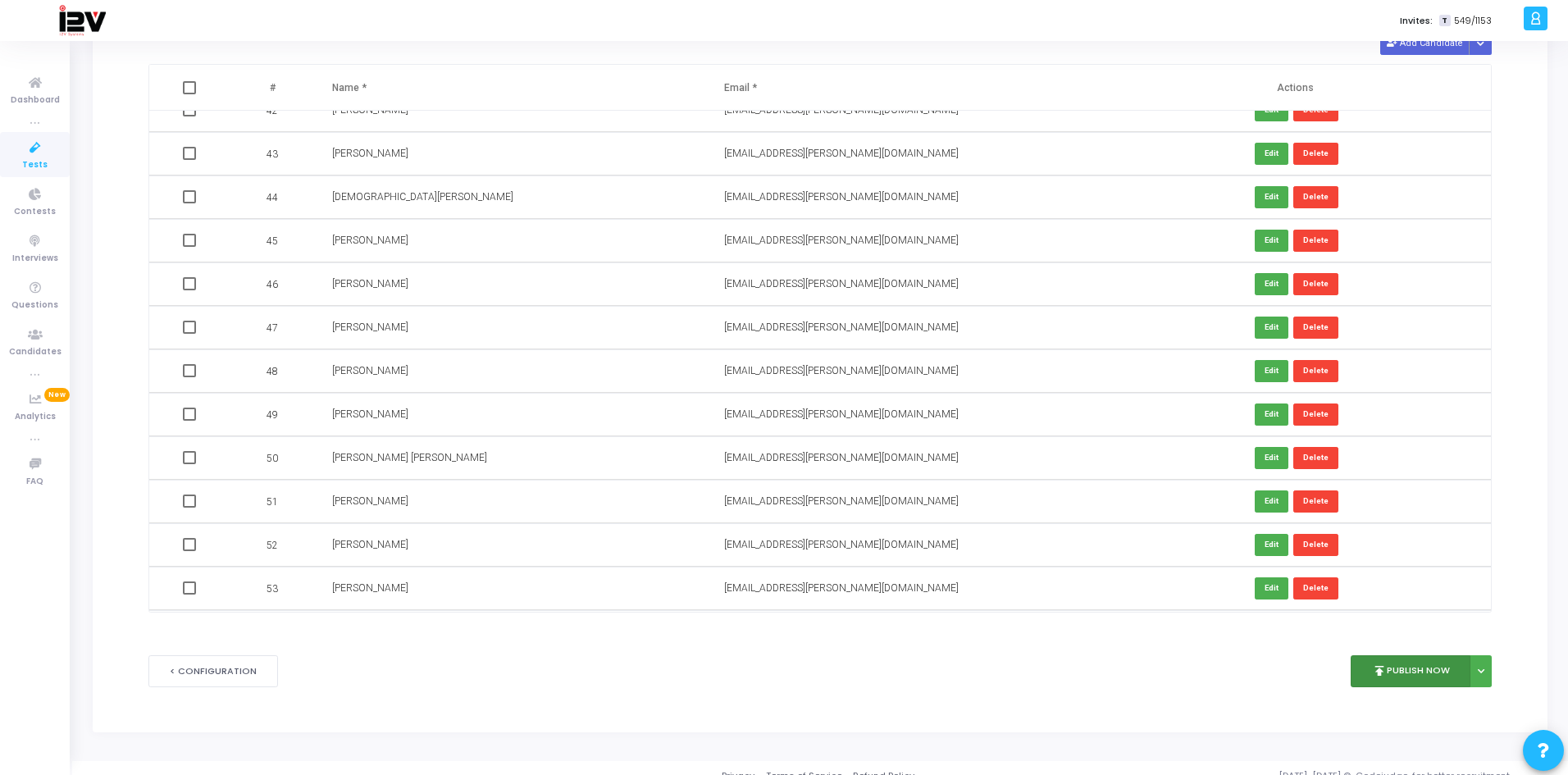
click at [1423, 678] on button "publish Publish Now" at bounding box center [1410, 671] width 120 height 32
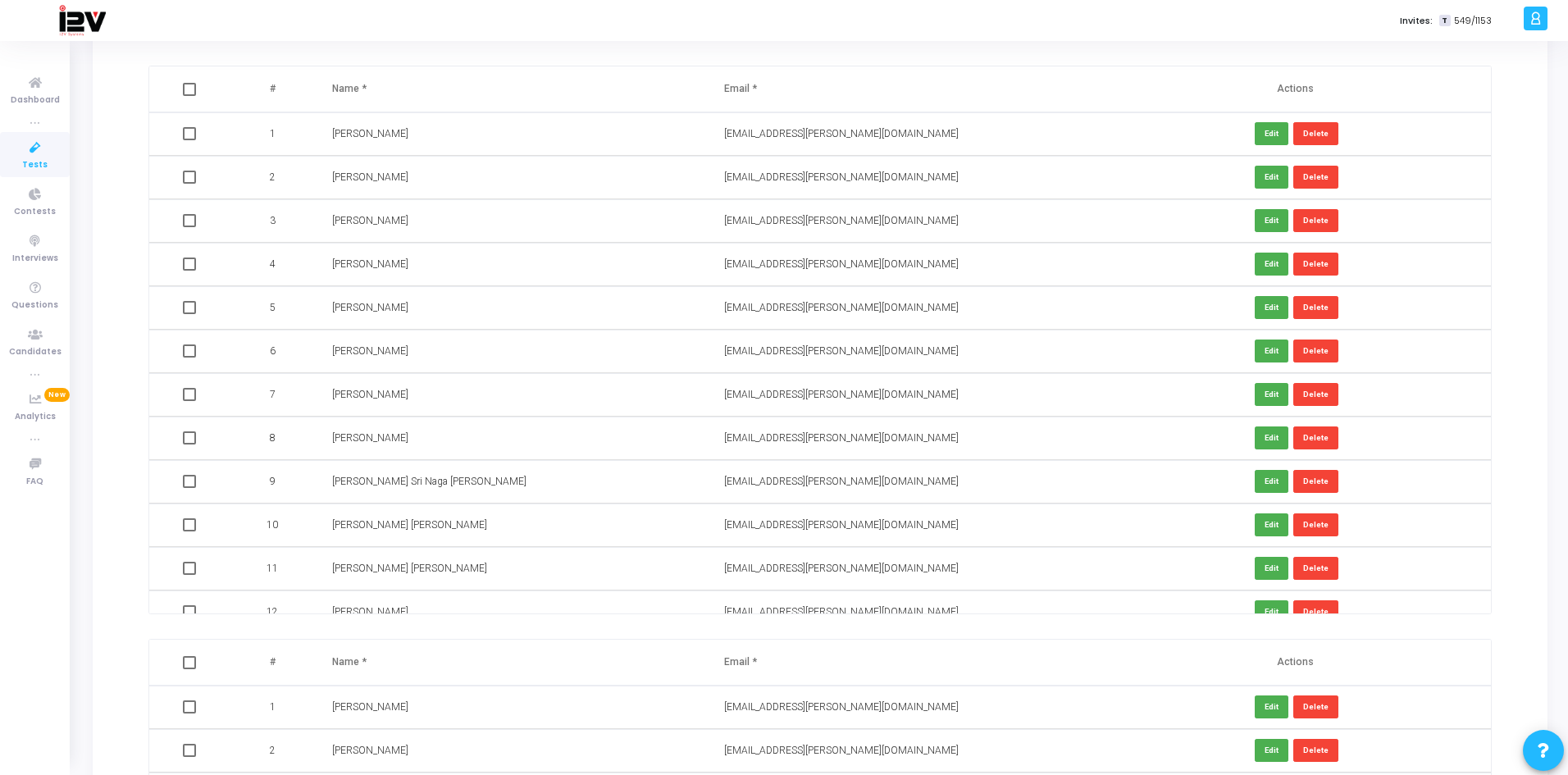
scroll to position [0, 0]
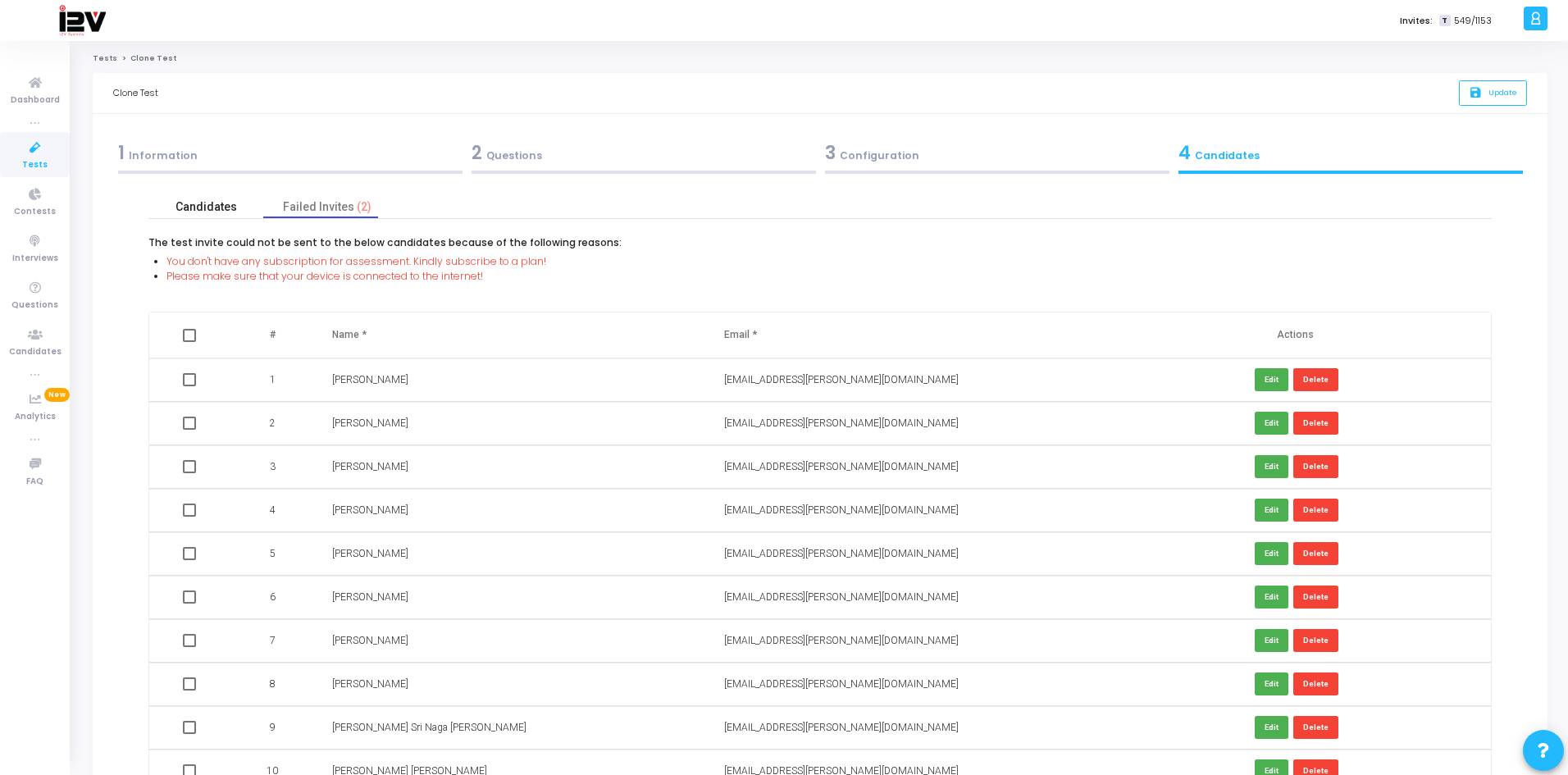
click at [225, 213] on div "Candidates" at bounding box center [206, 207] width 61 height 17
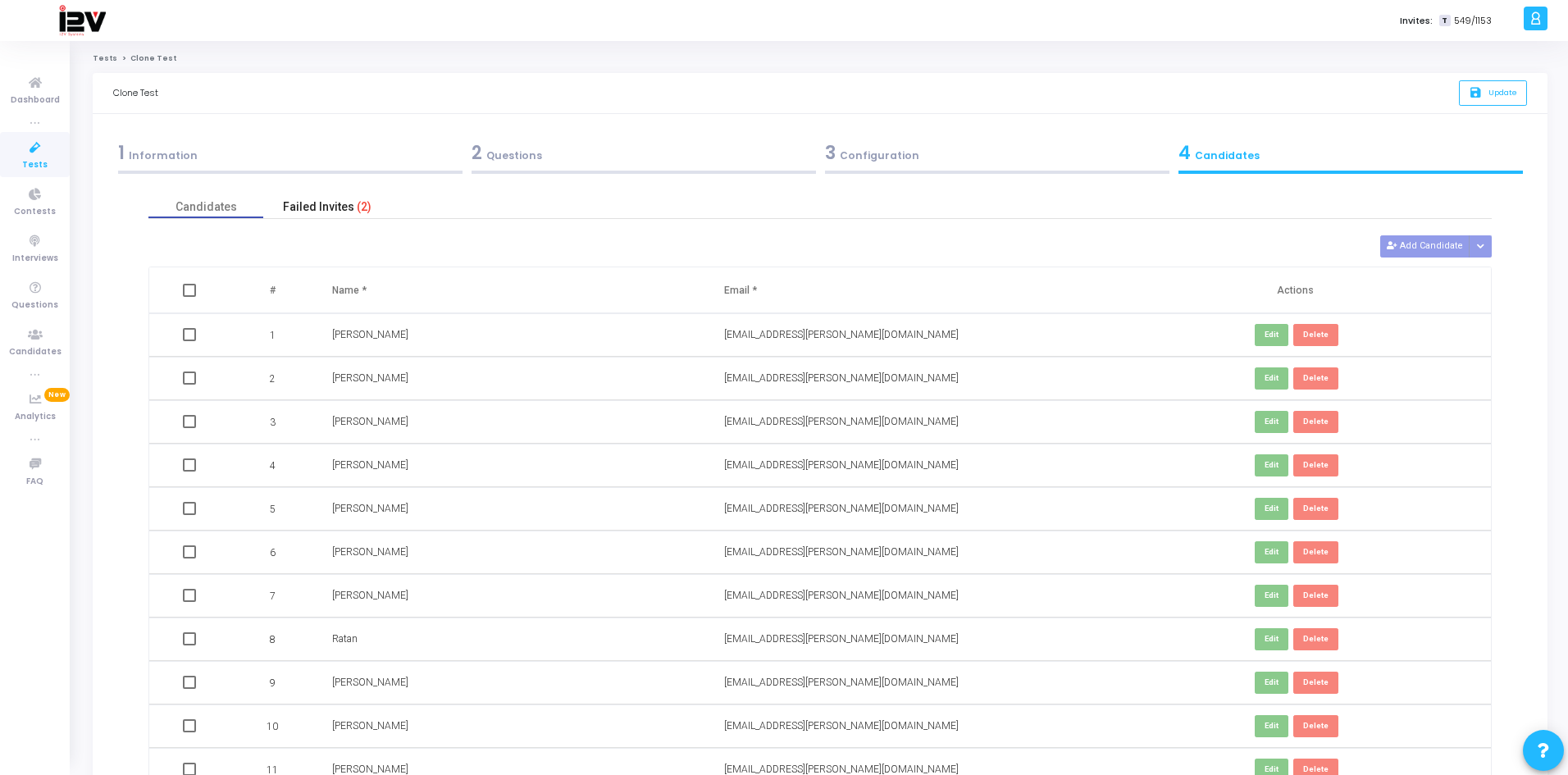
click at [309, 206] on div "Failed Invites (2)" at bounding box center [328, 207] width 89 height 17
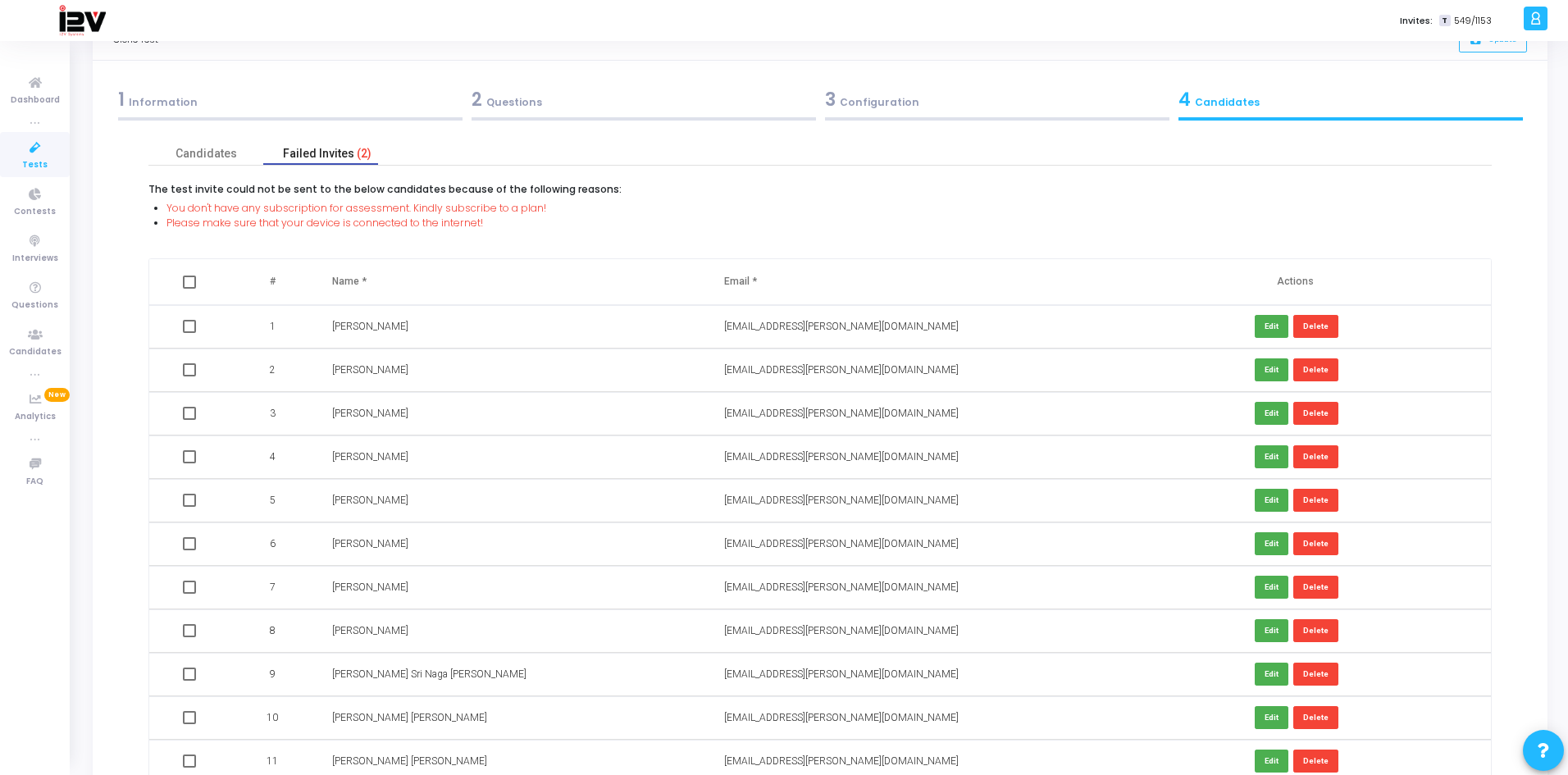
scroll to position [82, 0]
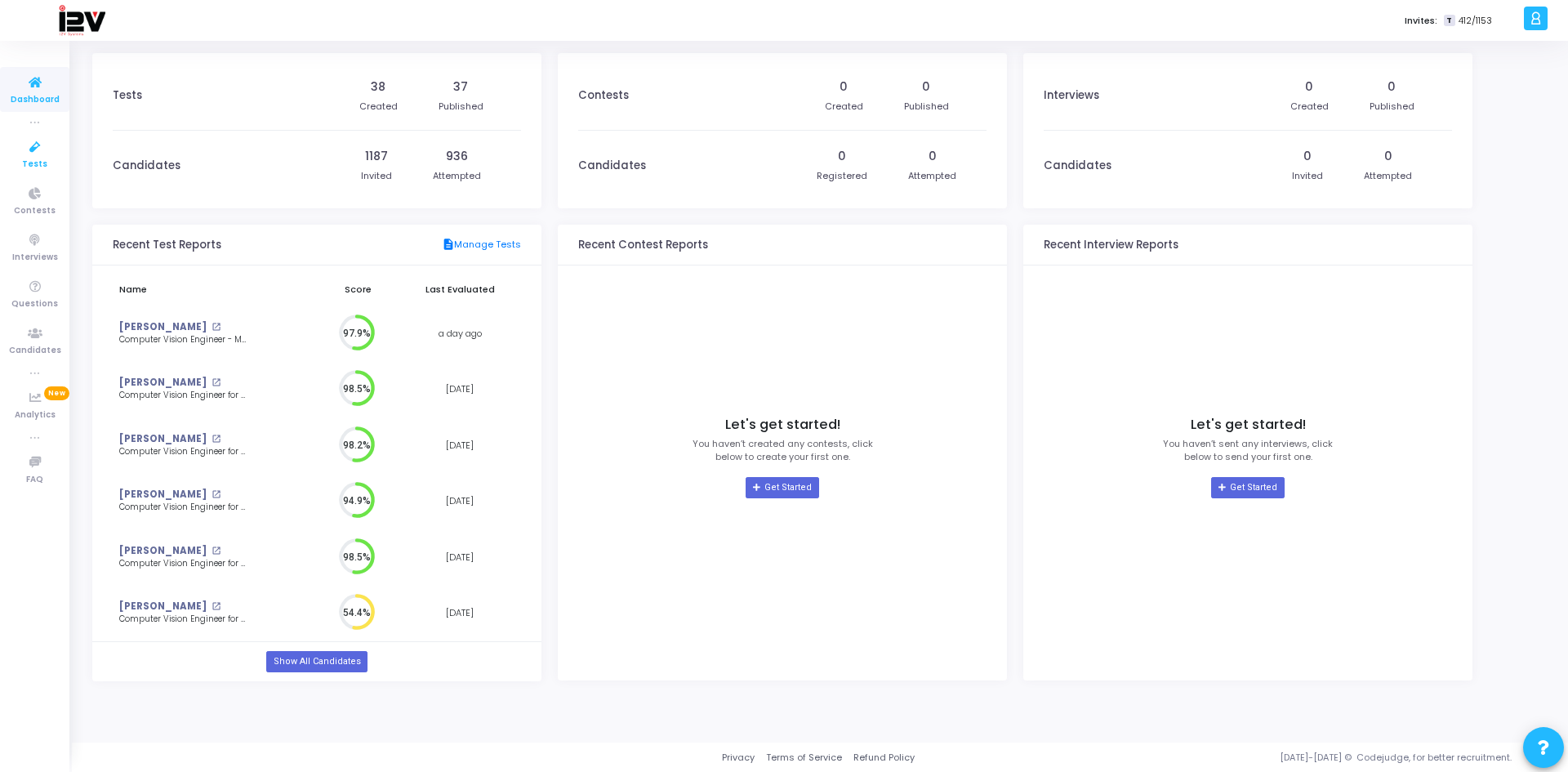
click at [25, 162] on span "Tests" at bounding box center [35, 165] width 25 height 14
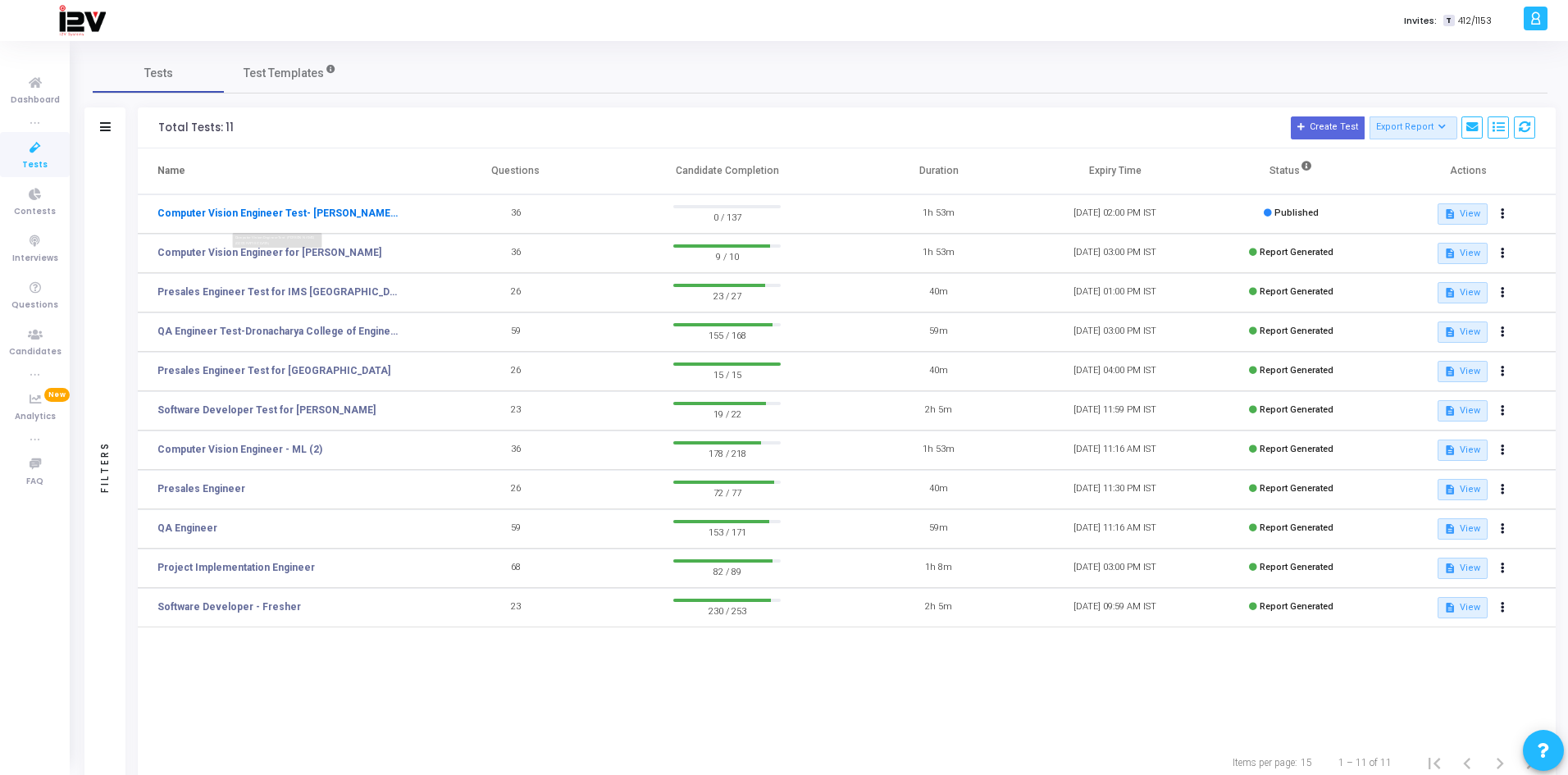
click at [264, 213] on link "Computer Vision Engineer Test- [PERSON_NAME][GEOGRAPHIC_DATA]" at bounding box center [278, 213] width 241 height 15
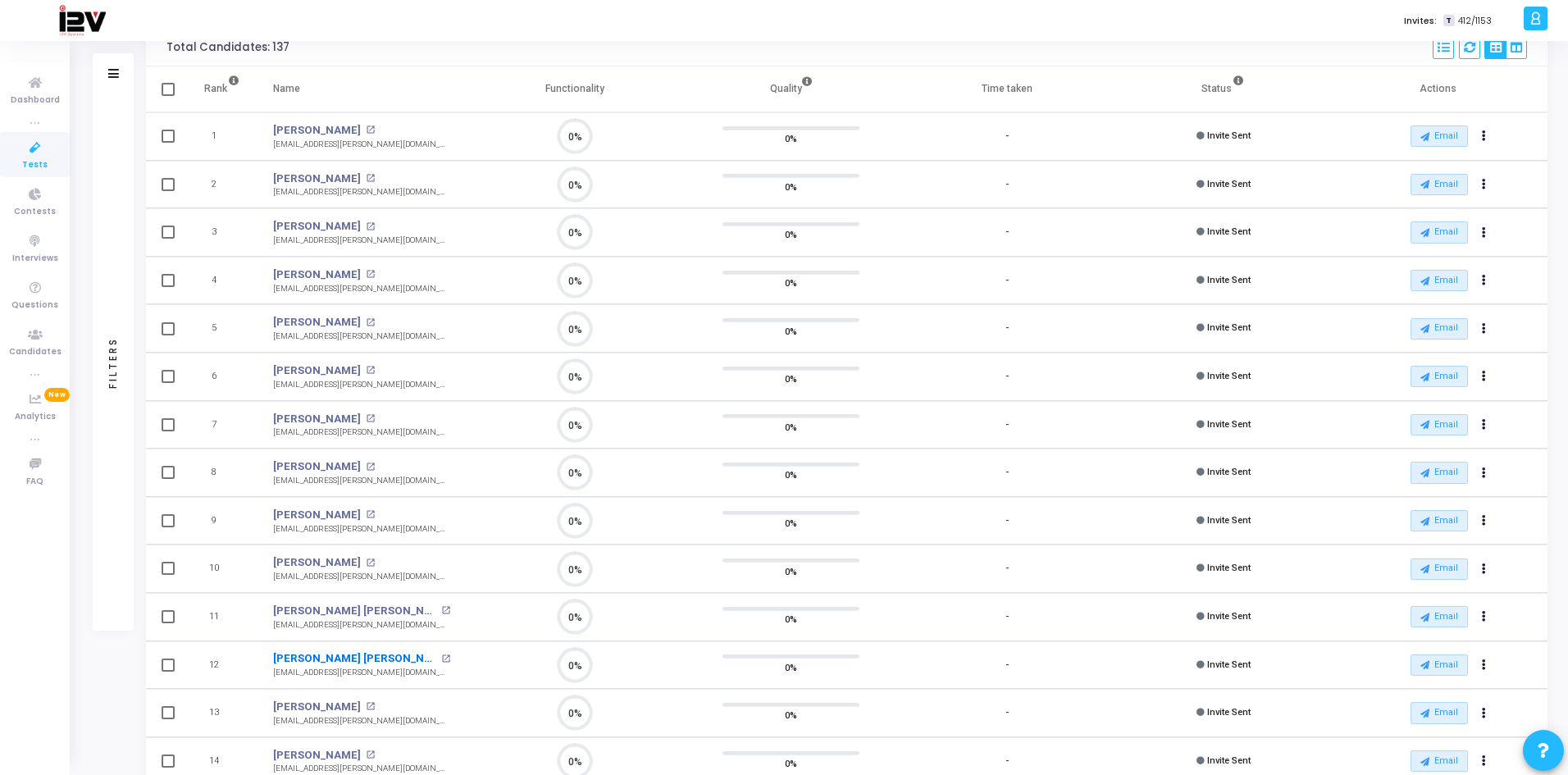
scroll to position [276, 0]
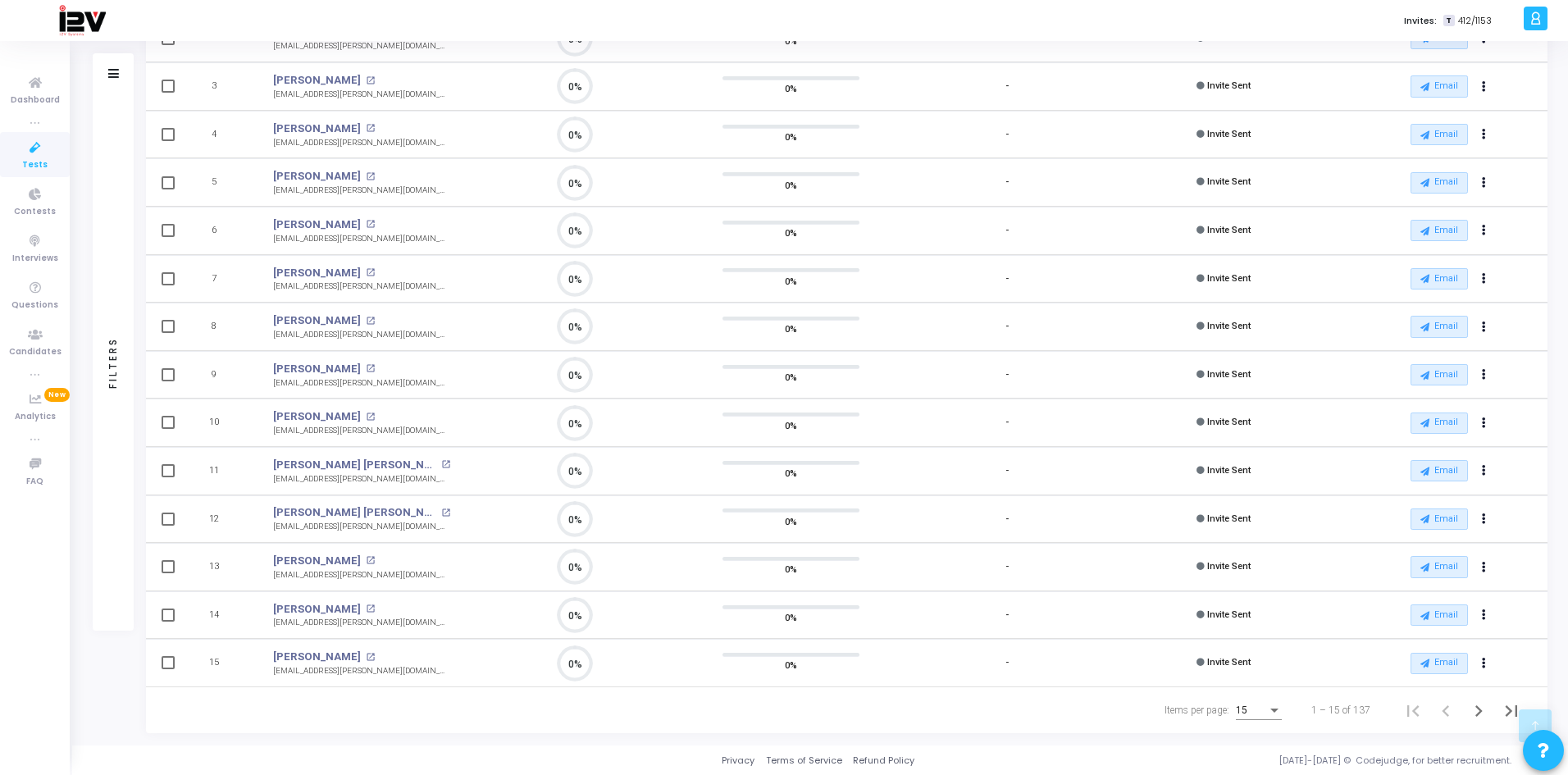
click at [1275, 703] on div "15" at bounding box center [1259, 707] width 46 height 27
click at [1266, 703] on span "50" at bounding box center [1259, 702] width 46 height 30
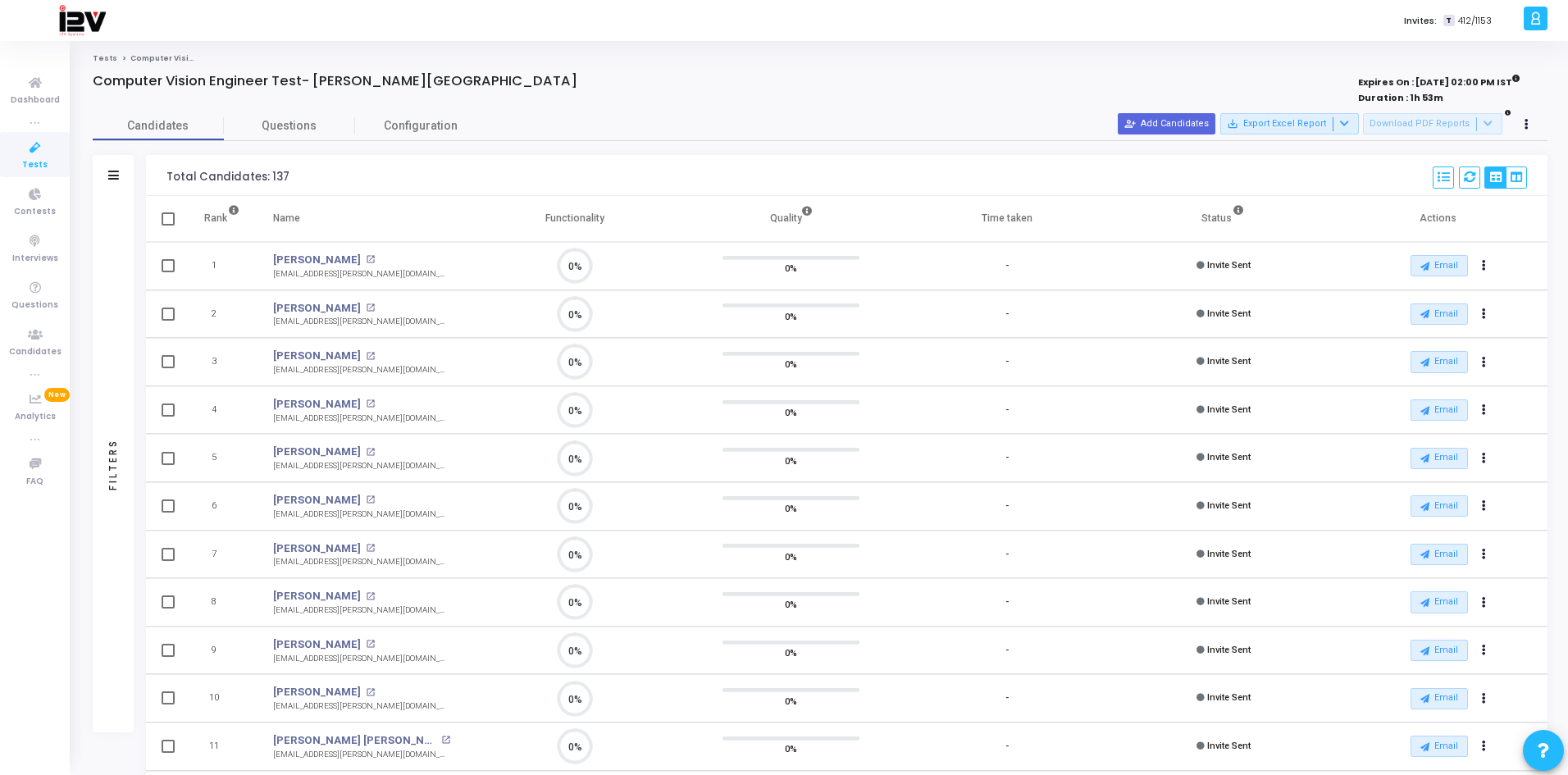
scroll to position [34, 42]
click at [165, 219] on span at bounding box center [167, 219] width 13 height 13
click at [167, 225] on input "checkbox" at bounding box center [167, 225] width 1 height 1
checkbox input "true"
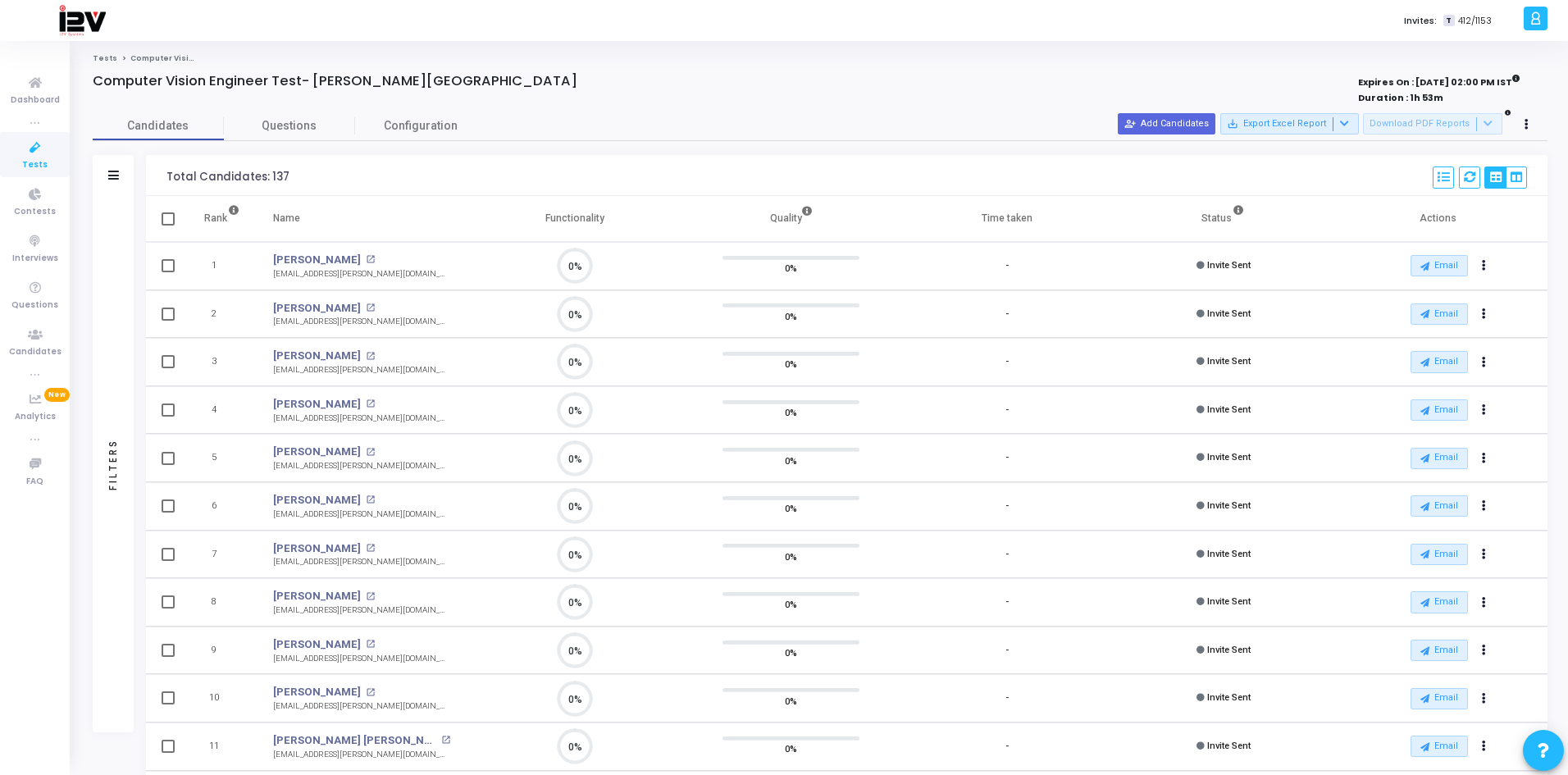
checkbox input "true"
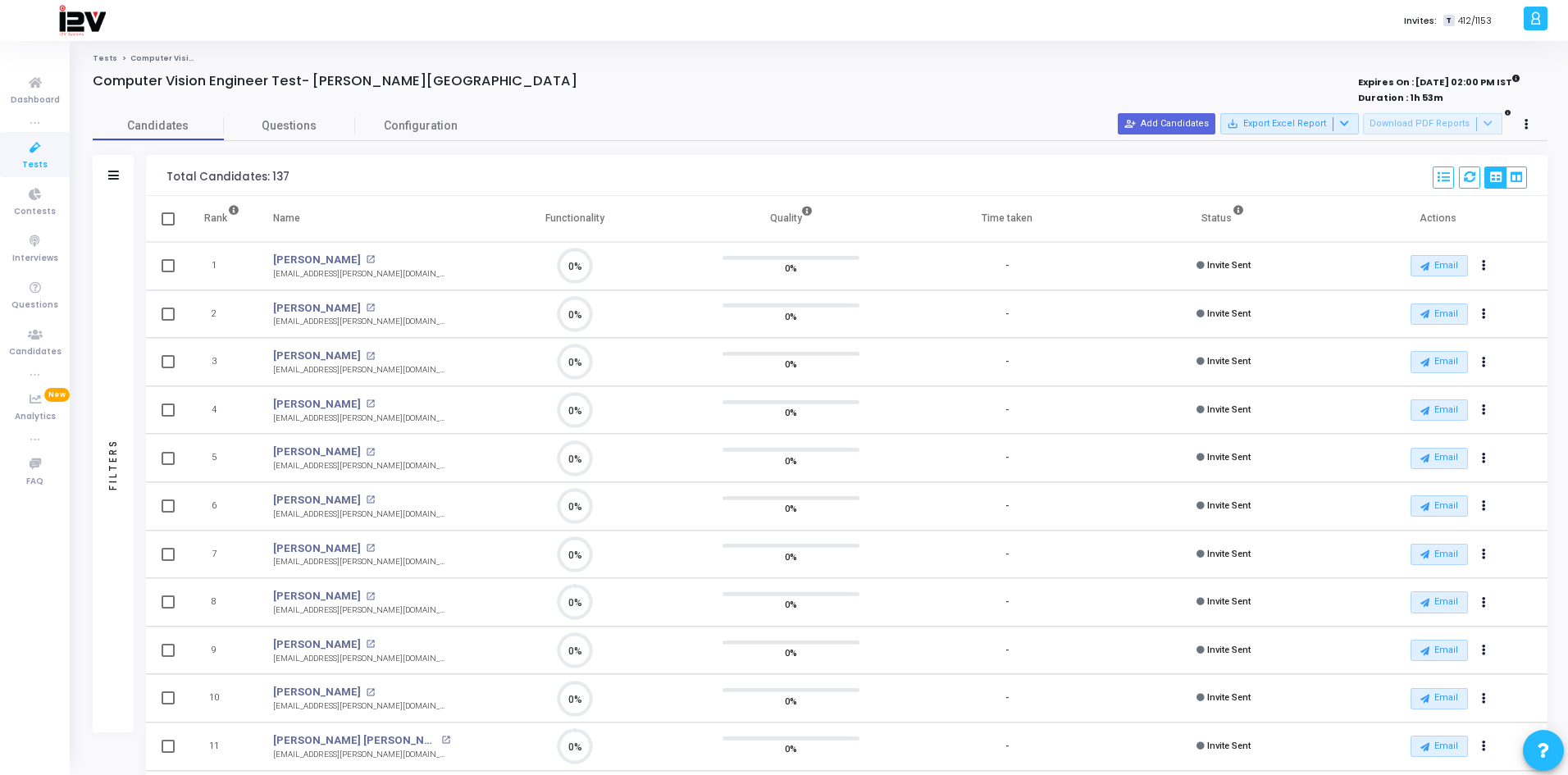
checkbox input "true"
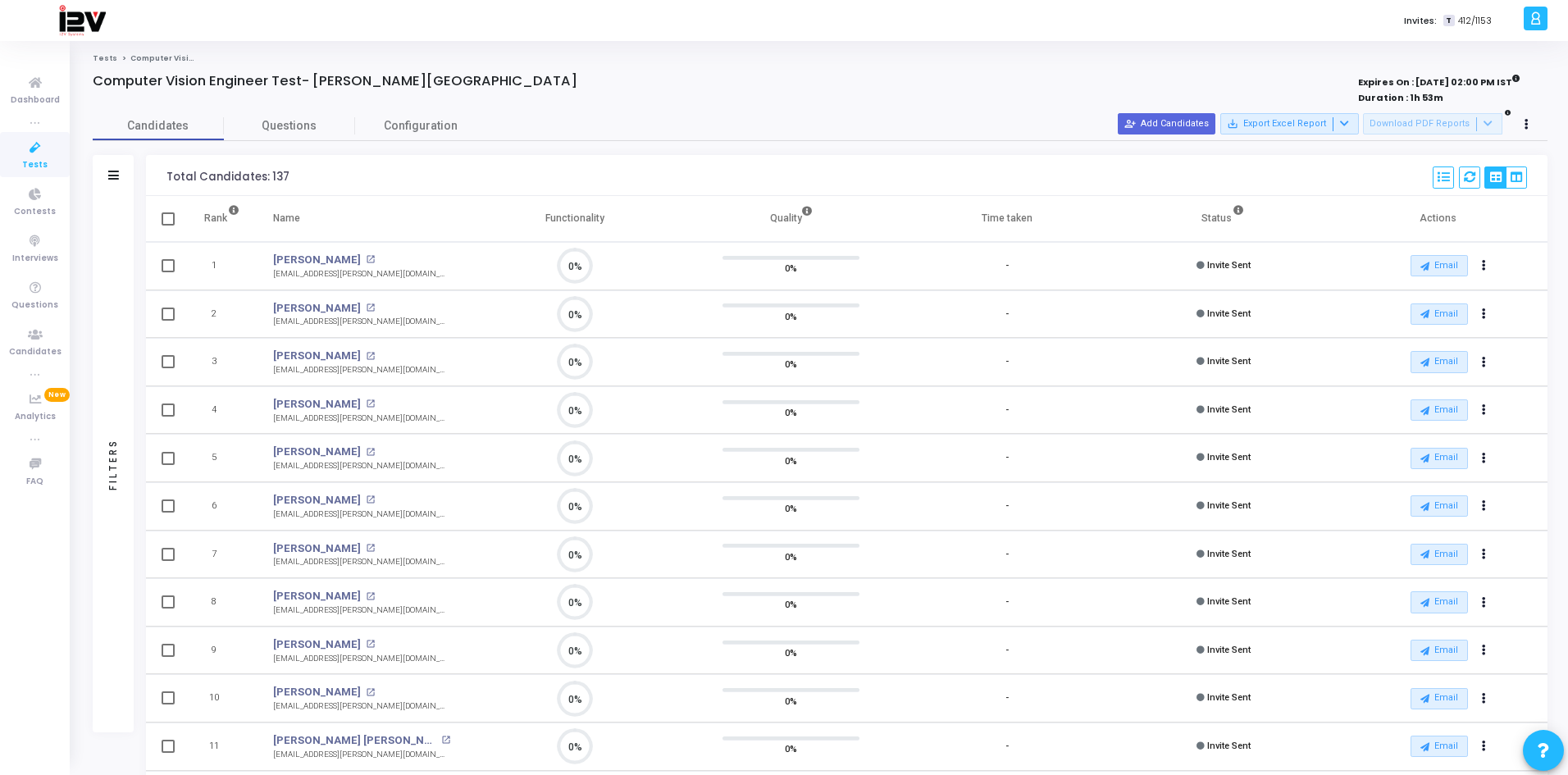
checkbox input "true"
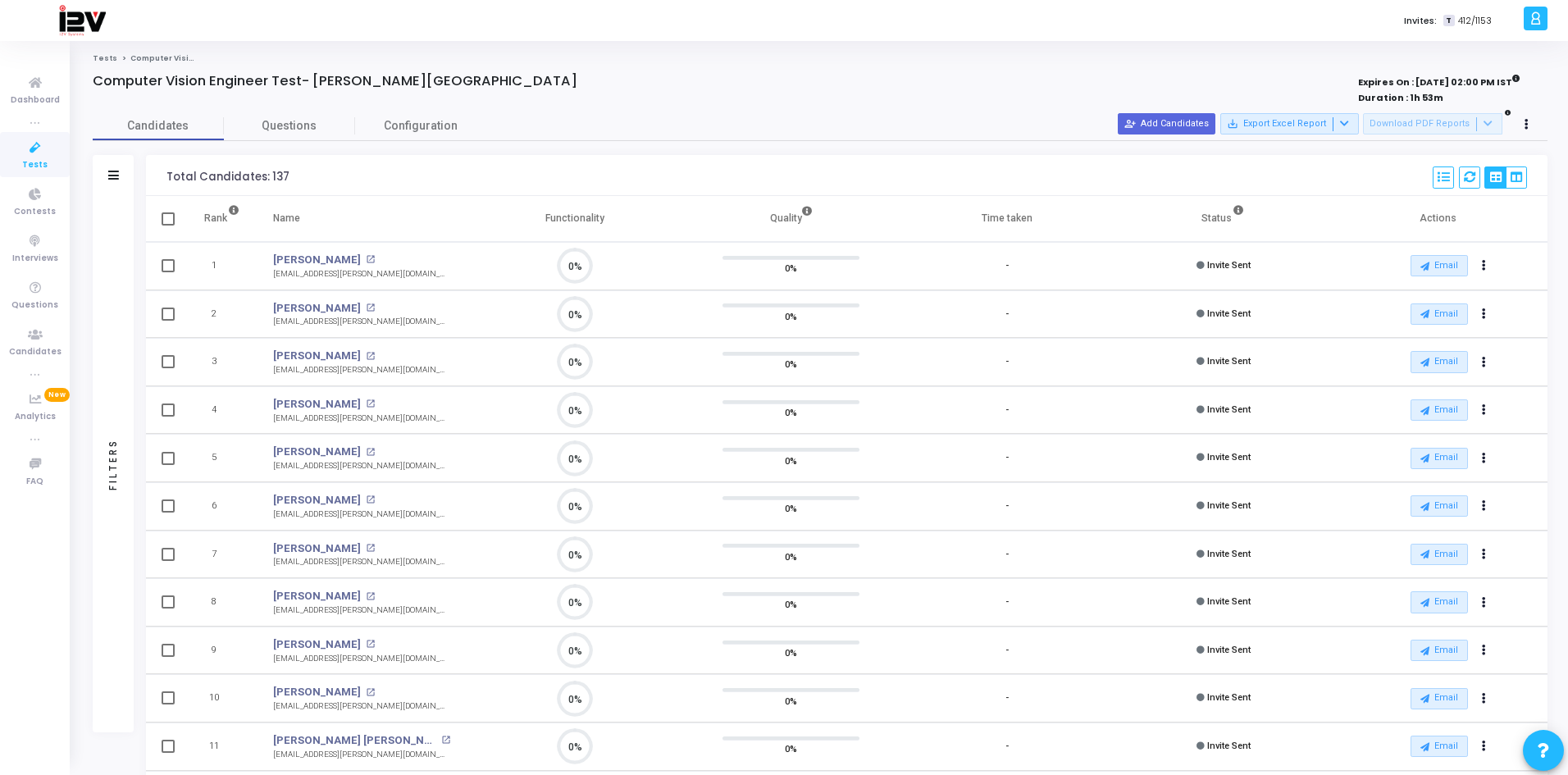
checkbox input "true"
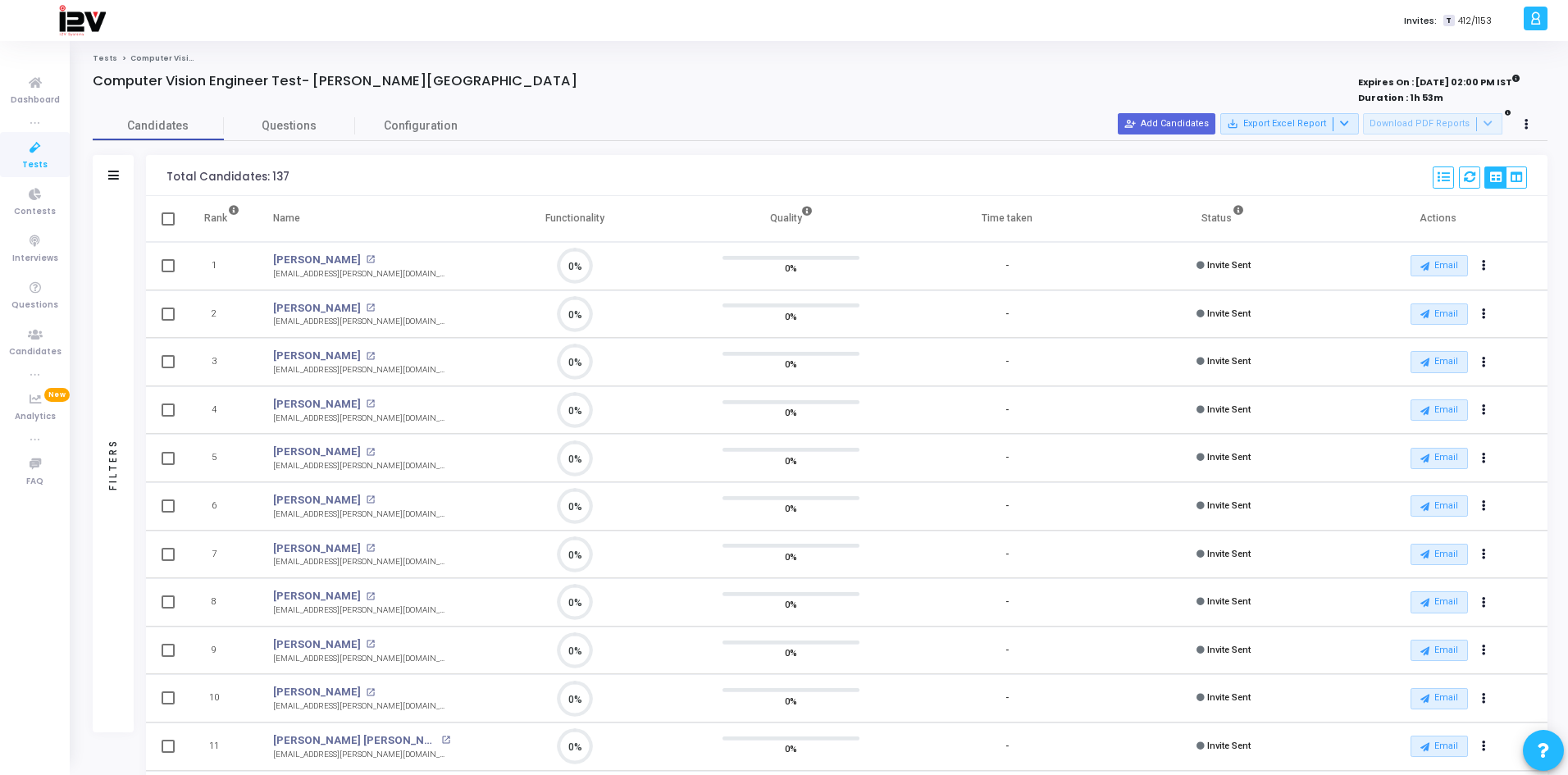
checkbox input "true"
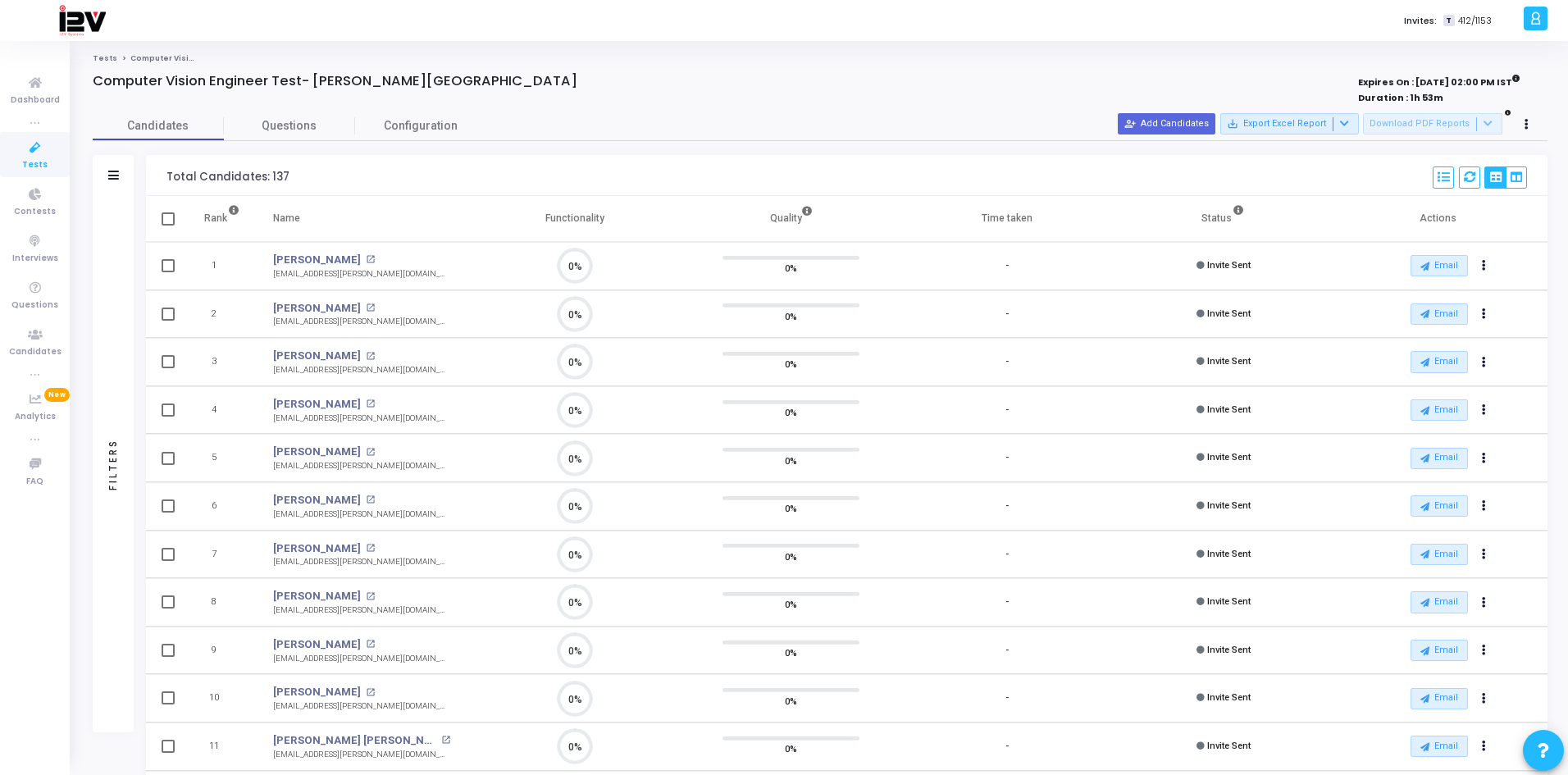
checkbox input "true"
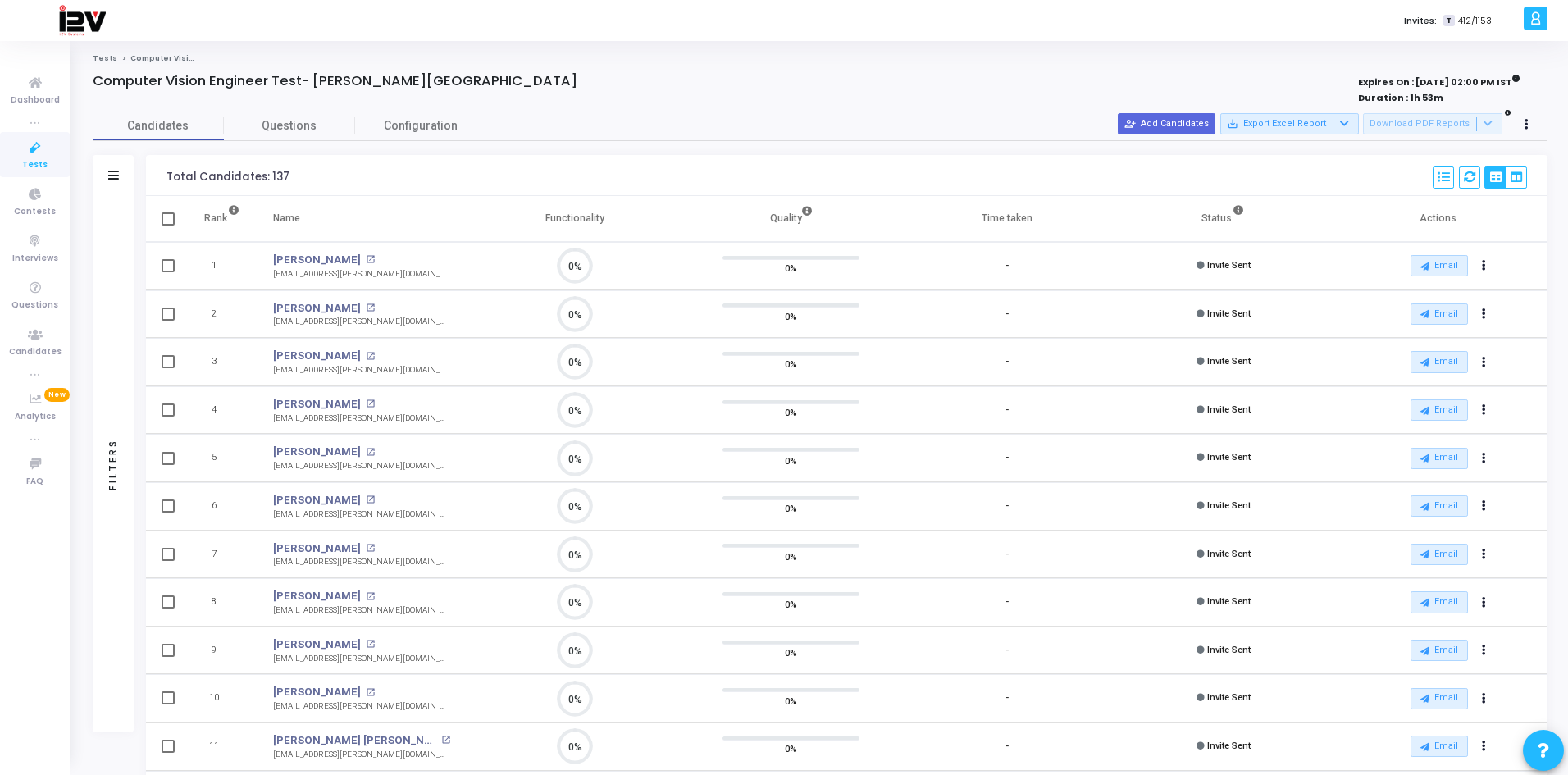
checkbox input "true"
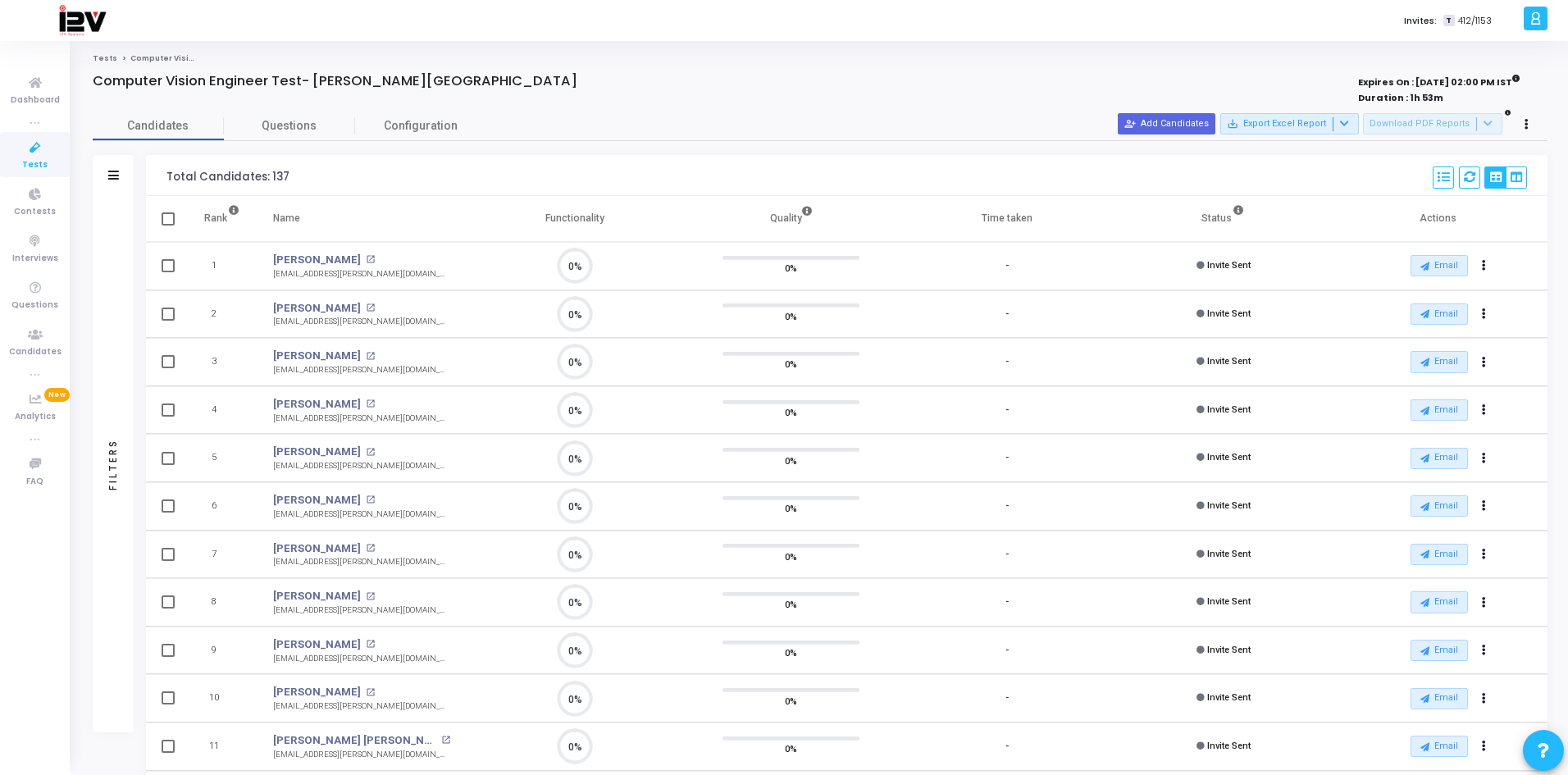
checkbox input "true"
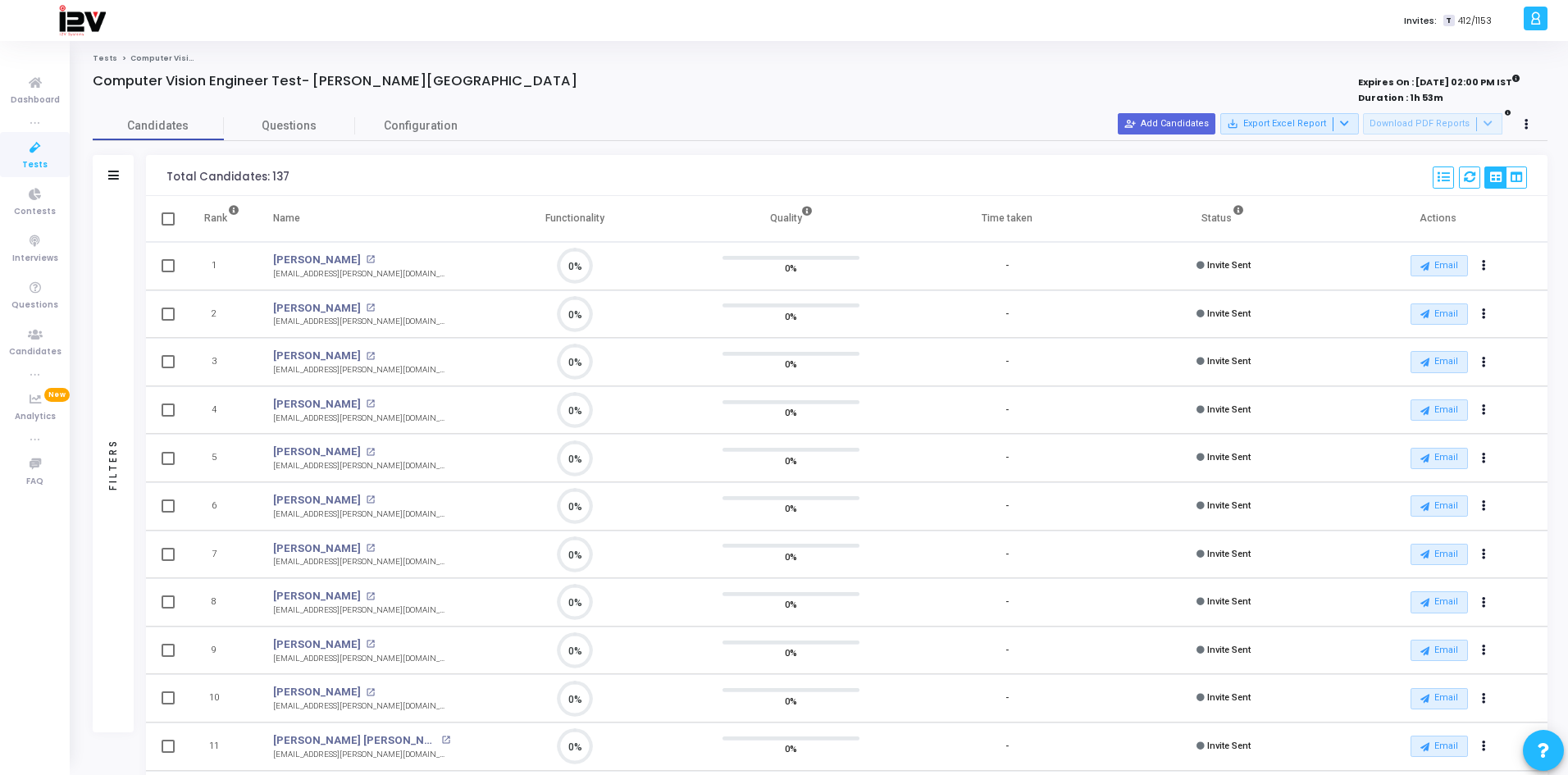
checkbox input "true"
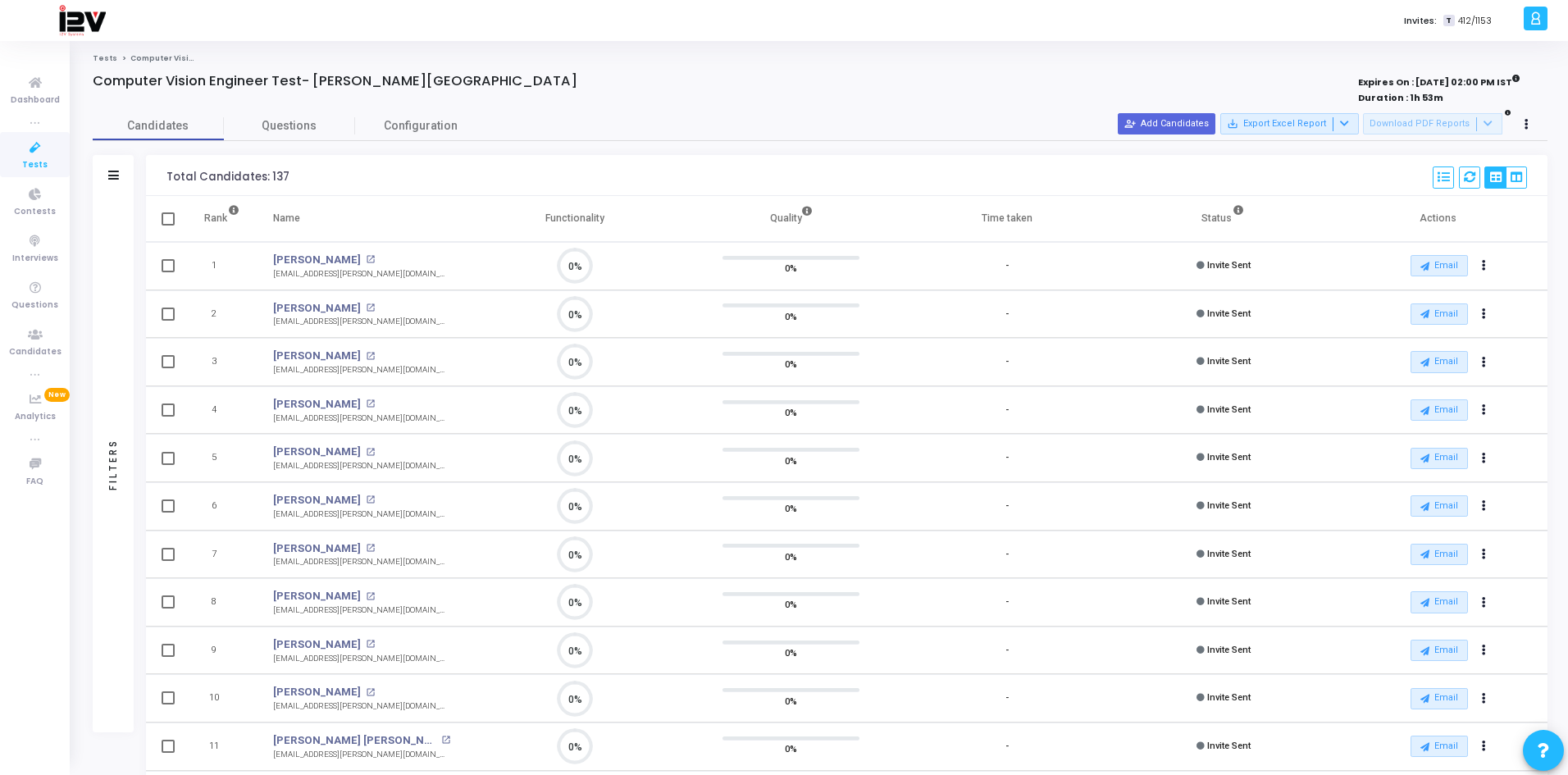
checkbox input "true"
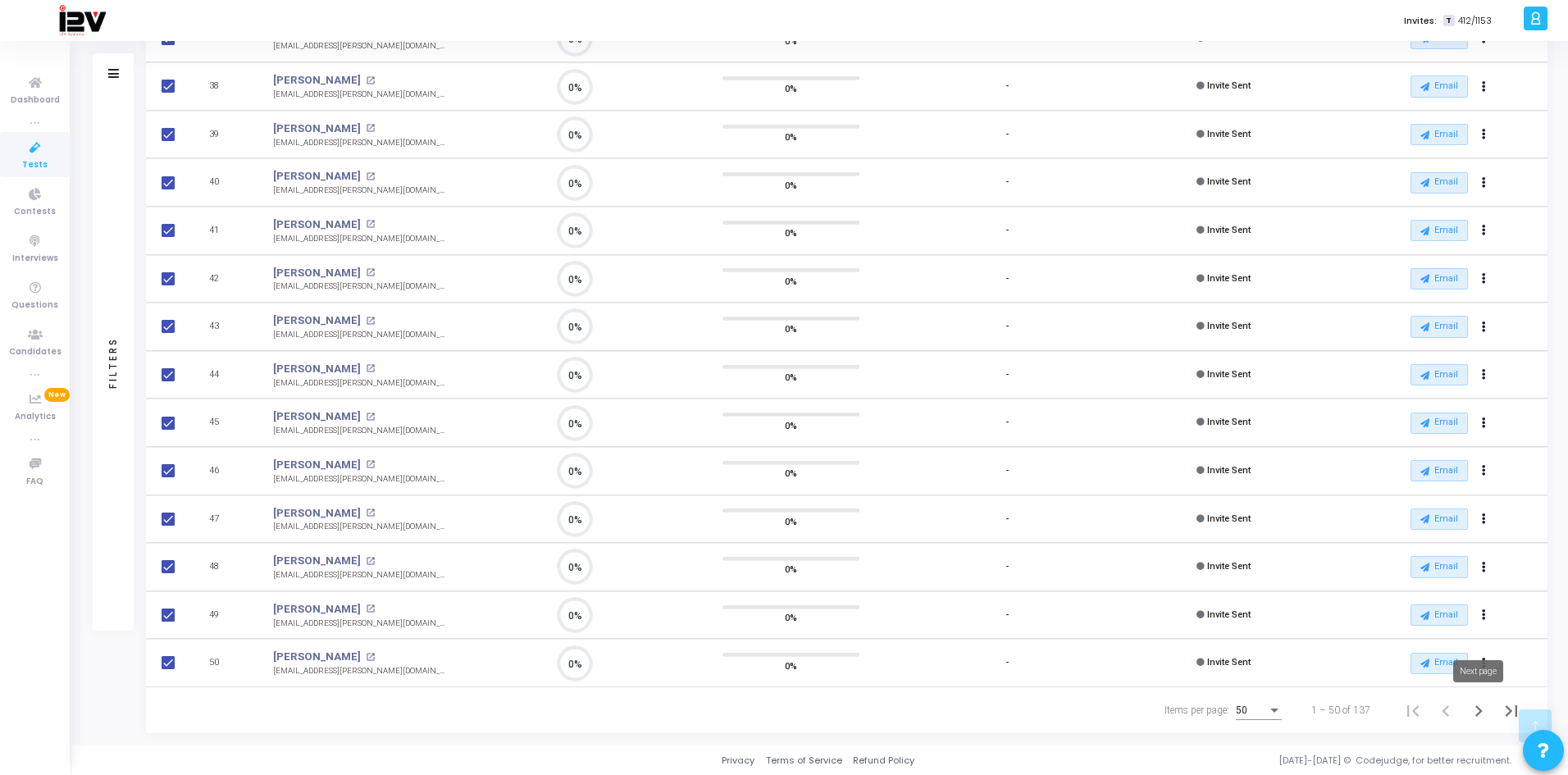
click at [1480, 708] on icon "Next page" at bounding box center [1478, 711] width 23 height 23
checkbox input "false"
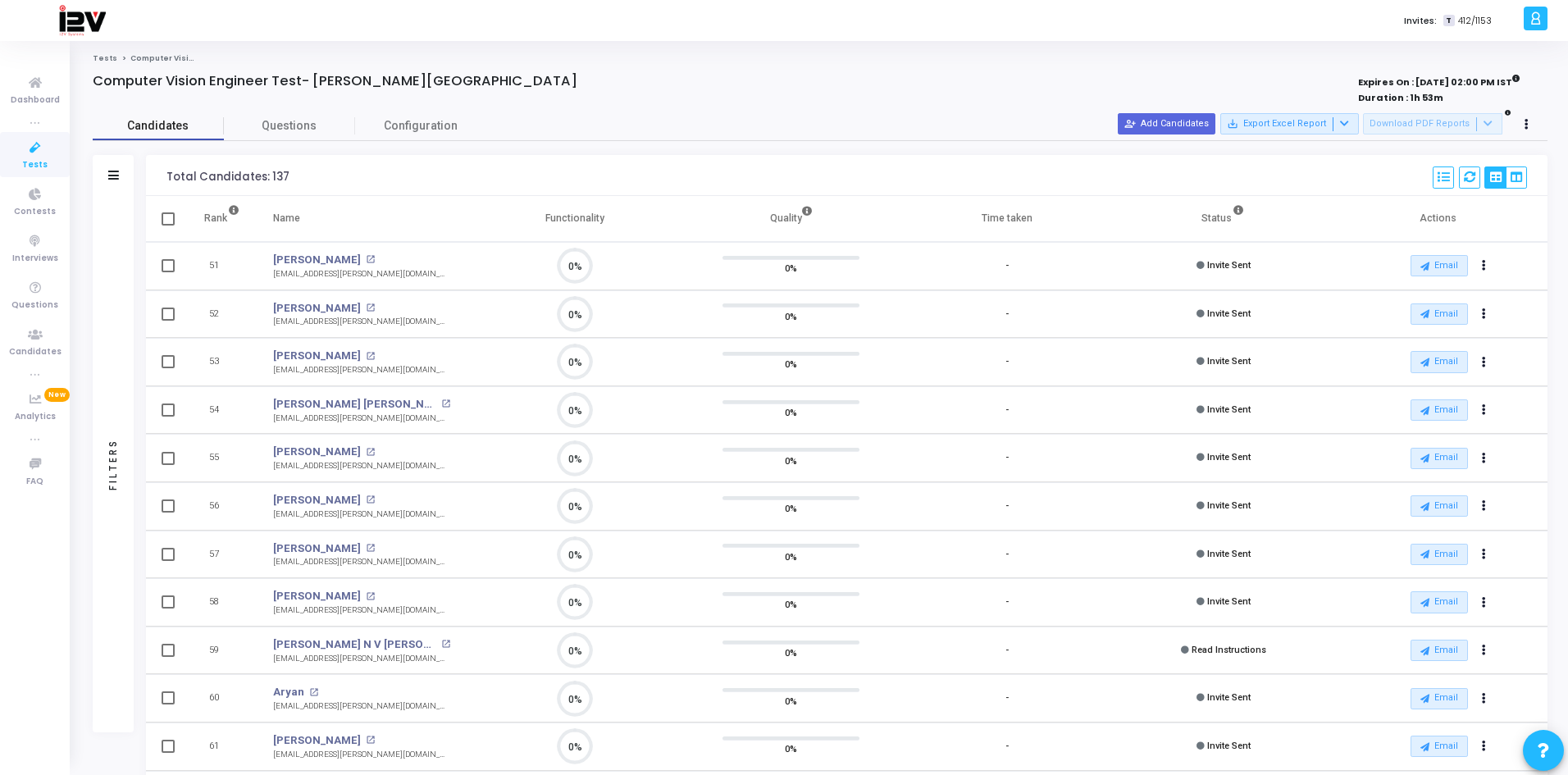
click at [154, 127] on span "Candidates" at bounding box center [159, 125] width 131 height 17
click at [99, 58] on link "Tests" at bounding box center [105, 58] width 25 height 10
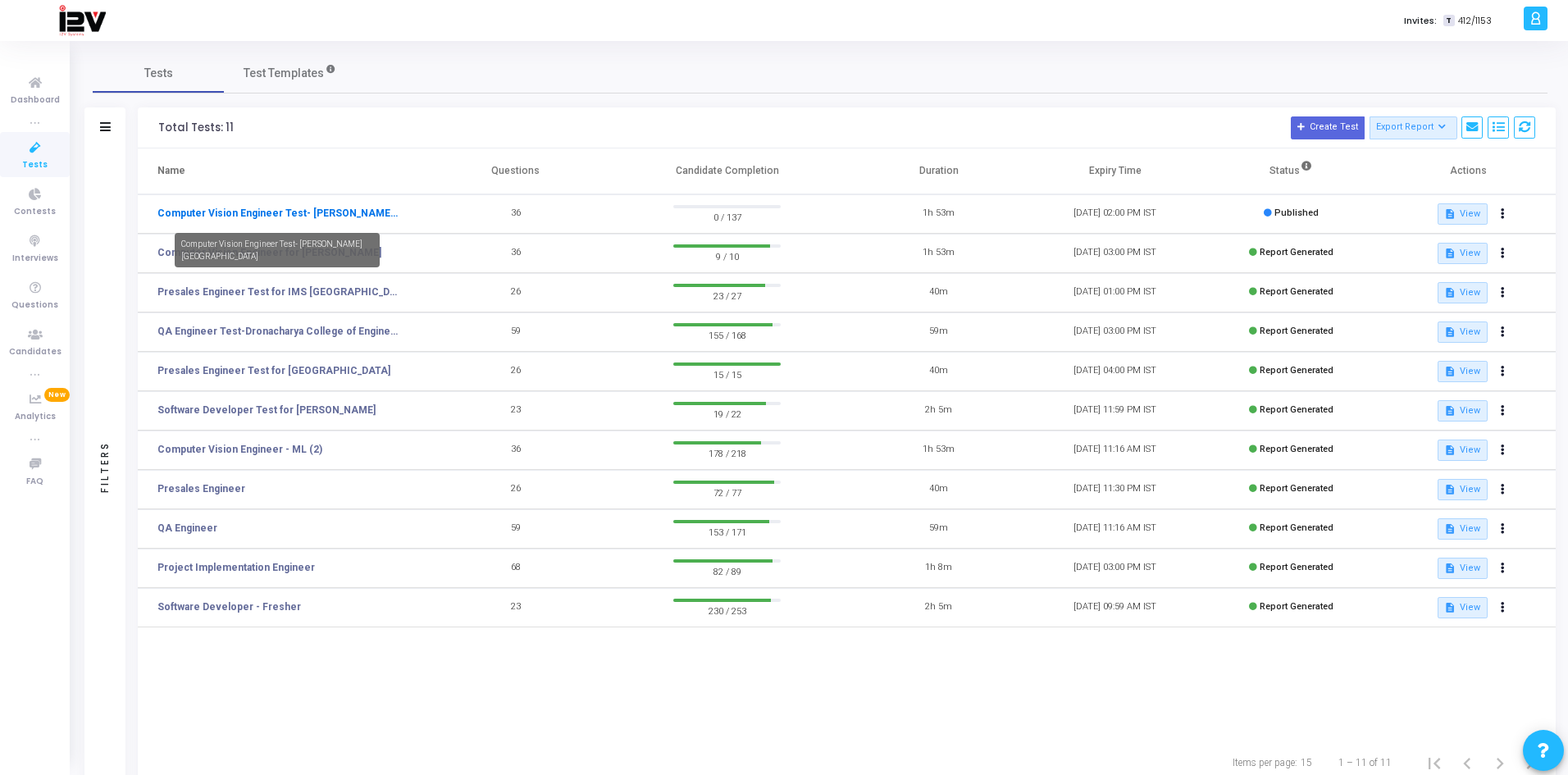
click at [310, 208] on link "Computer Vision Engineer Test- [PERSON_NAME][GEOGRAPHIC_DATA]" at bounding box center [278, 213] width 241 height 15
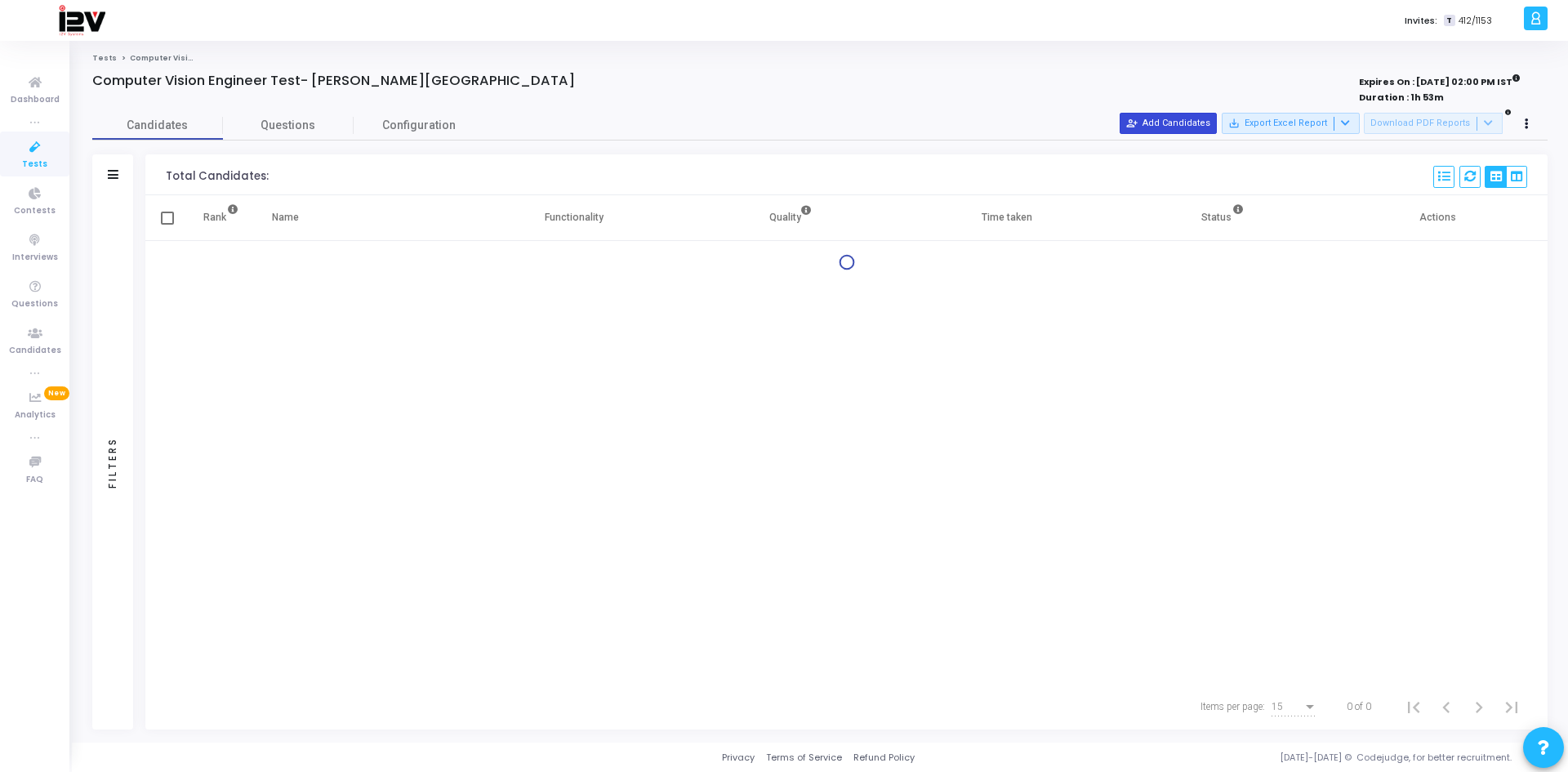
click at [1154, 122] on button "person_add_alt Add Candidates" at bounding box center [1169, 123] width 97 height 21
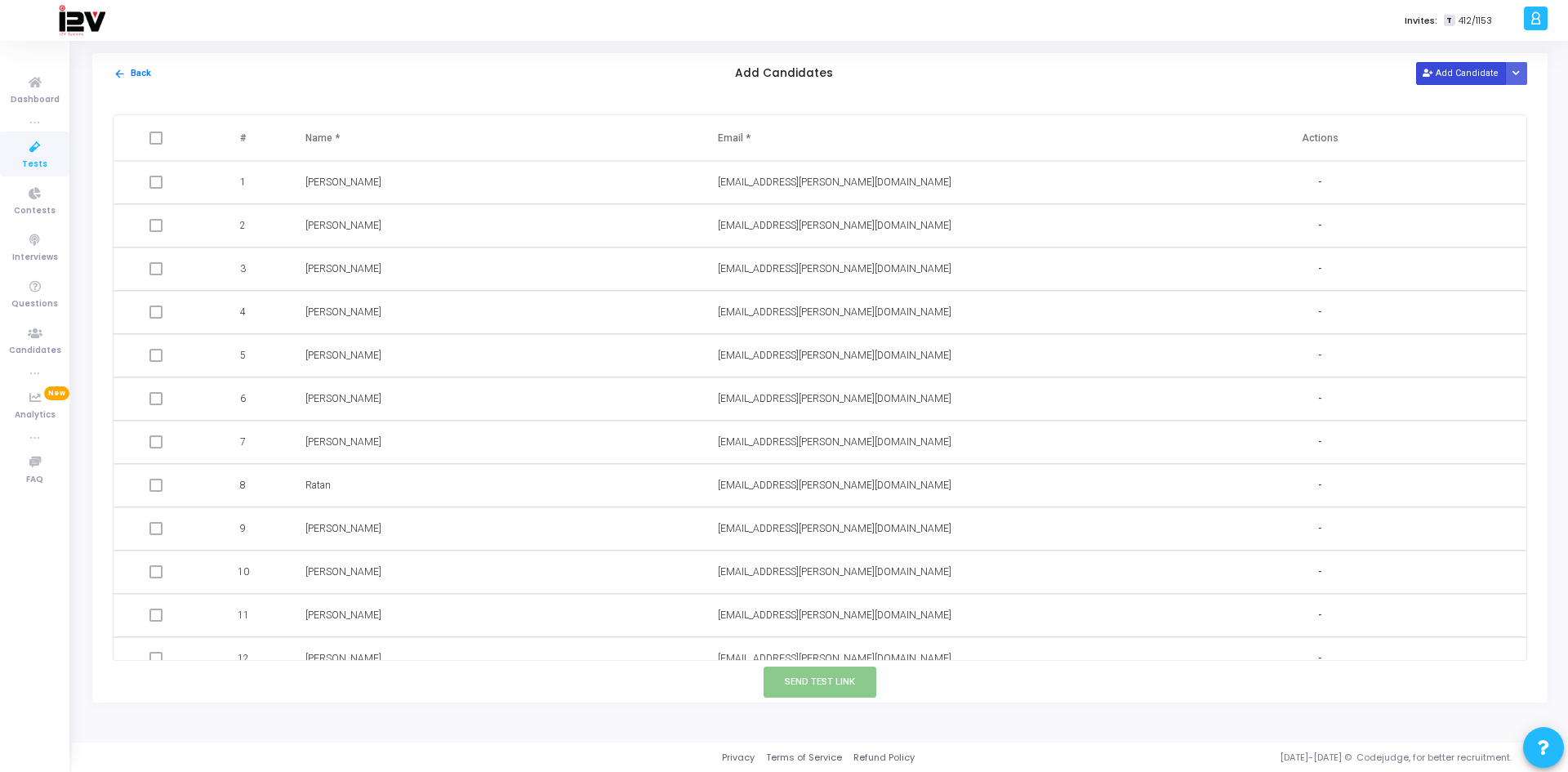
click at [1455, 74] on button "Add Candidate" at bounding box center [1462, 73] width 90 height 22
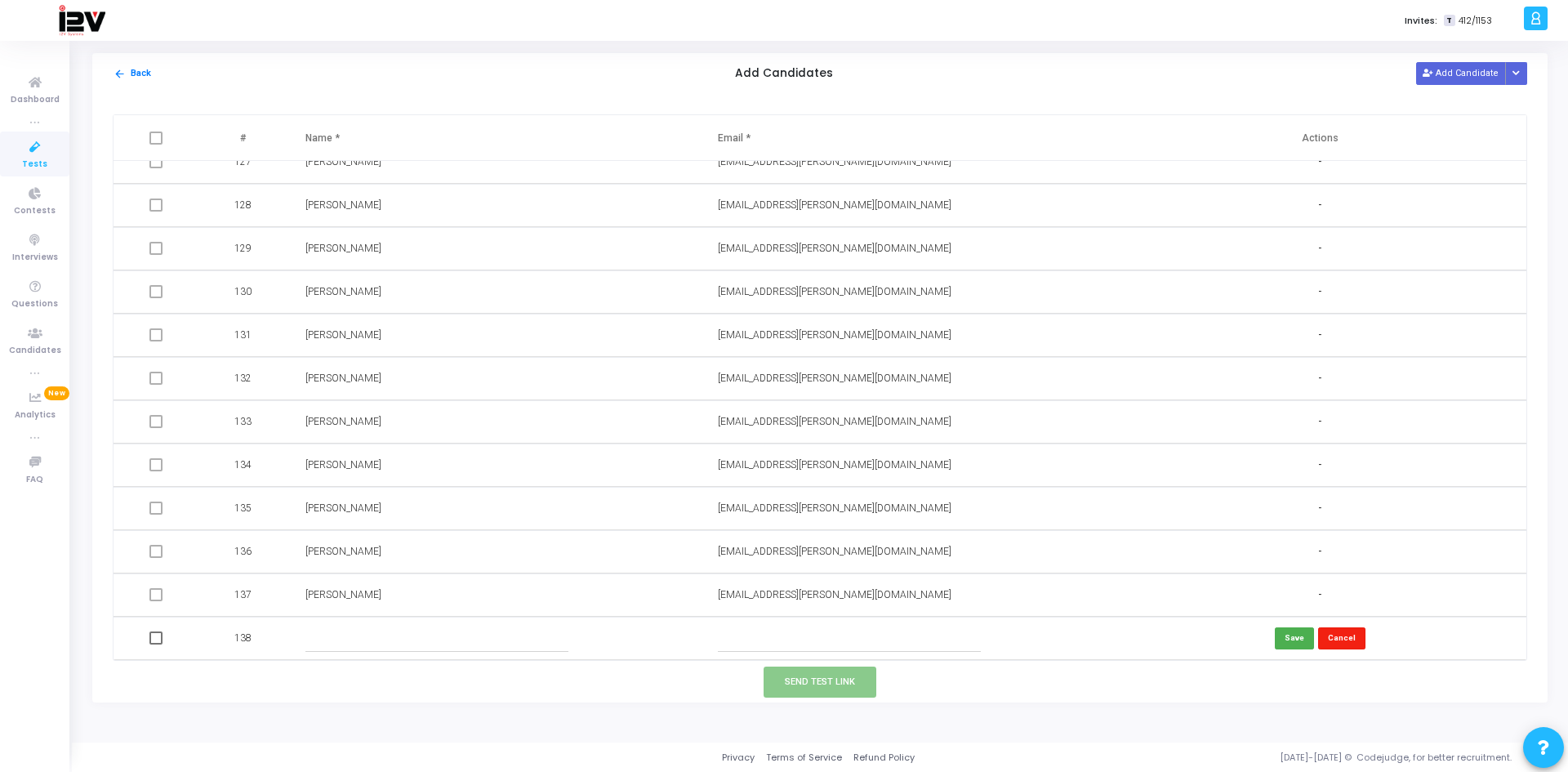
click at [1327, 642] on button "Cancel" at bounding box center [1342, 639] width 48 height 22
click at [1518, 75] on icon "Button group with nested dropdown" at bounding box center [1516, 74] width 8 height 9
click at [1467, 114] on button "Upload Candidate List" at bounding box center [1458, 105] width 125 height 22
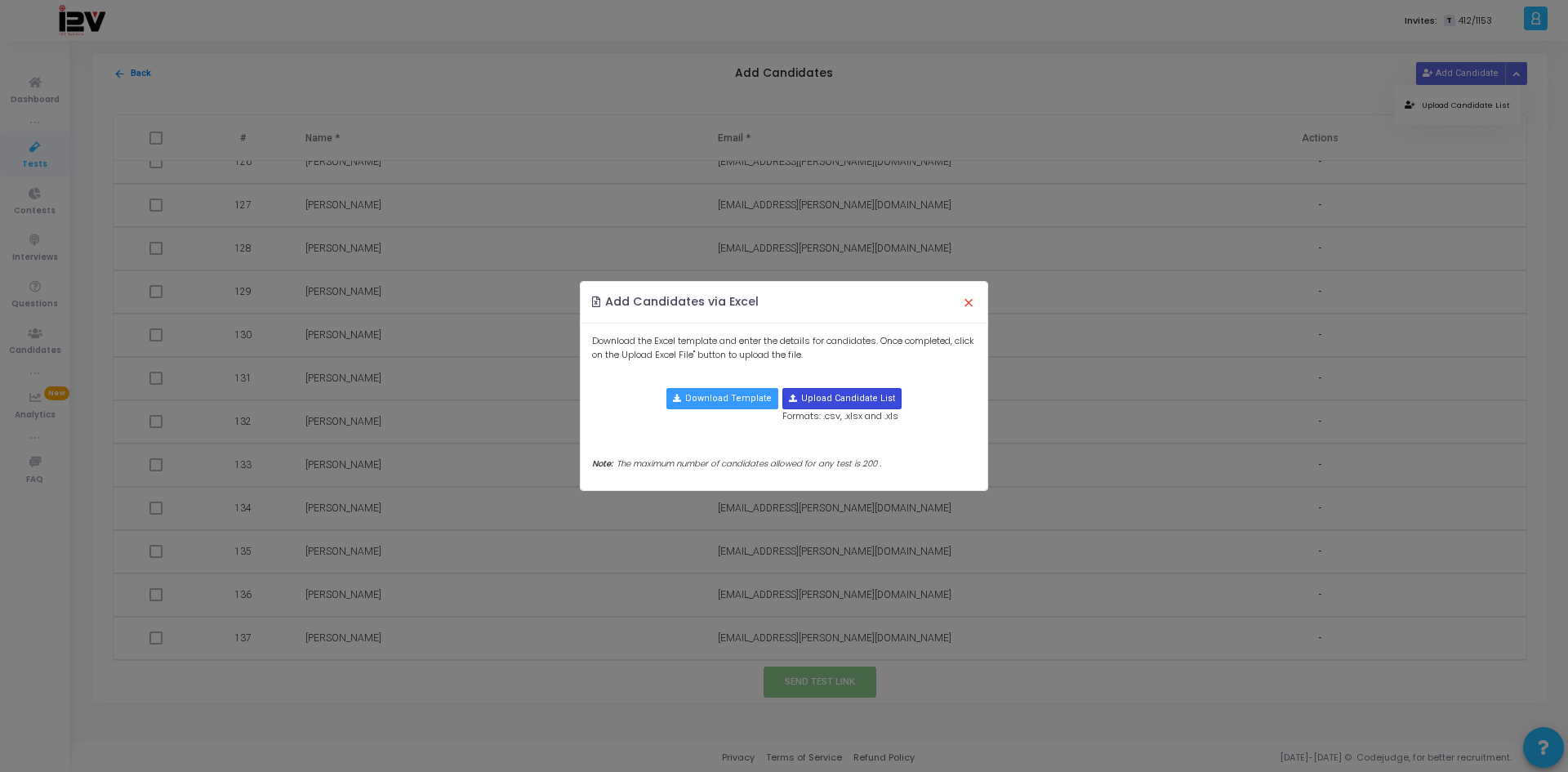
click at [806, 396] on input "file" at bounding box center [842, 399] width 117 height 20
type input "C:\fakepath\candidate-template (2).csv"
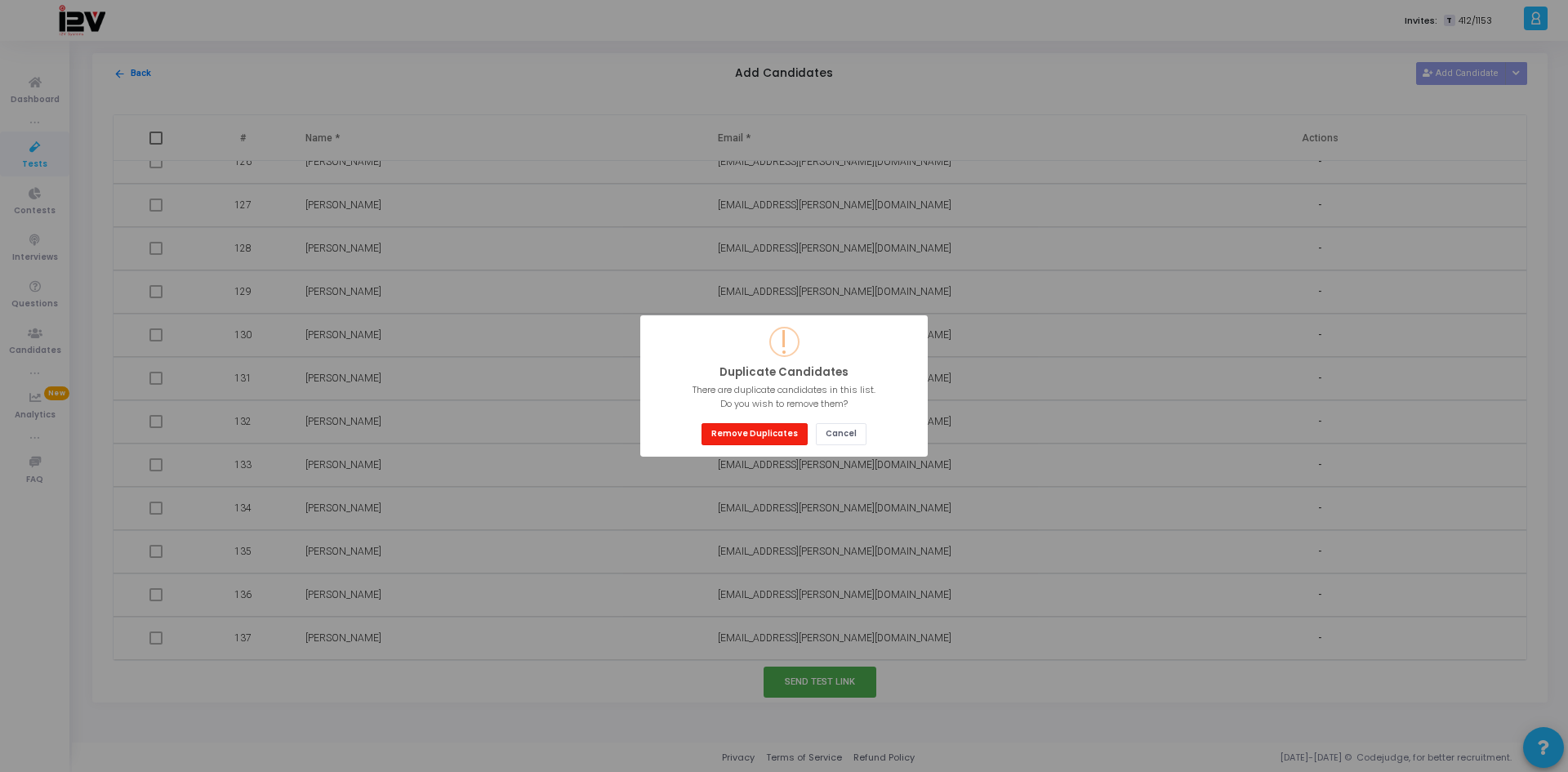
click at [761, 432] on button "Remove Duplicates" at bounding box center [755, 434] width 106 height 22
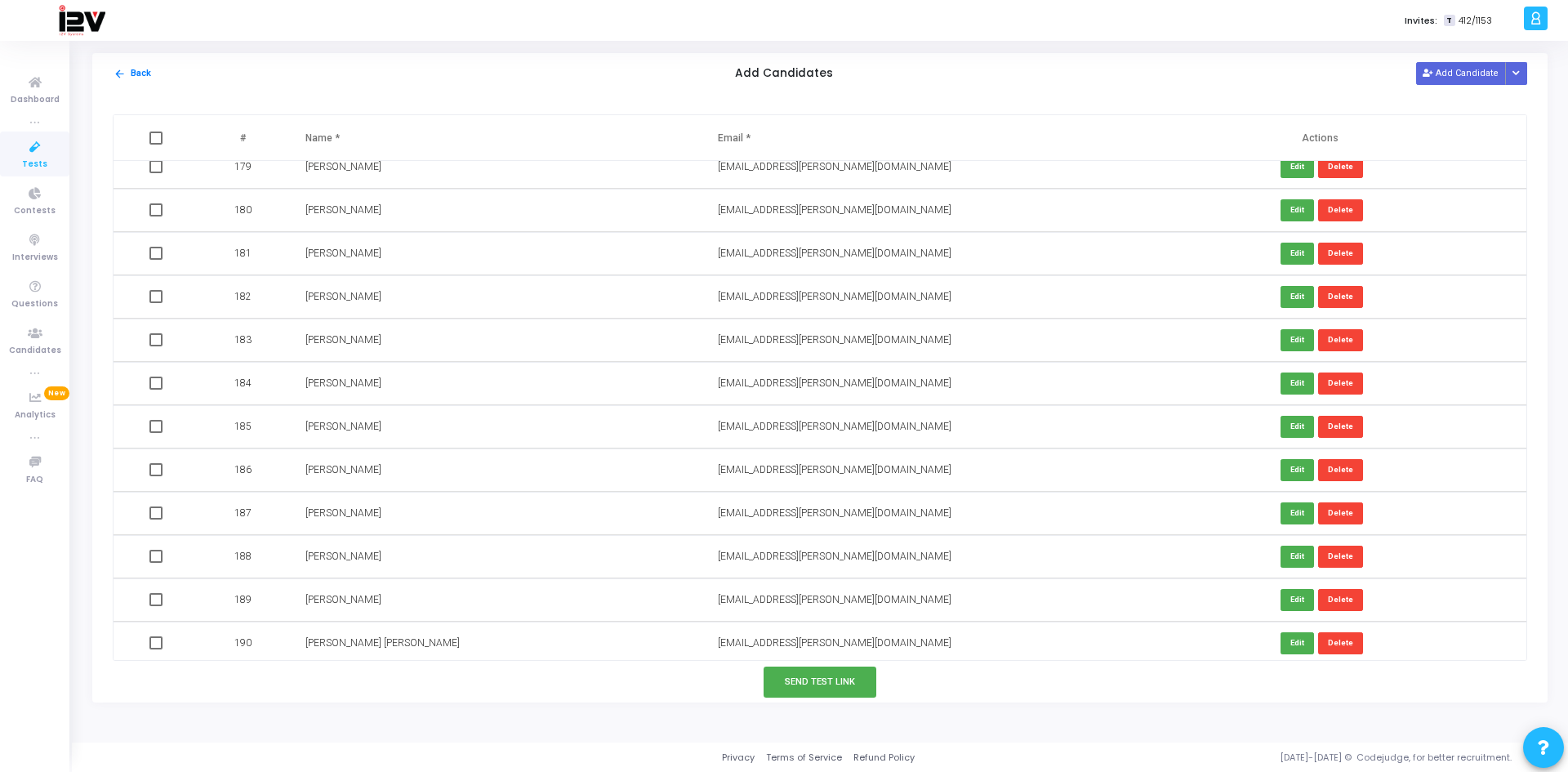
scroll to position [7730, 0]
